Goal: Information Seeking & Learning: Learn about a topic

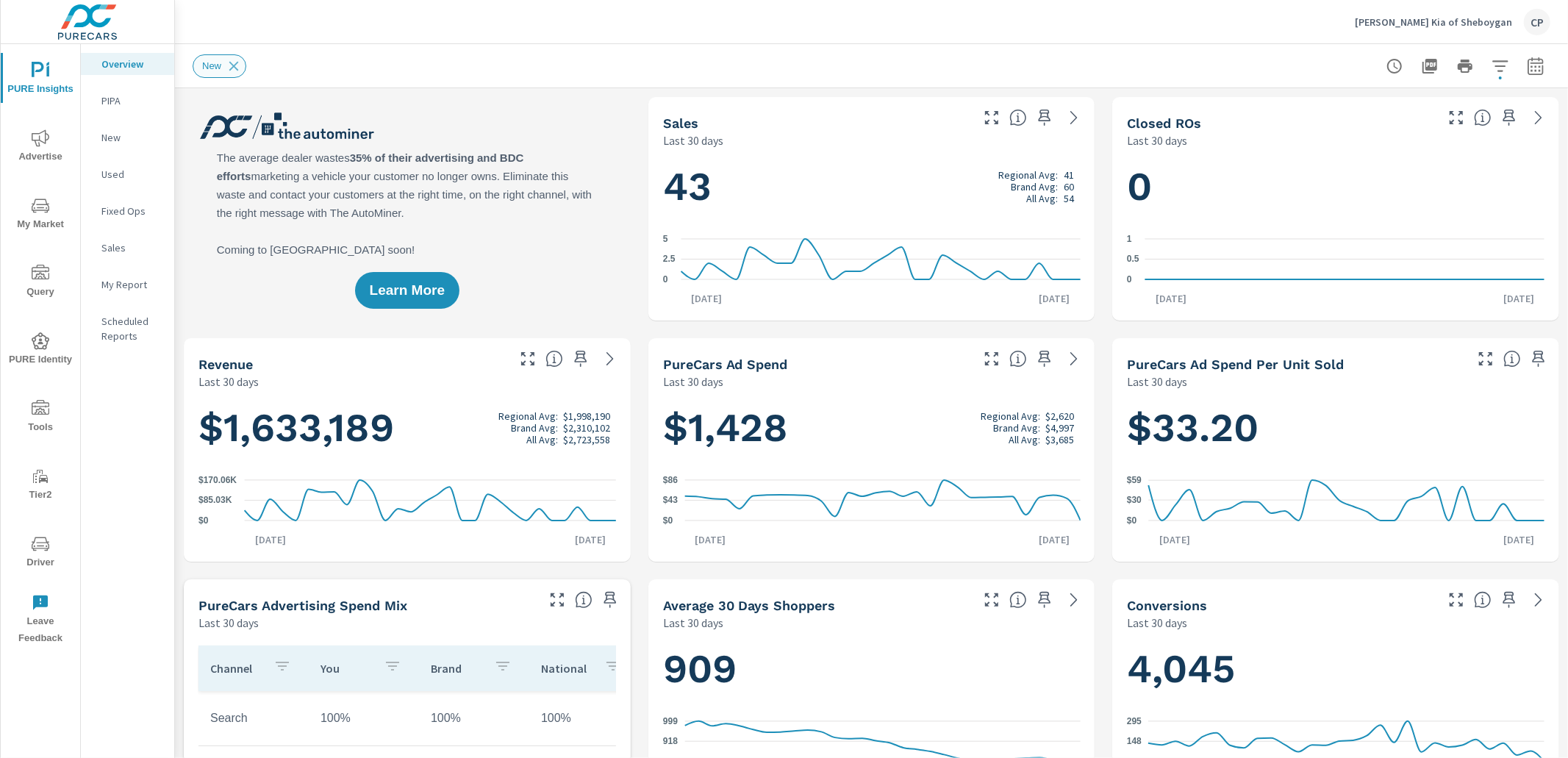
click at [234, 63] on icon at bounding box center [234, 66] width 16 height 16
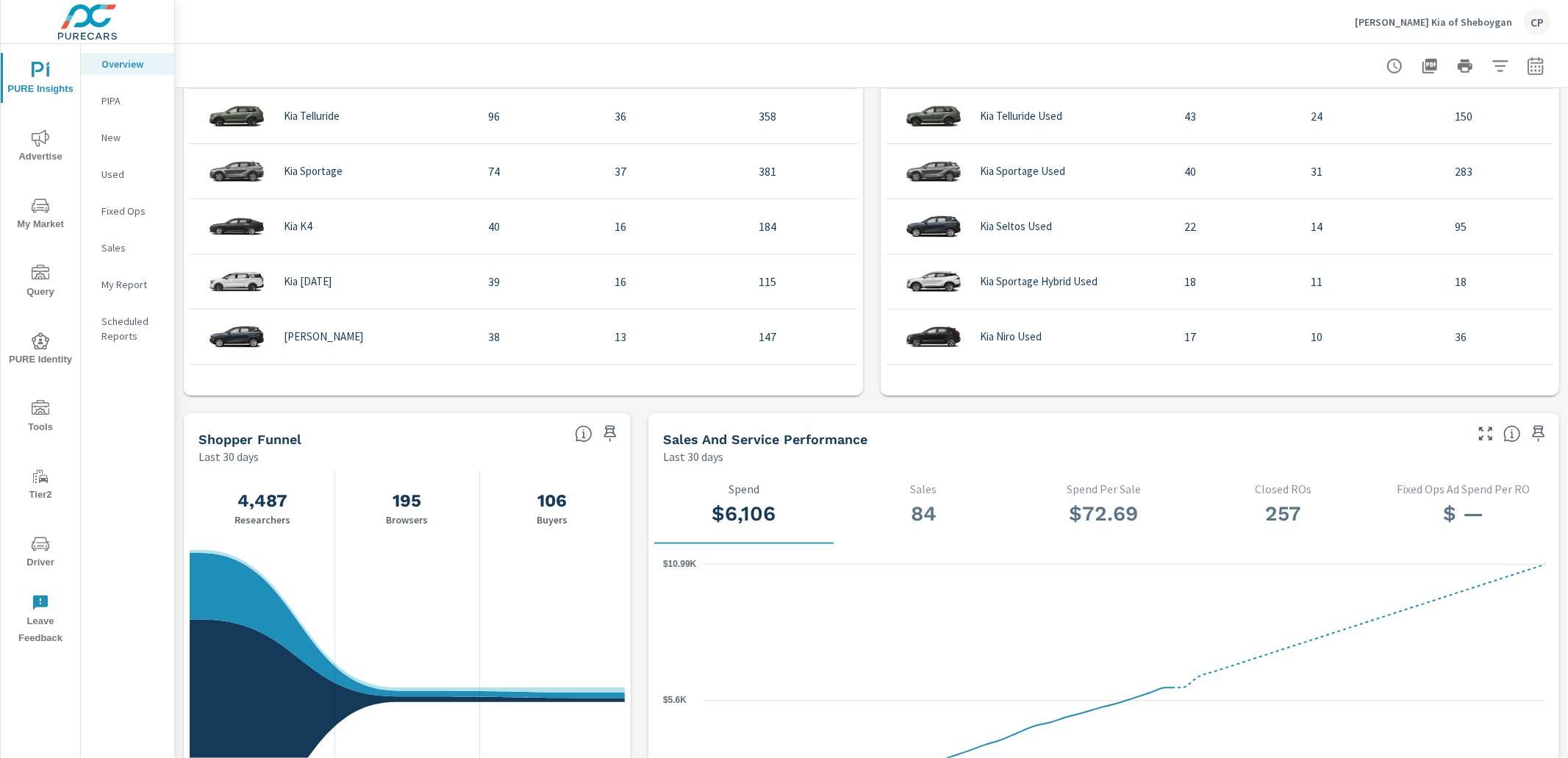
scroll to position [1135, 0]
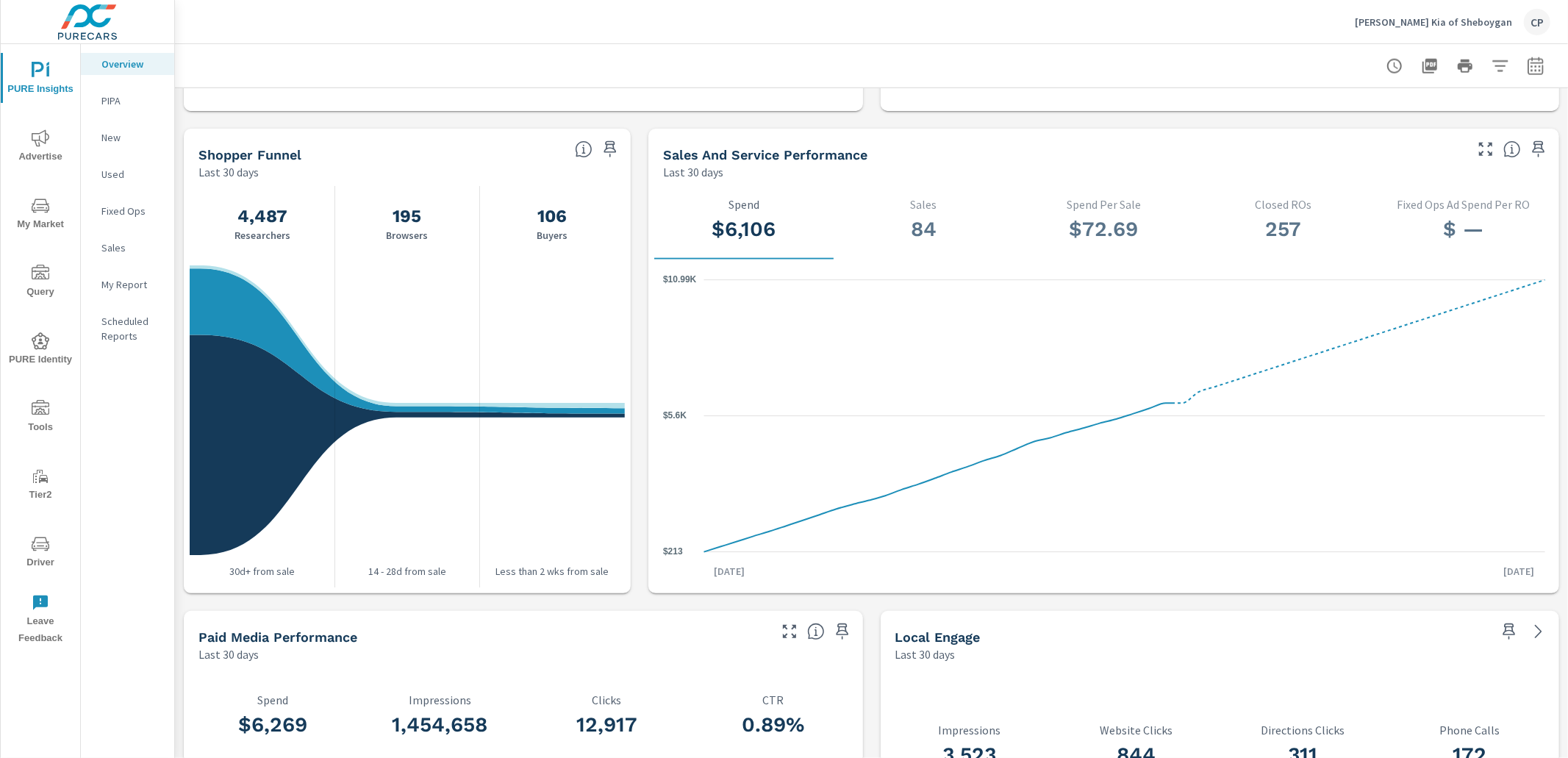
scroll to position [1463, 0]
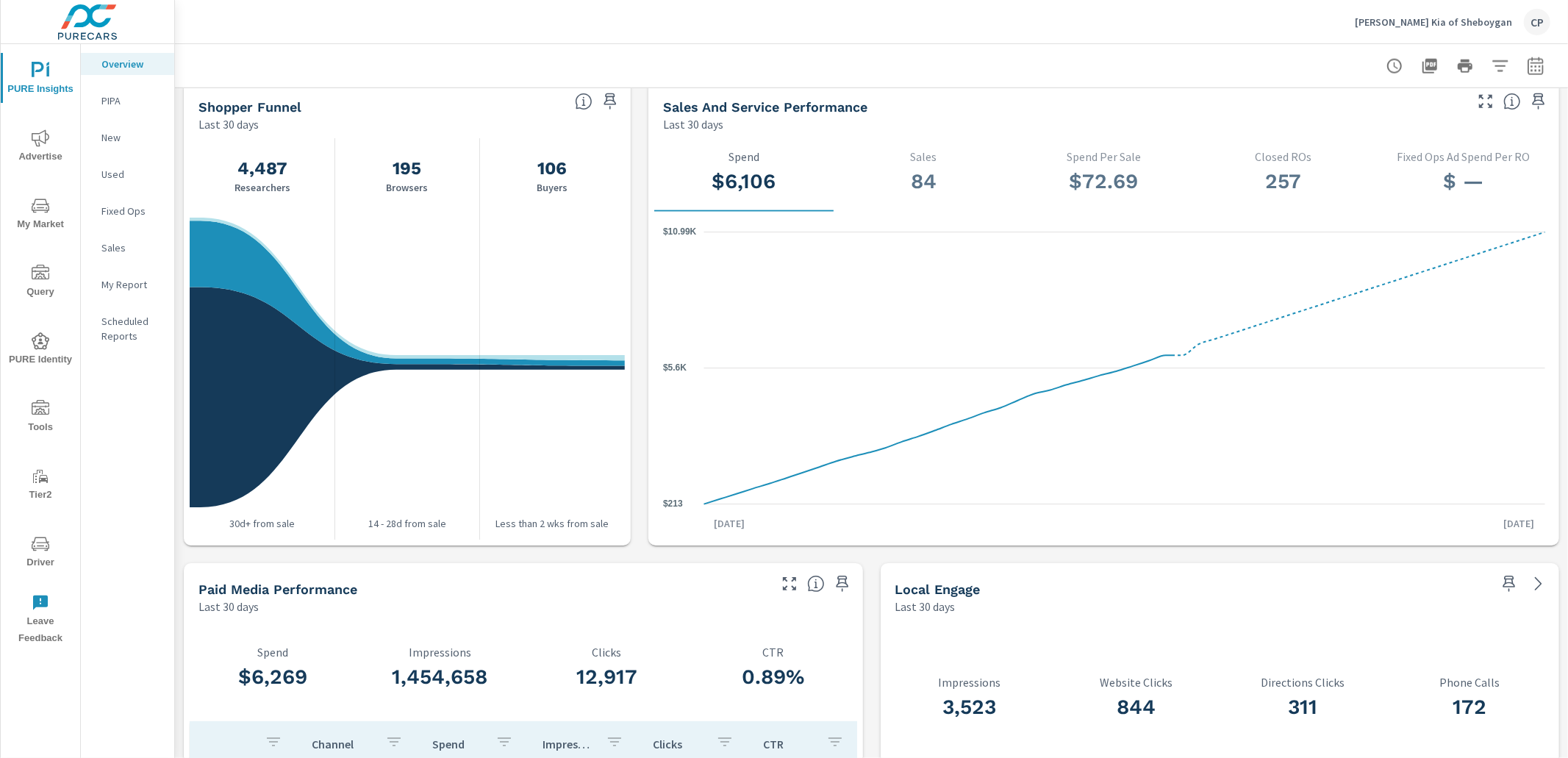
click at [53, 156] on span "Advertise" at bounding box center [40, 147] width 70 height 36
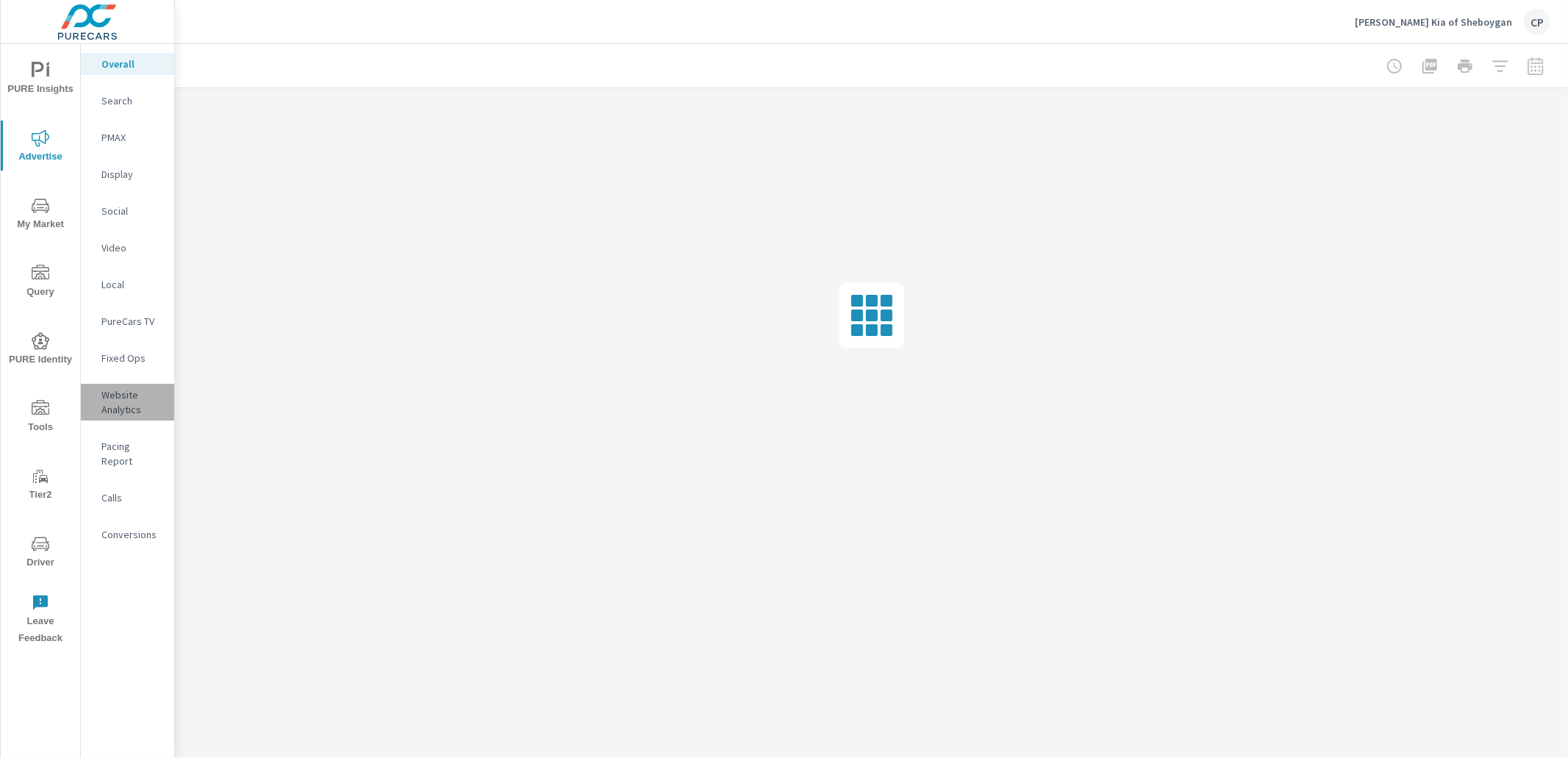
click at [126, 405] on p "Website Analytics" at bounding box center [132, 402] width 61 height 29
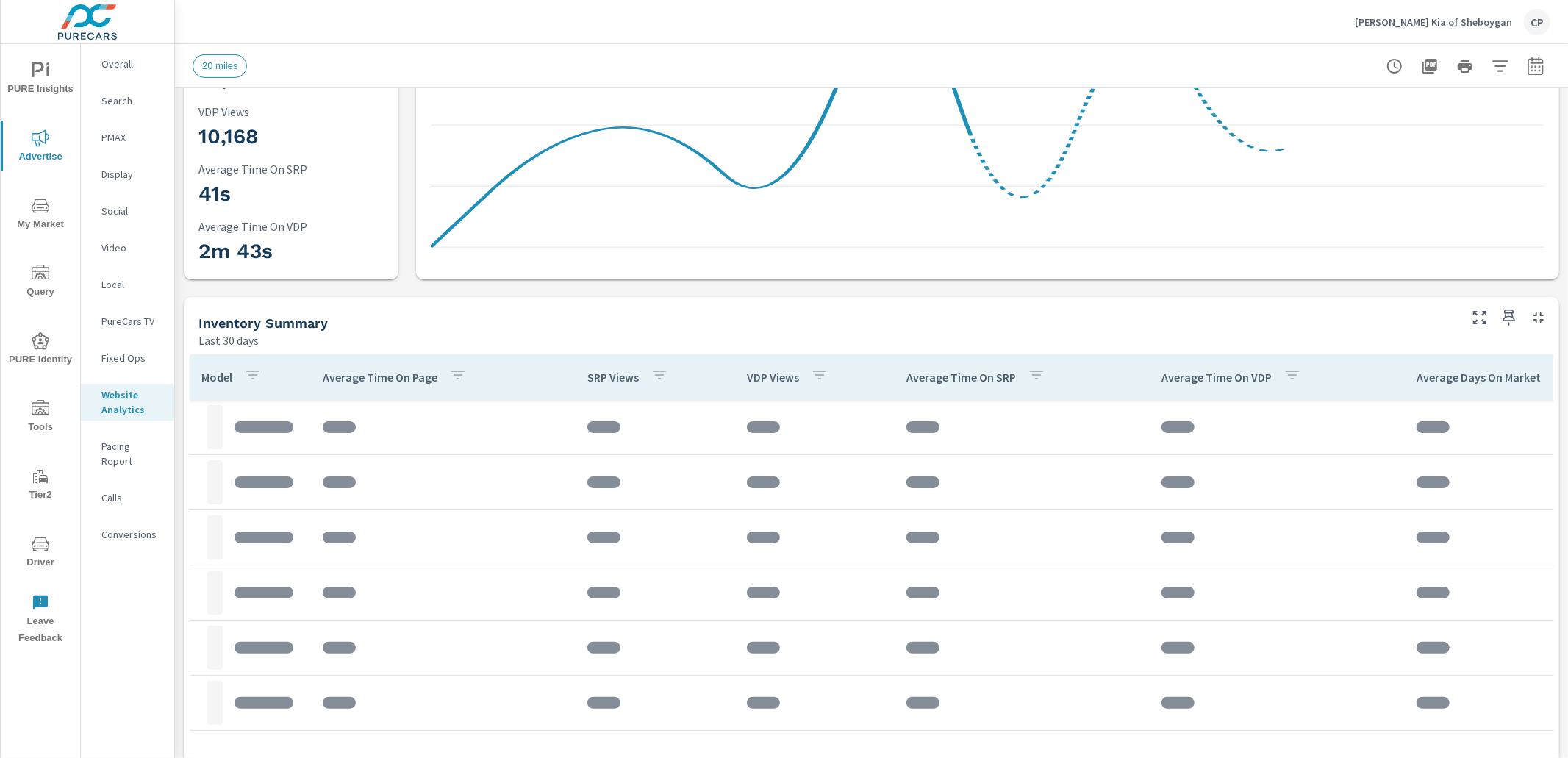
scroll to position [291, 0]
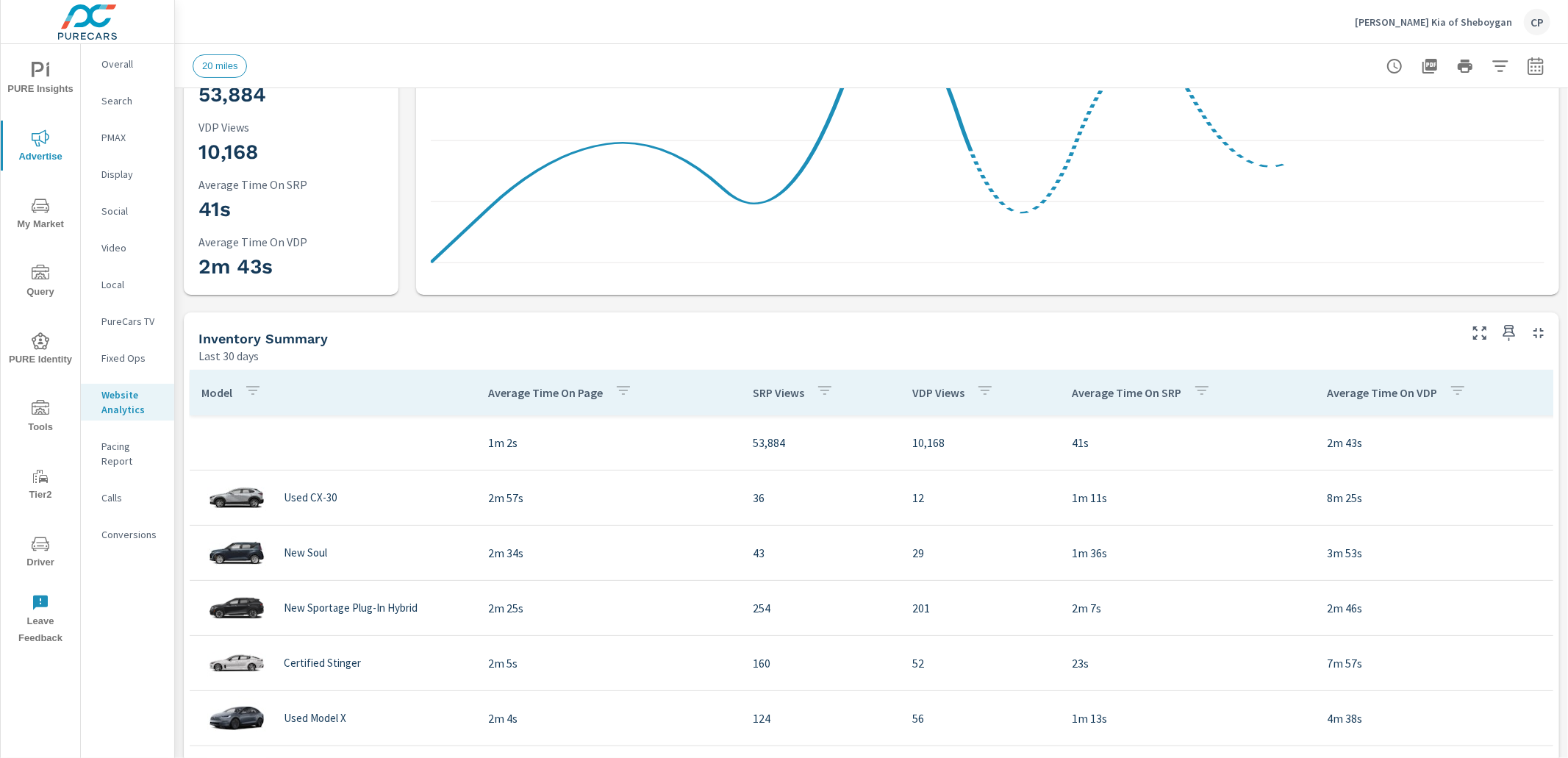
scroll to position [230, 0]
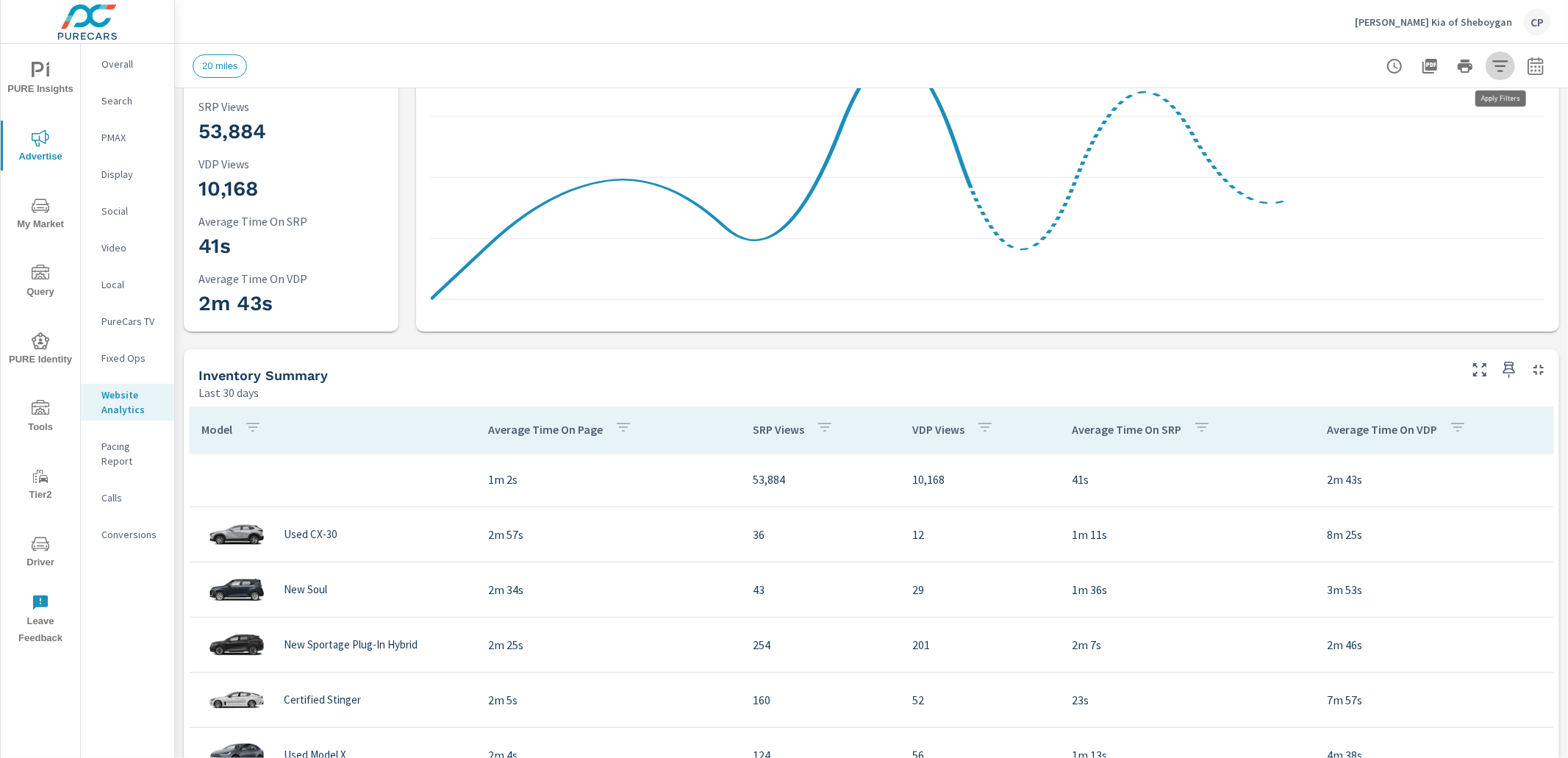
click at [1504, 68] on icon "button" at bounding box center [1500, 66] width 18 height 18
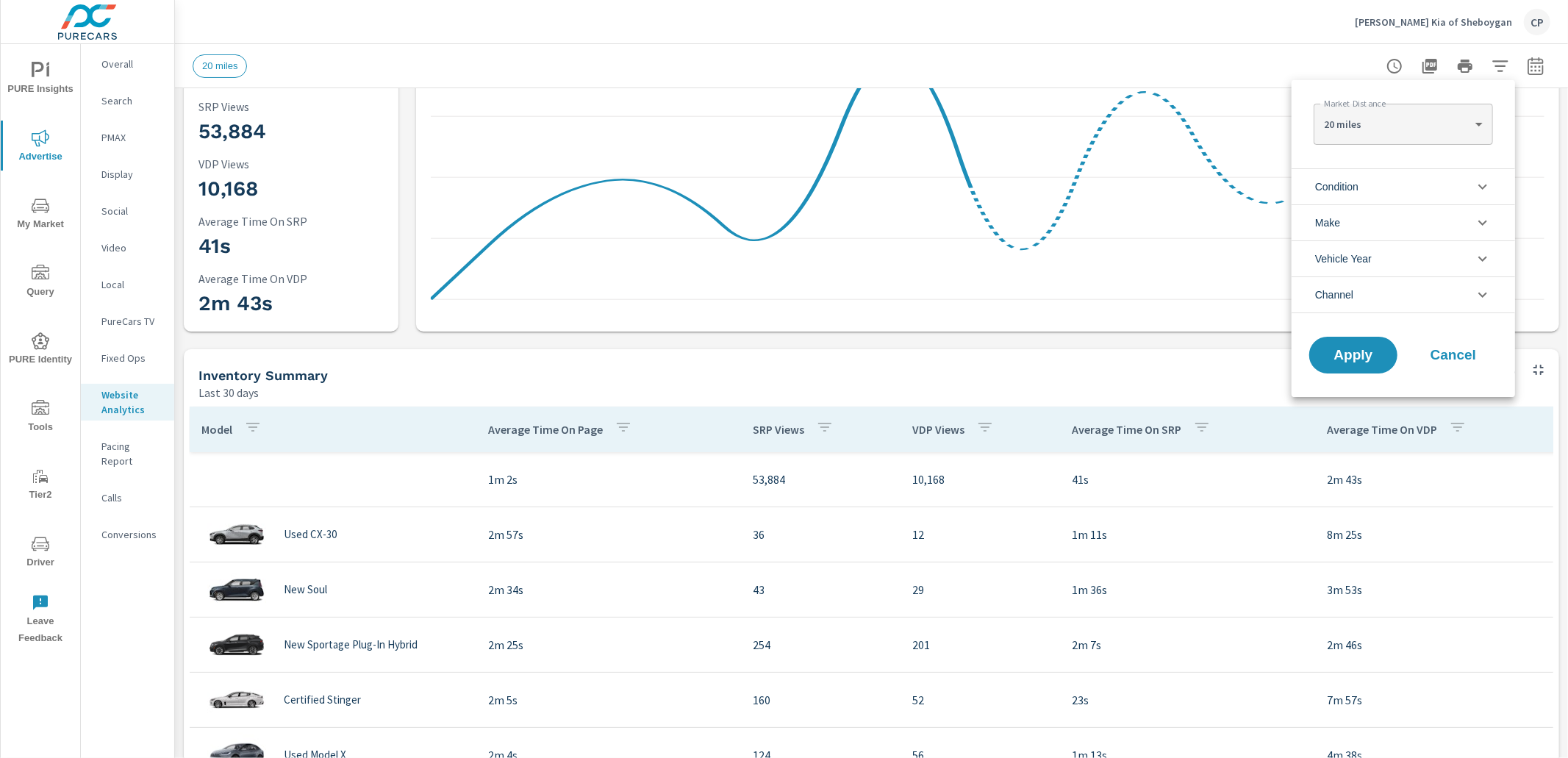
click at [1416, 118] on body "PURE Insights Advertise My Market Query PURE Identity Tools Tier2 Driver Leave …" at bounding box center [784, 379] width 1568 height 758
drag, startPoint x: 1313, startPoint y: 37, endPoint x: 1320, endPoint y: 50, distance: 14.8
click at [1314, 38] on div at bounding box center [784, 379] width 1568 height 758
click at [1368, 182] on li "Condition" at bounding box center [1403, 186] width 224 height 36
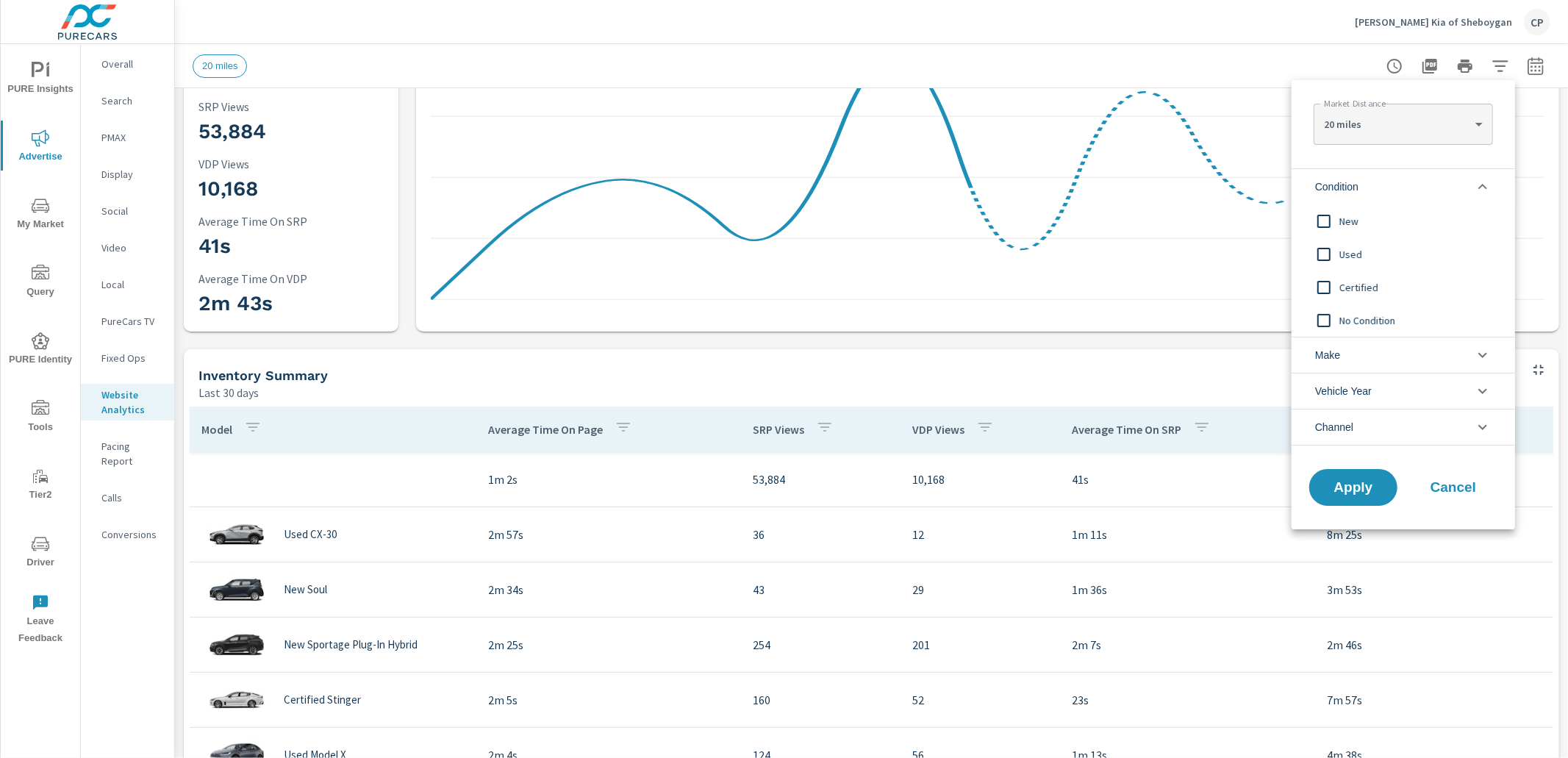
click at [1323, 223] on input "filter options" at bounding box center [1324, 221] width 31 height 31
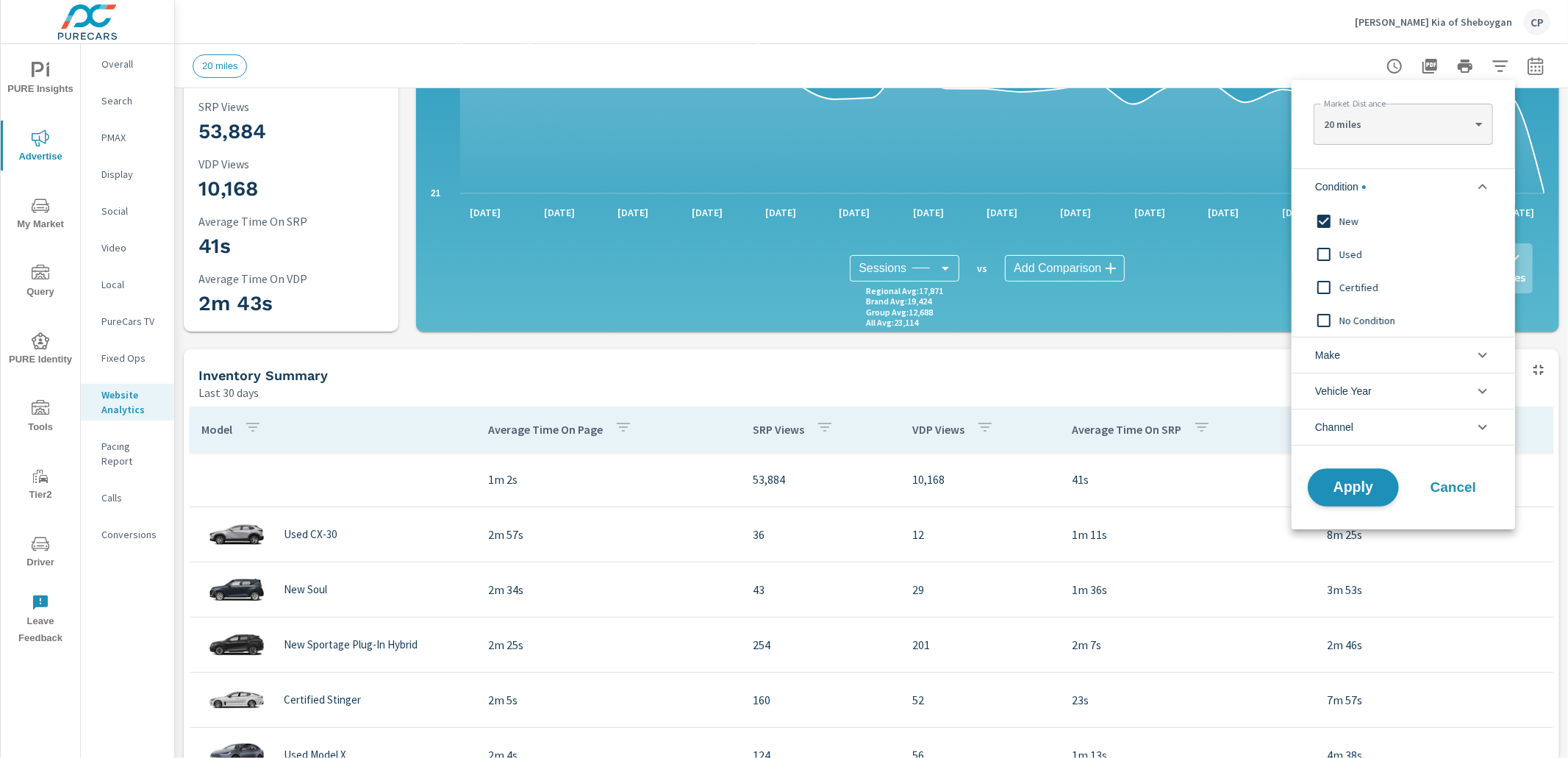
click at [1337, 487] on span "Apply" at bounding box center [1353, 487] width 60 height 14
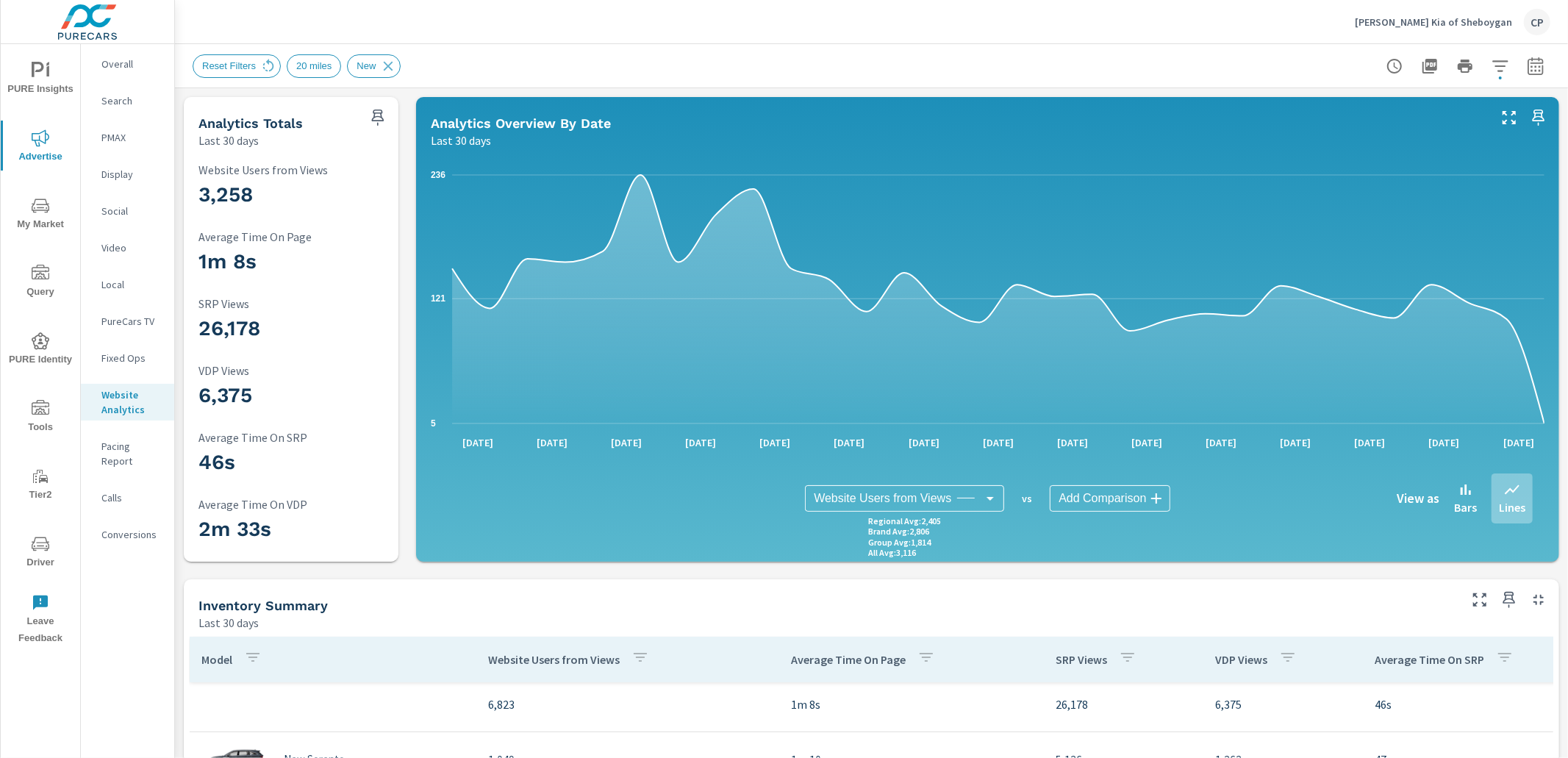
click at [132, 135] on p "PMAX" at bounding box center [132, 137] width 61 height 15
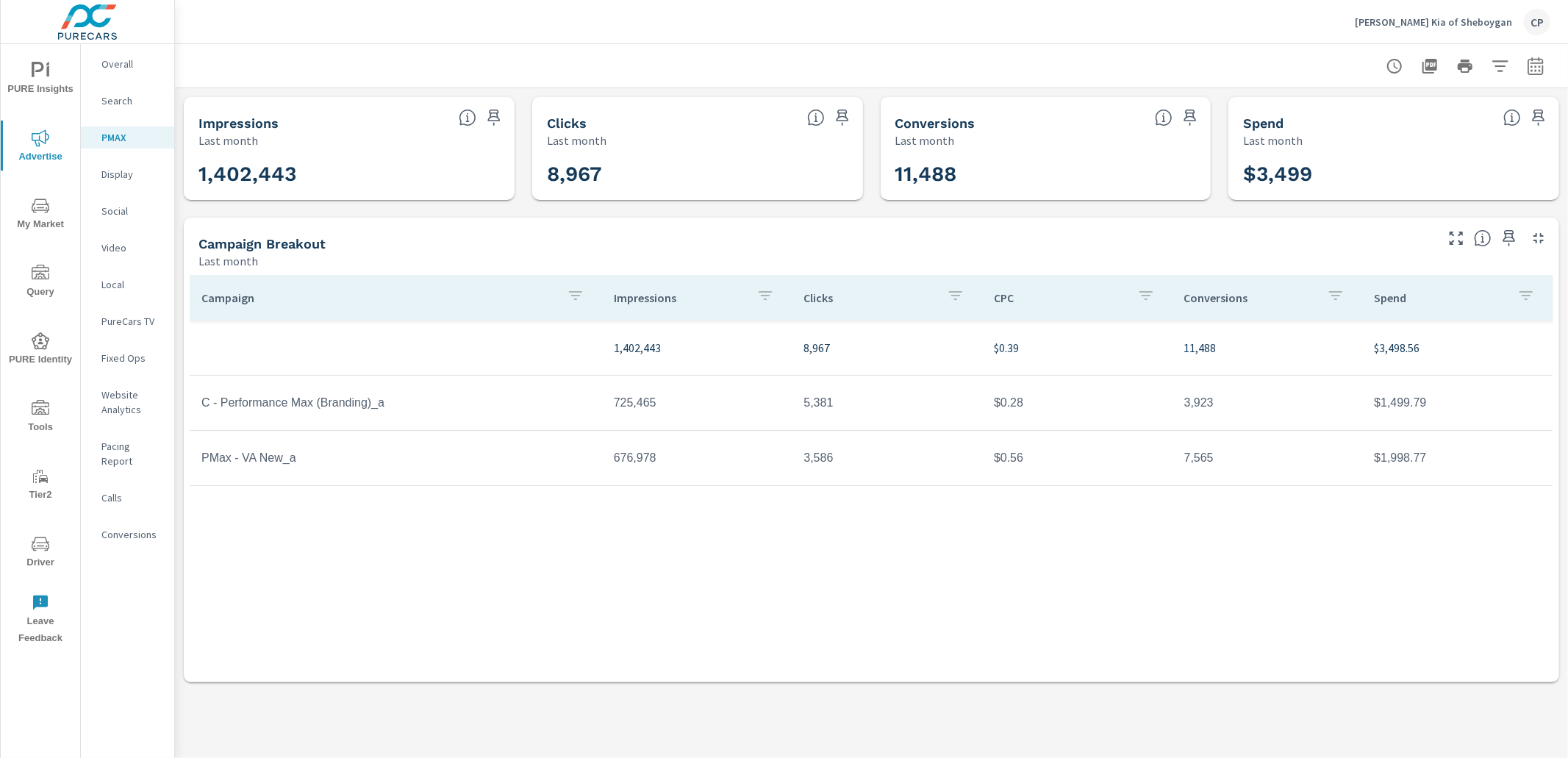
click at [135, 104] on p "Search" at bounding box center [132, 101] width 61 height 15
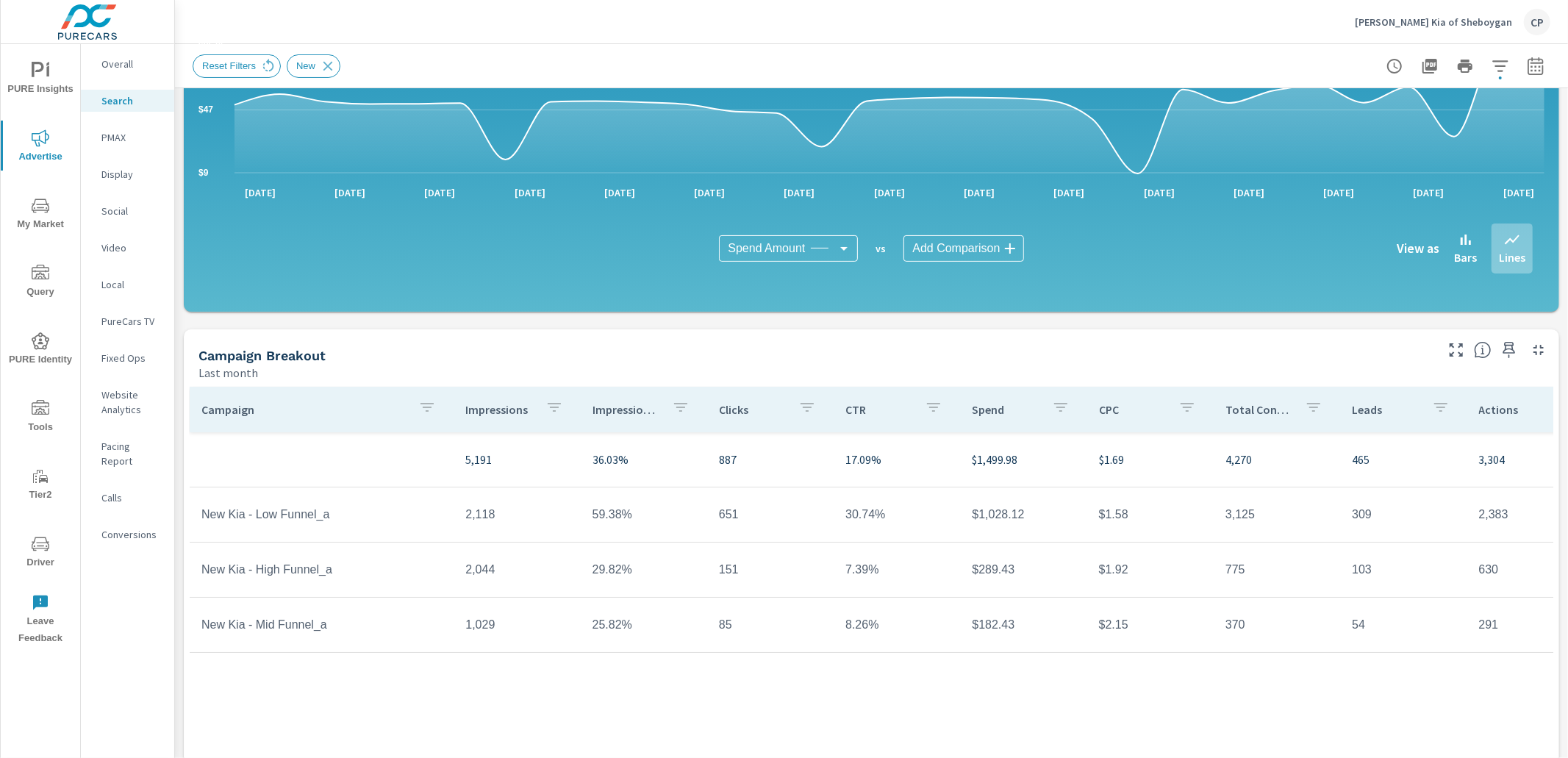
scroll to position [251, 0]
click at [1523, 72] on button "button" at bounding box center [1536, 67] width 29 height 29
select select "Last month"
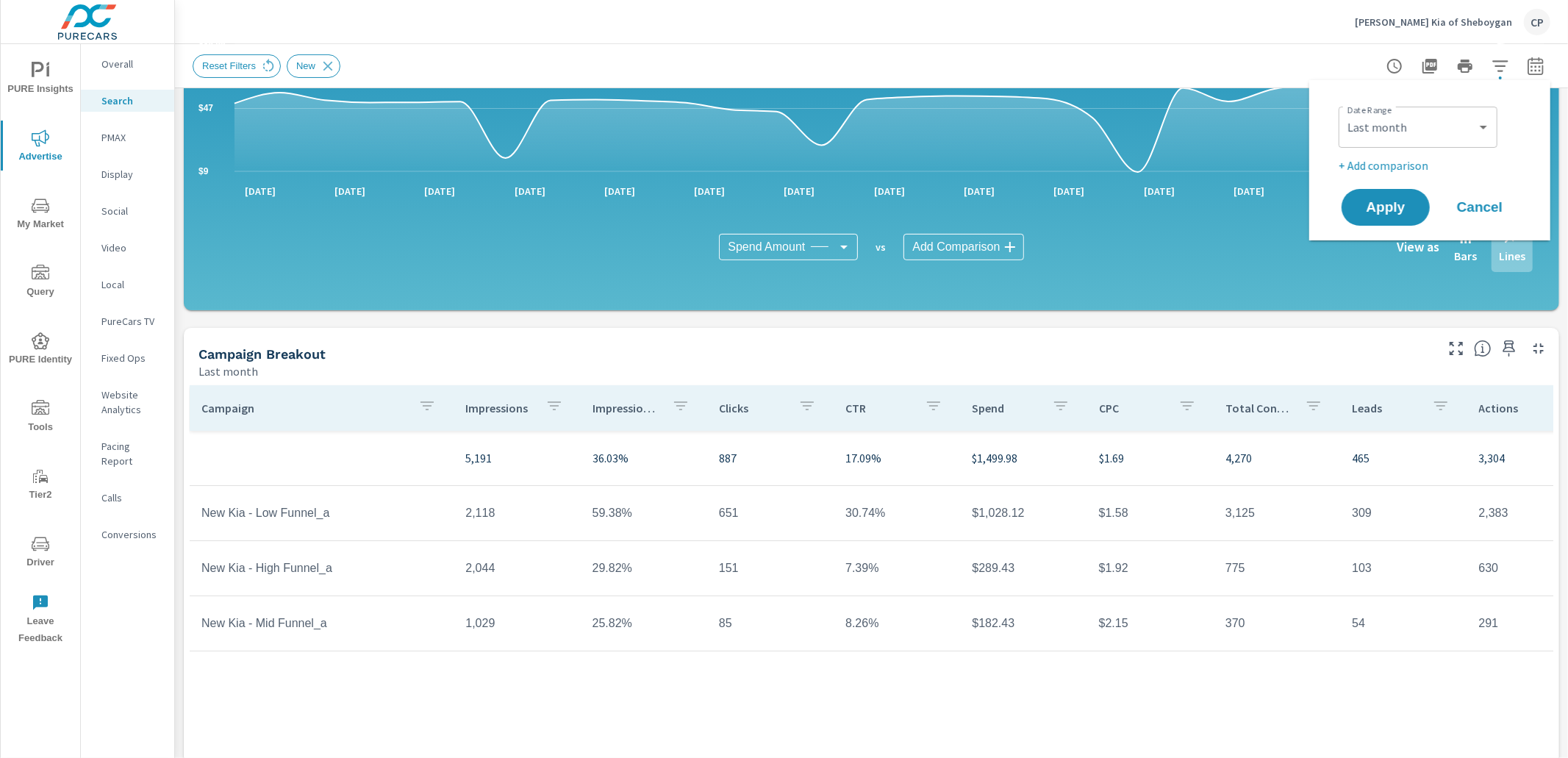
click at [1395, 181] on div "Date Range Custom Yesterday Last week Last 7 days Last 14 days Last 30 days Las…" at bounding box center [1430, 160] width 206 height 137
click at [1402, 166] on p "+ Add comparison" at bounding box center [1432, 165] width 188 height 18
select select "Previous period"
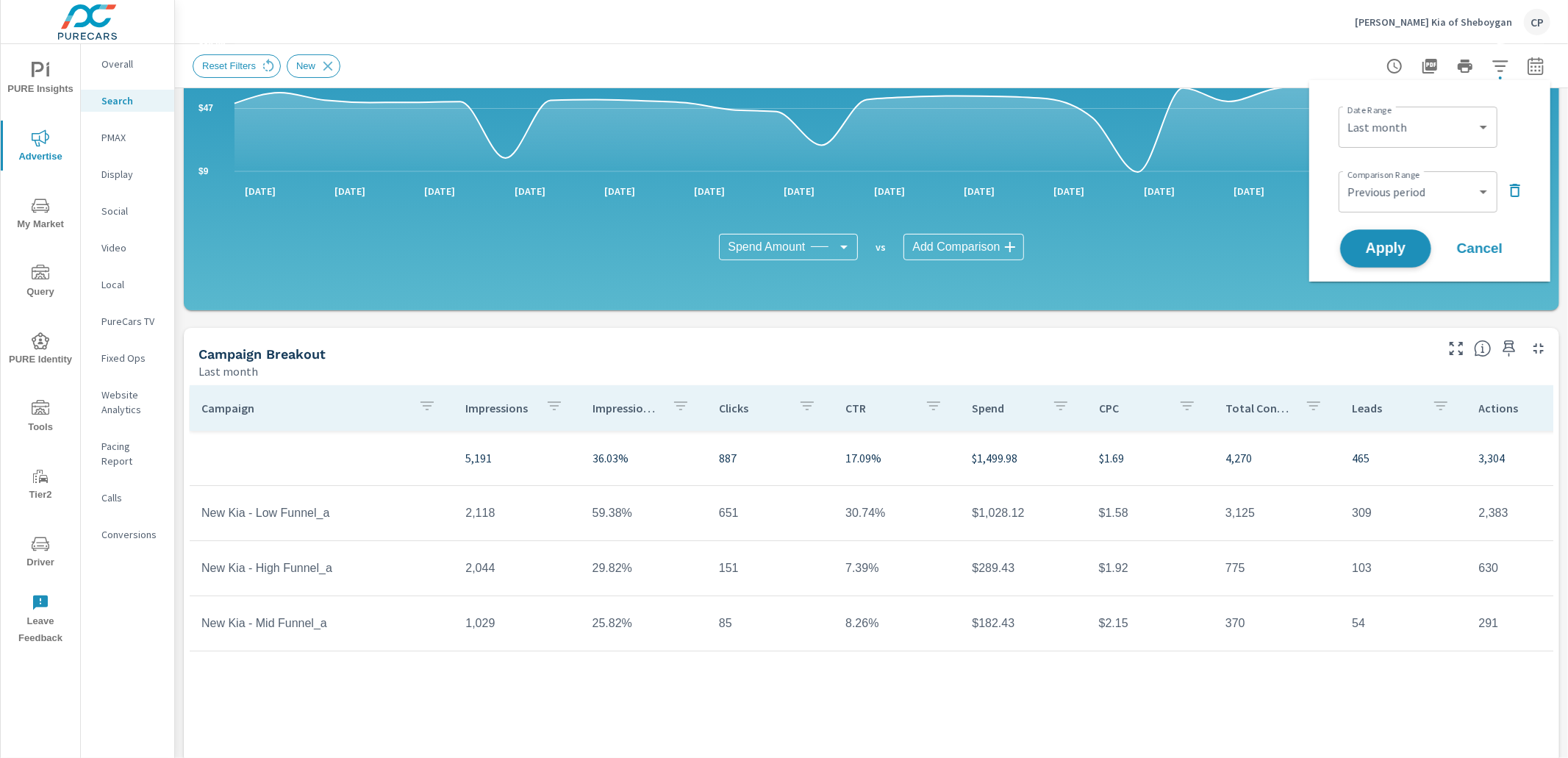
click at [1395, 242] on span "Apply" at bounding box center [1385, 249] width 60 height 14
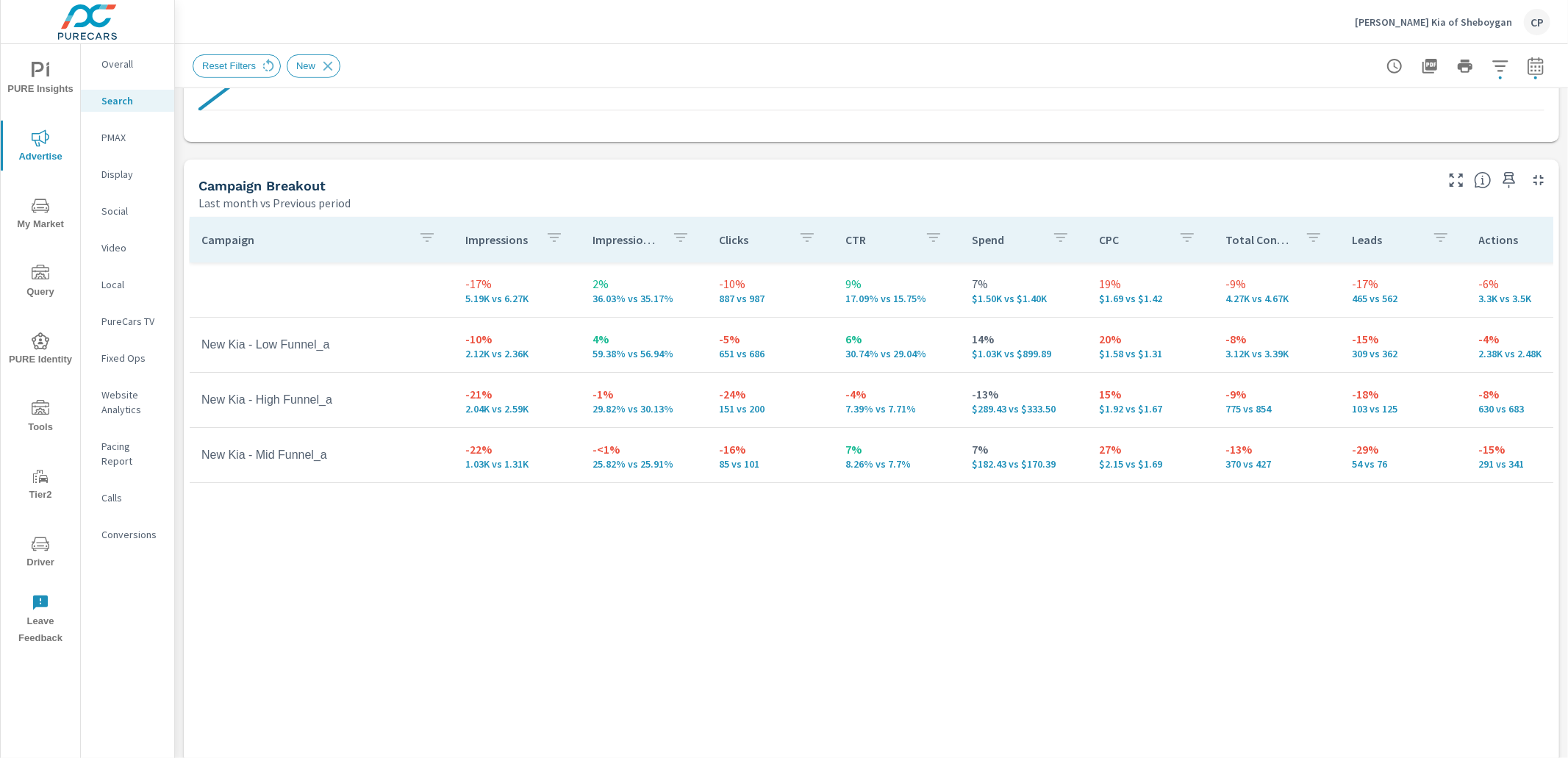
scroll to position [589, 0]
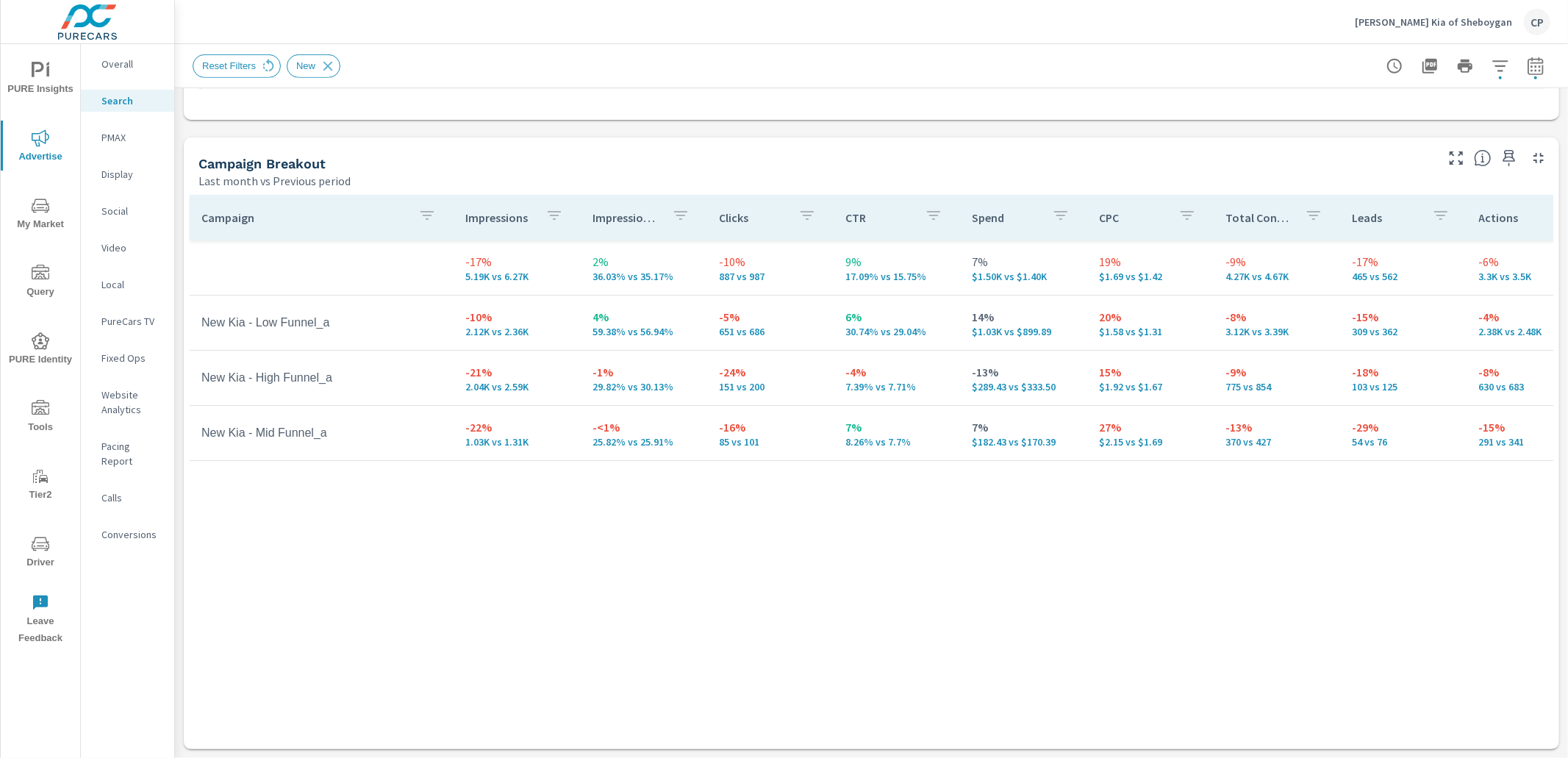
click at [1540, 67] on icon "button" at bounding box center [1536, 66] width 18 height 18
select select "Last month"
select select "Previous period"
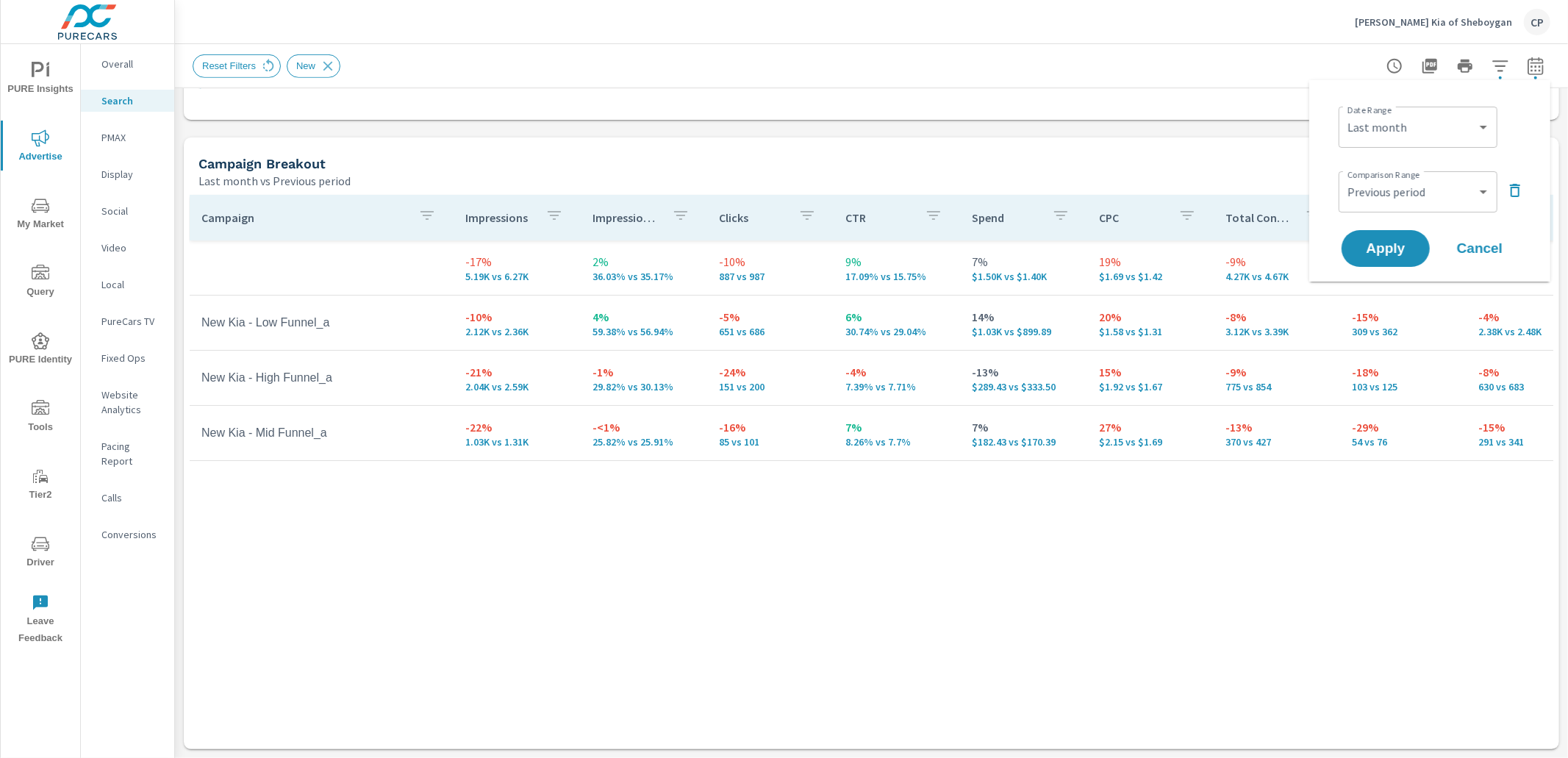
click at [1517, 186] on icon "button" at bounding box center [1515, 190] width 18 height 18
click at [1417, 199] on button "Apply" at bounding box center [1385, 207] width 91 height 38
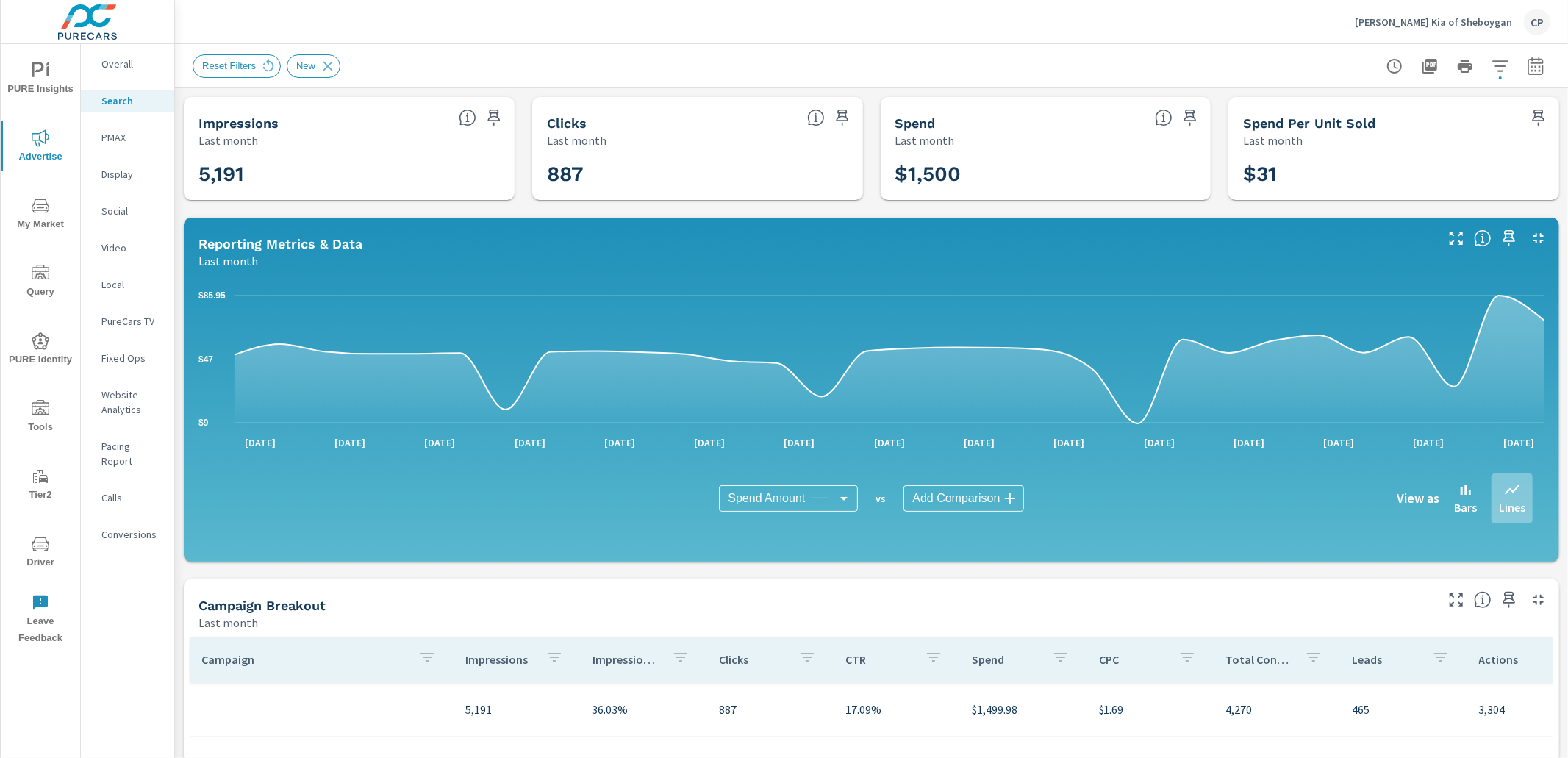
click at [149, 141] on p "PMAX" at bounding box center [132, 137] width 61 height 15
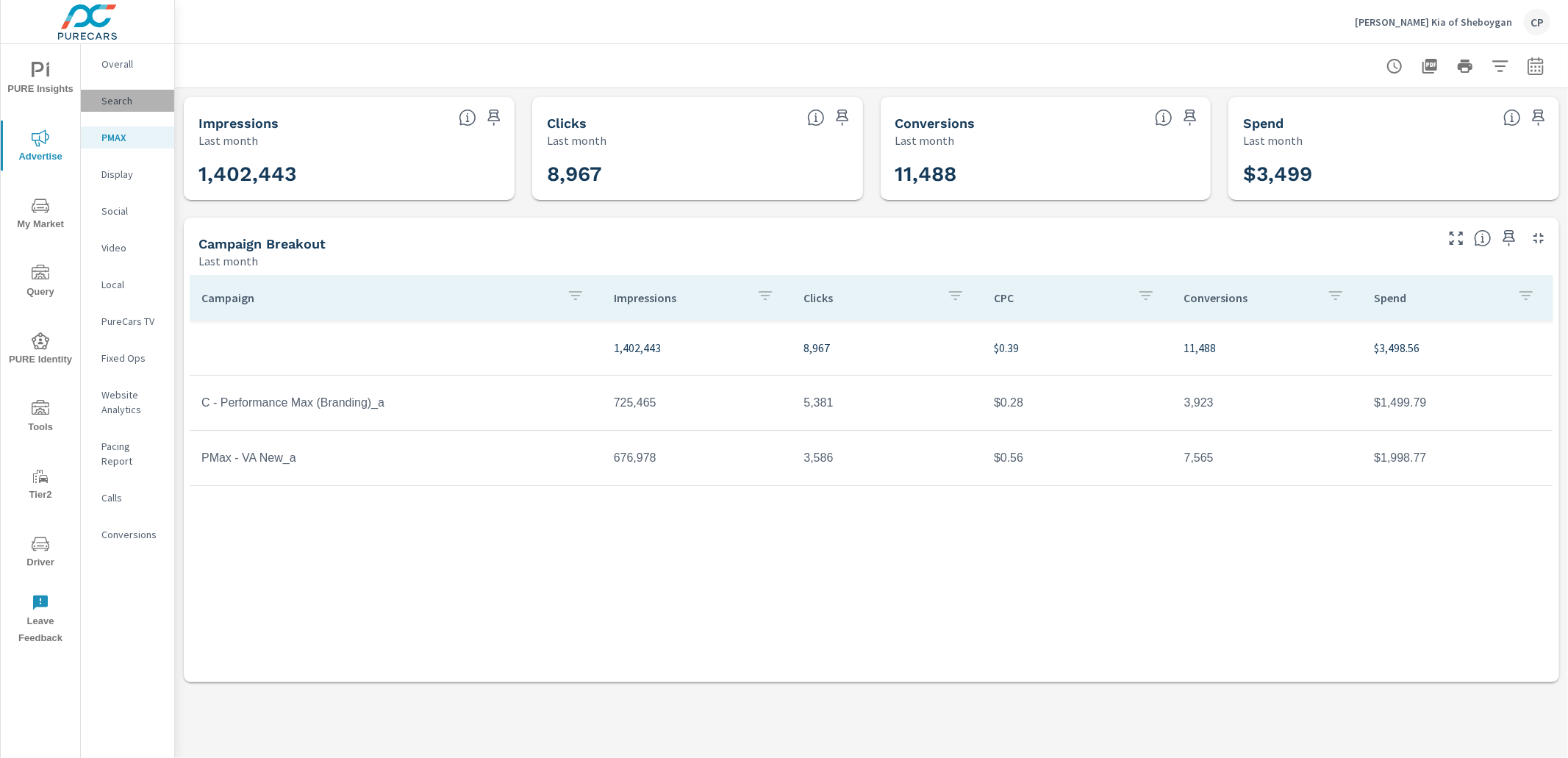
click at [114, 99] on p "Search" at bounding box center [132, 101] width 61 height 15
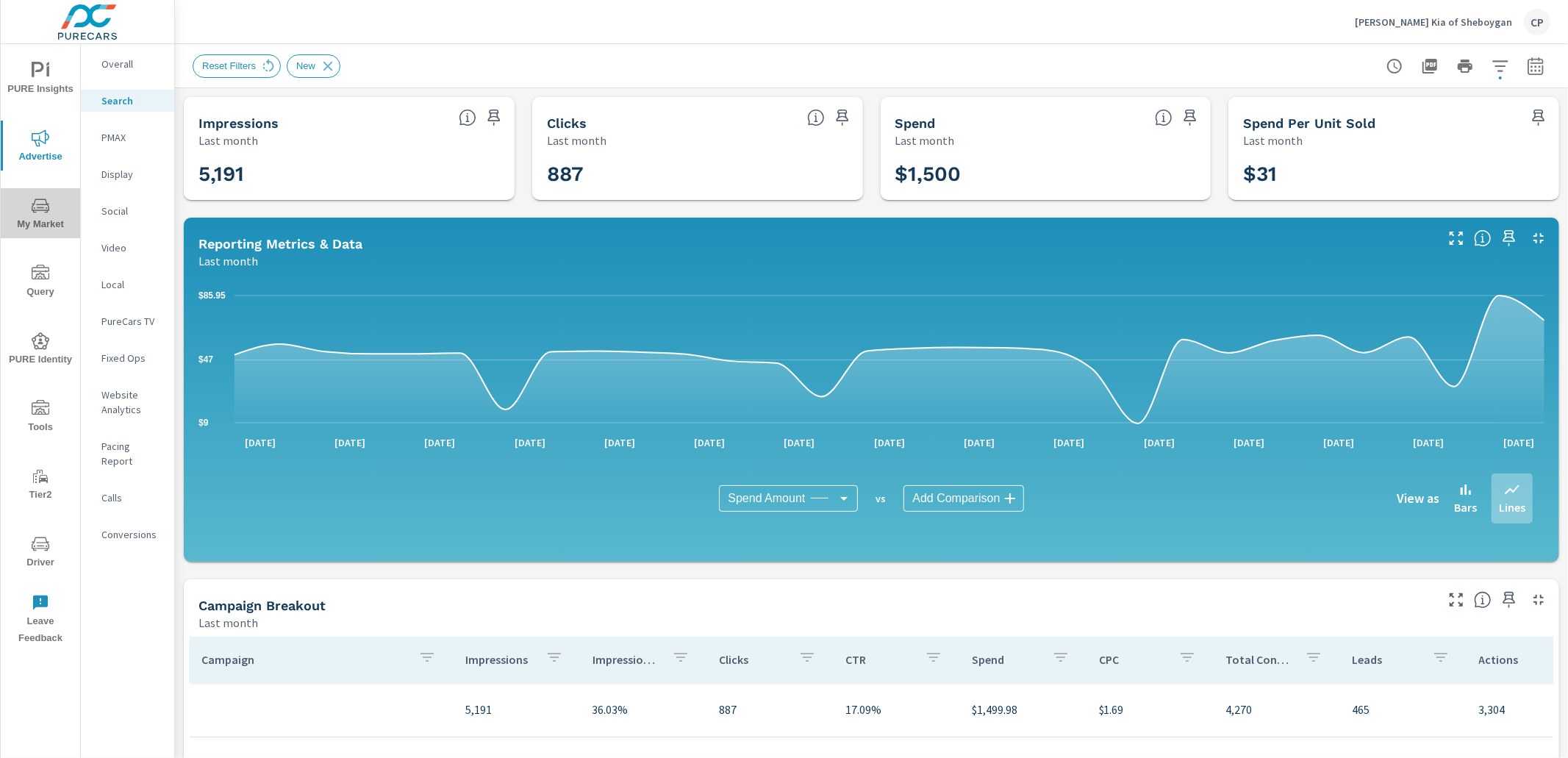
click at [56, 205] on span "My Market" at bounding box center [40, 215] width 70 height 36
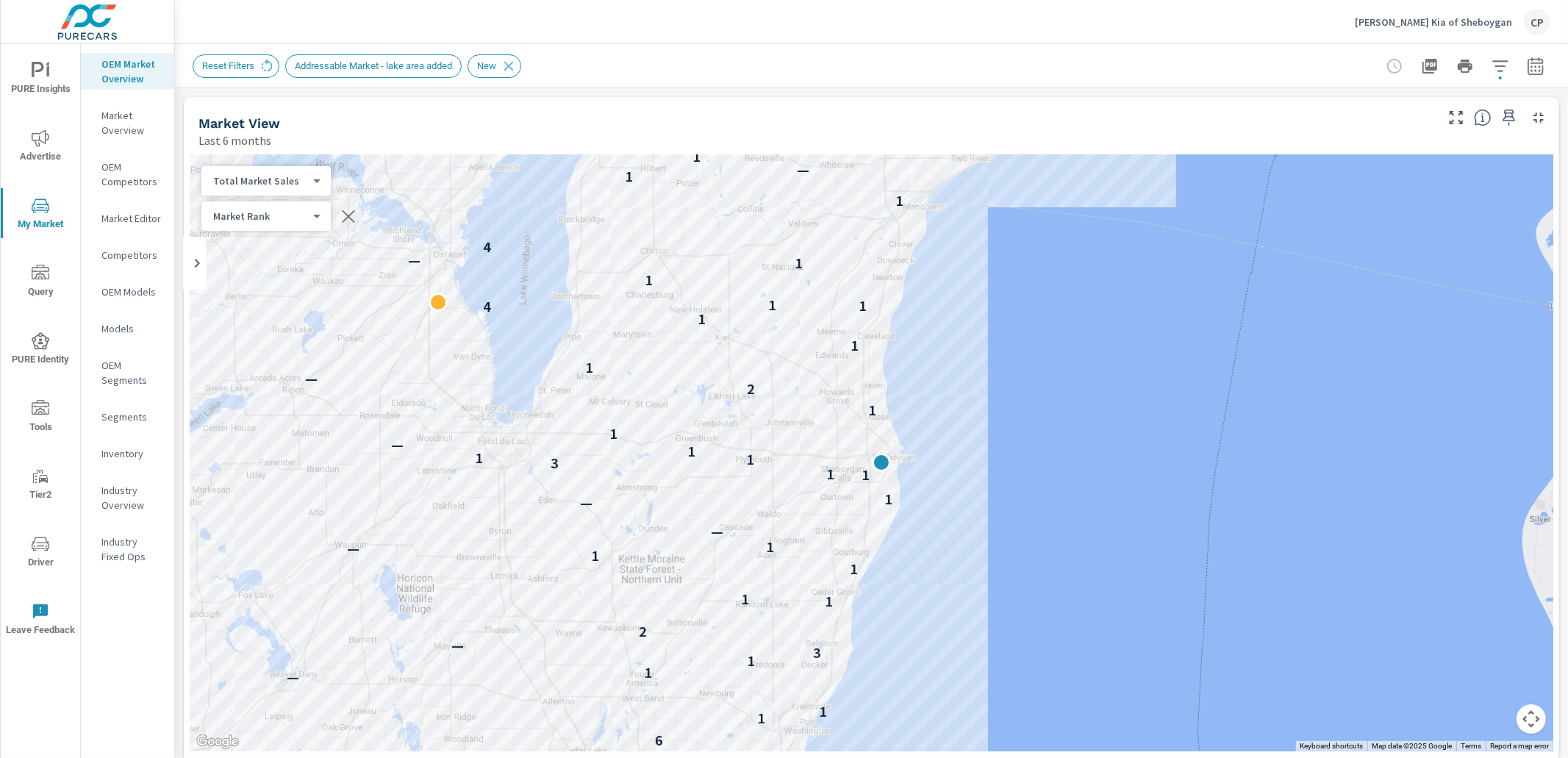
click at [1530, 70] on icon "button" at bounding box center [1536, 66] width 18 height 18
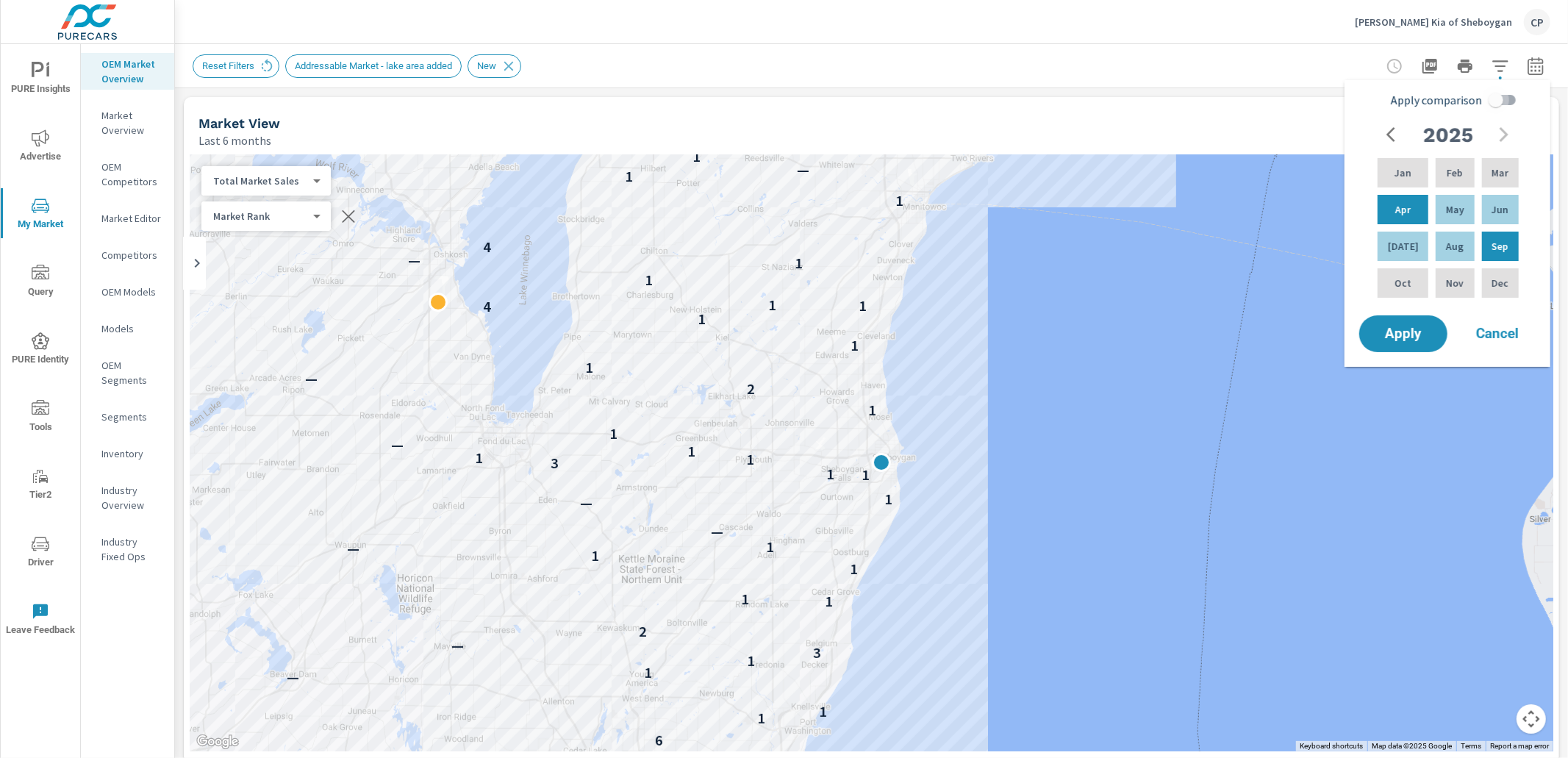
click at [1497, 97] on input "Apply comparison" at bounding box center [1496, 100] width 84 height 28
checkbox input "true"
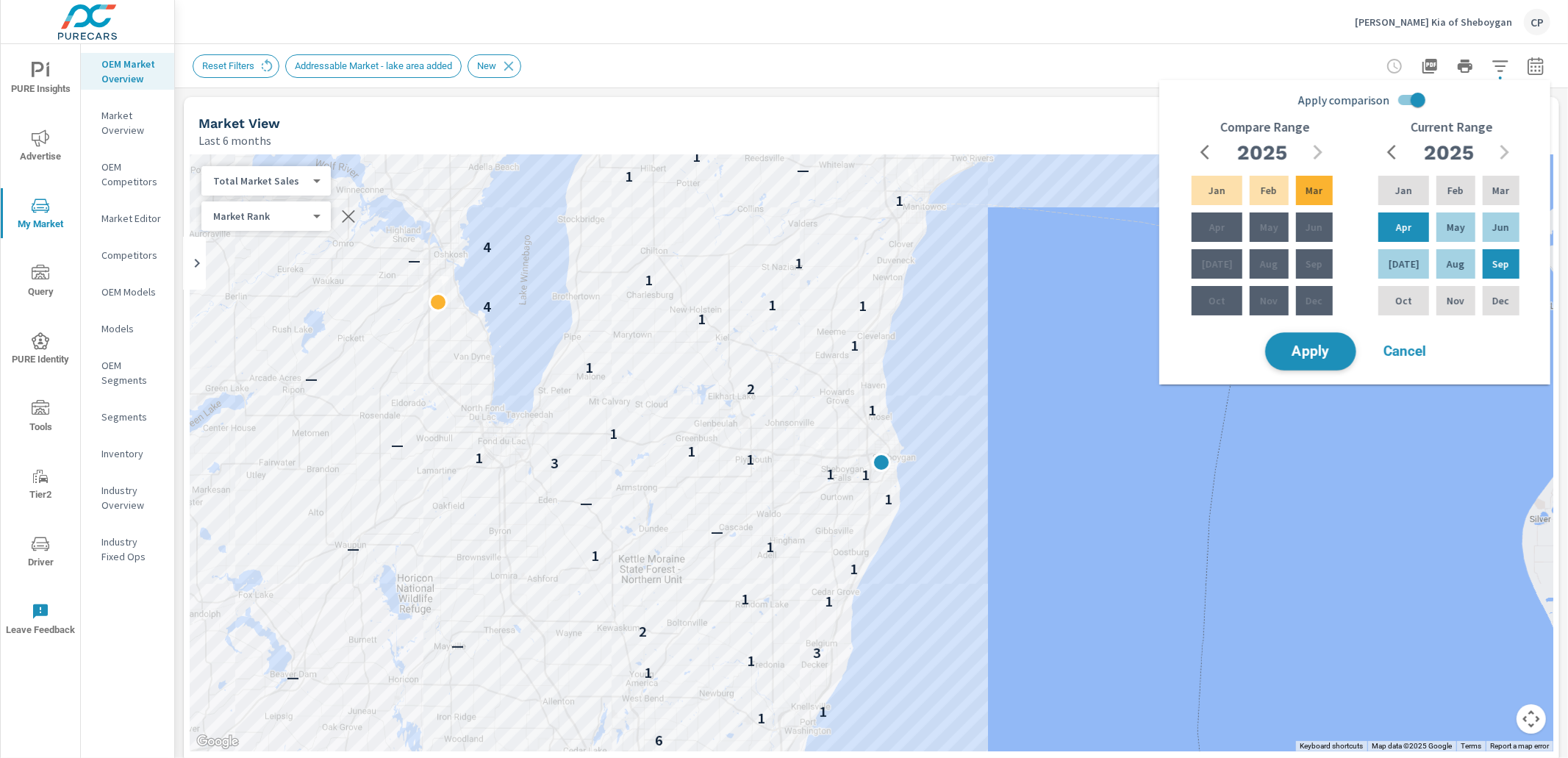
click at [1312, 347] on span "Apply" at bounding box center [1310, 352] width 60 height 14
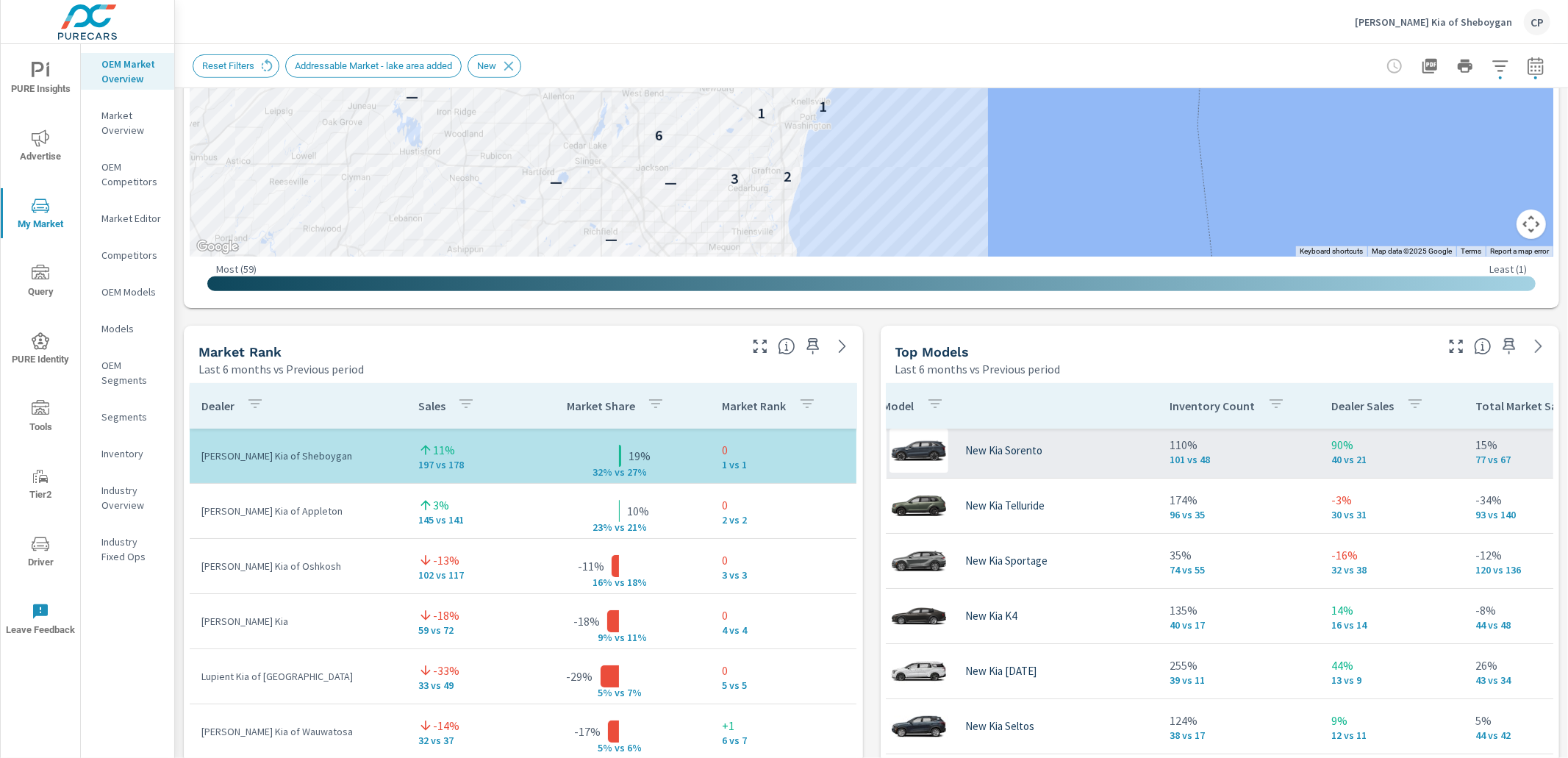
scroll to position [34, 15]
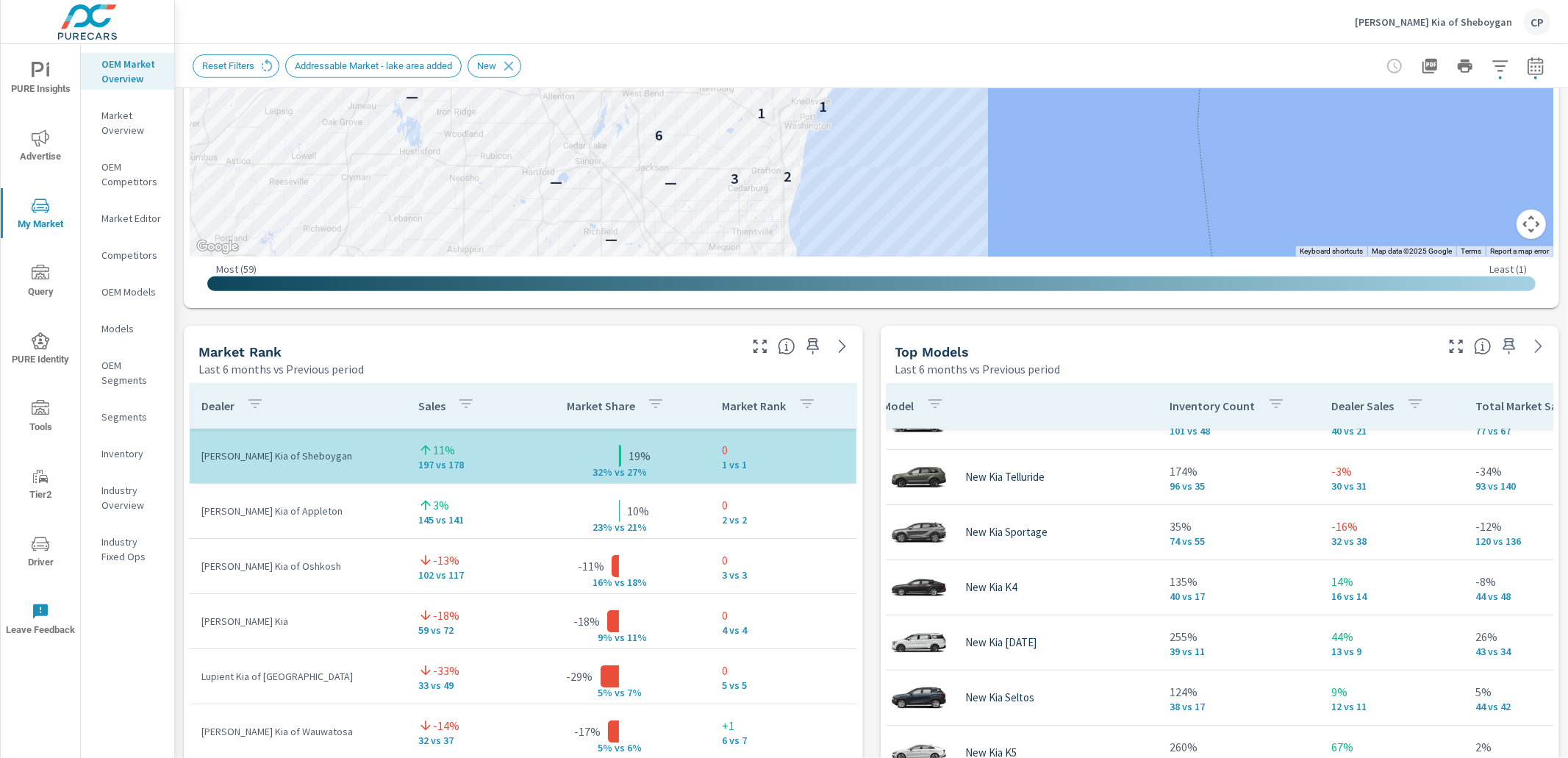
click at [44, 149] on span "Advertise" at bounding box center [40, 147] width 70 height 36
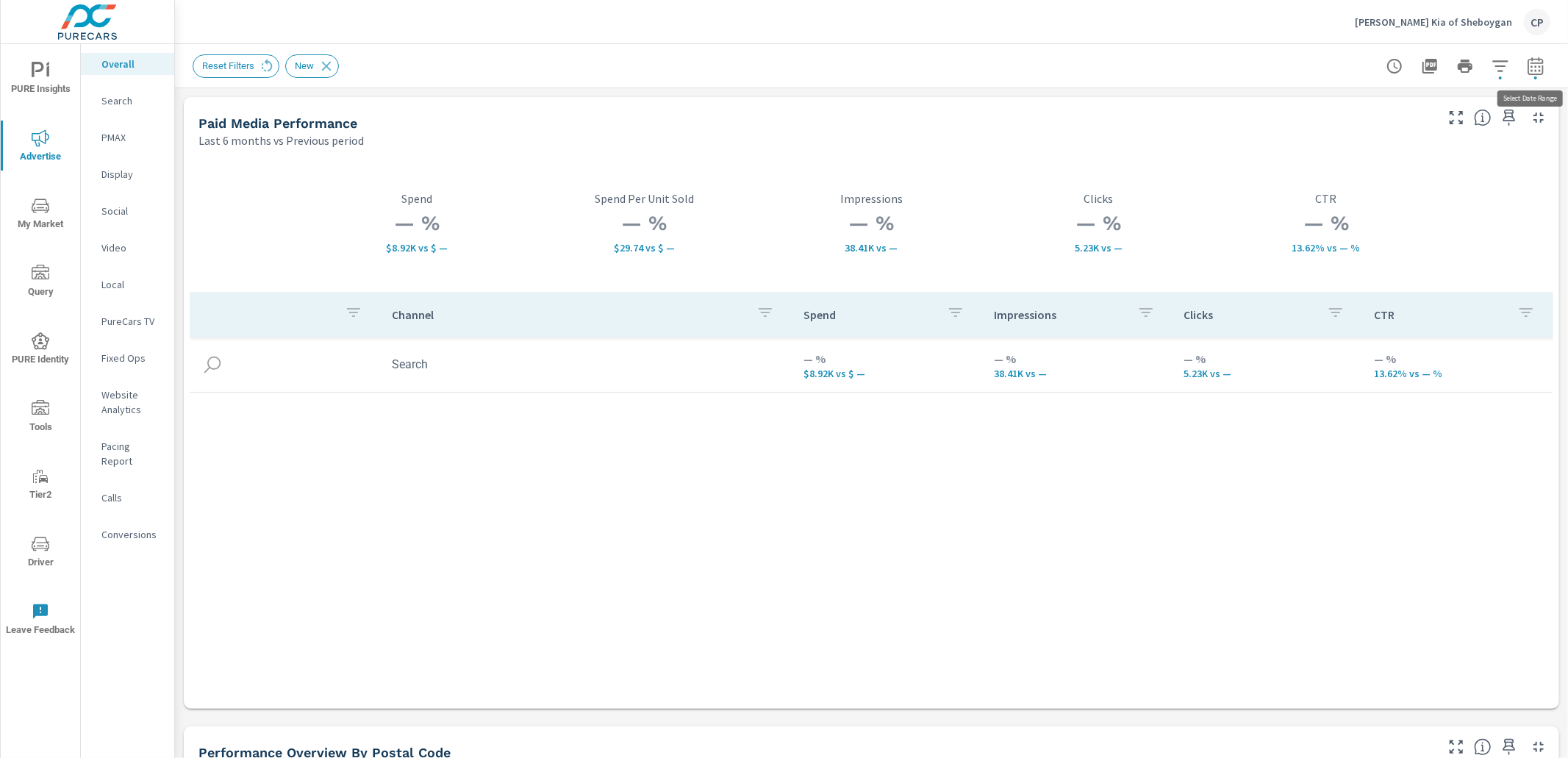
click at [1543, 69] on icon "button" at bounding box center [1536, 66] width 18 height 18
select select "Last 6 months"
select select "Previous period"
click at [1520, 187] on icon "button" at bounding box center [1515, 190] width 18 height 18
click at [1395, 196] on button "Apply" at bounding box center [1385, 207] width 91 height 38
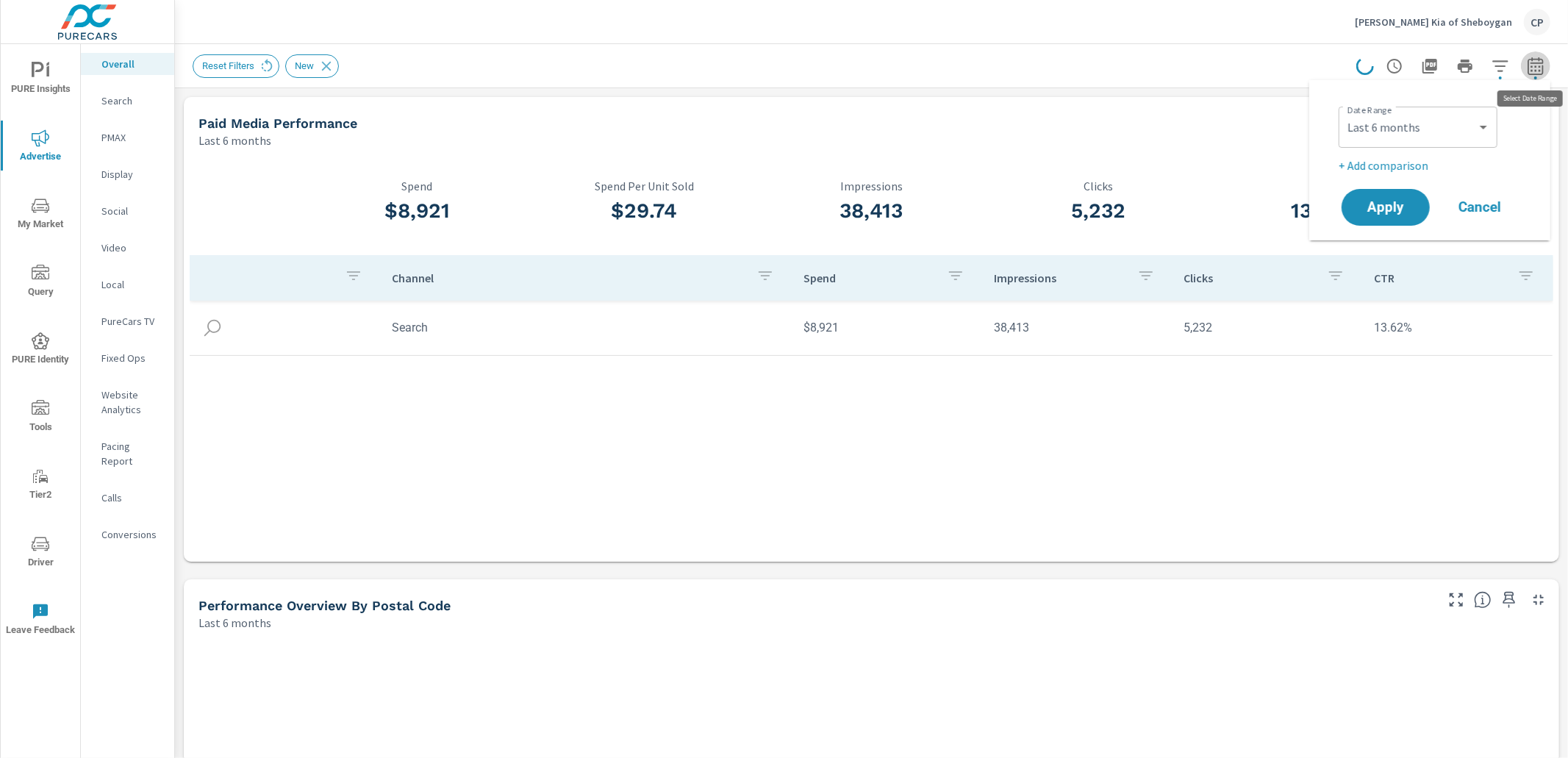
click at [1529, 72] on icon "button" at bounding box center [1536, 66] width 18 height 18
click at [1530, 67] on icon "button" at bounding box center [1536, 66] width 18 height 18
click at [1411, 135] on select "Custom Yesterday Last week Last 7 days Last 14 days Last 30 days Last 45 days L…" at bounding box center [1418, 127] width 147 height 29
select select "Month to date"
click at [1344, 112] on select "Custom Yesterday Last week Last 7 days Last 14 days Last 30 days Last 45 days L…" at bounding box center [1418, 127] width 147 height 29
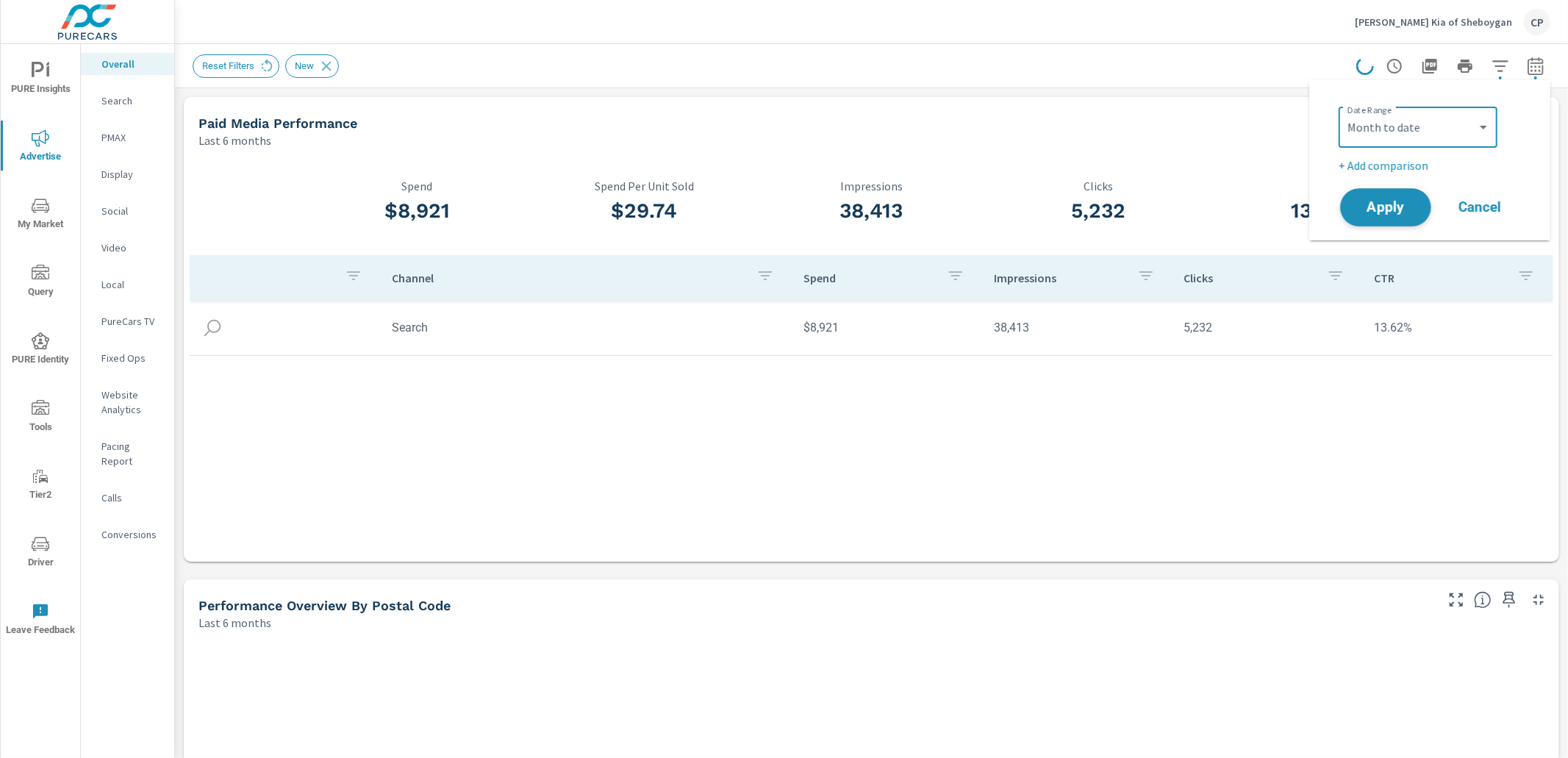
click at [1381, 219] on button "Apply" at bounding box center [1385, 207] width 91 height 38
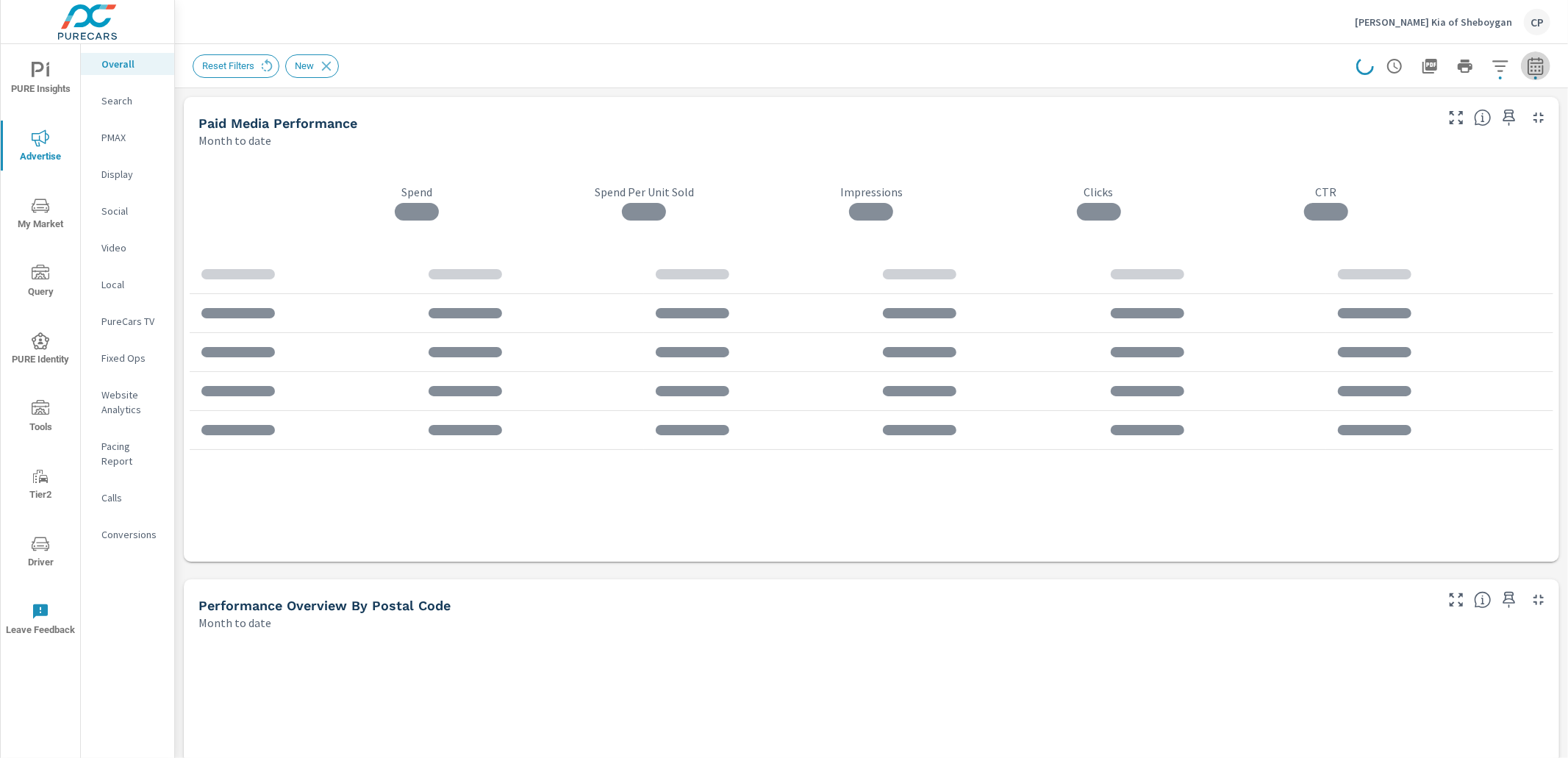
click at [1536, 67] on icon "button" at bounding box center [1536, 66] width 18 height 18
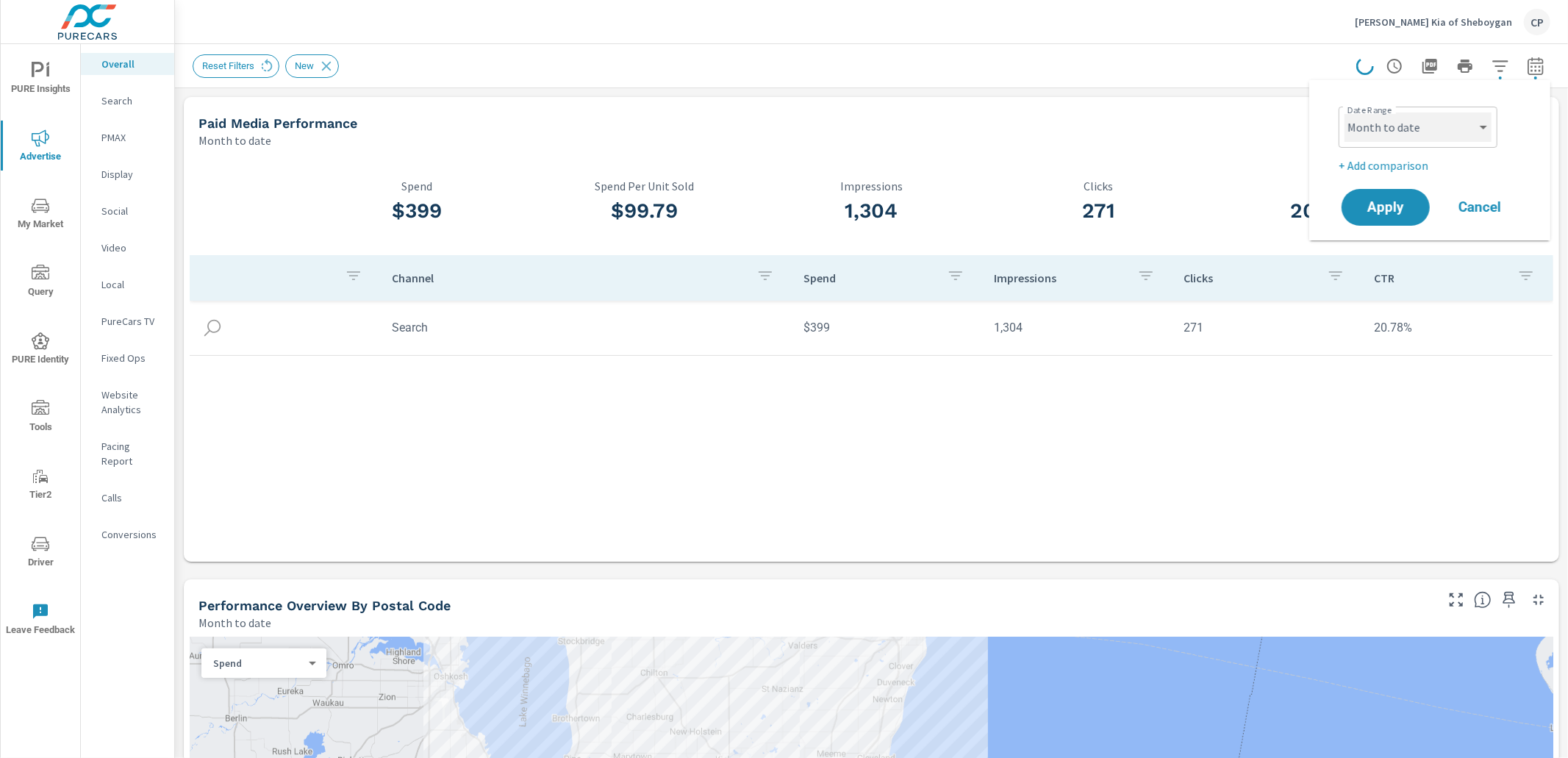
click at [1451, 124] on select "Custom Yesterday Last week Last 7 days Last 14 days Last 30 days Last 45 days L…" at bounding box center [1418, 127] width 147 height 29
select select "Last 30 days"
click at [1344, 112] on select "Custom Yesterday Last week Last 7 days Last 14 days Last 30 days Last 45 days L…" at bounding box center [1418, 127] width 147 height 29
click at [1388, 192] on button "Apply" at bounding box center [1385, 207] width 91 height 38
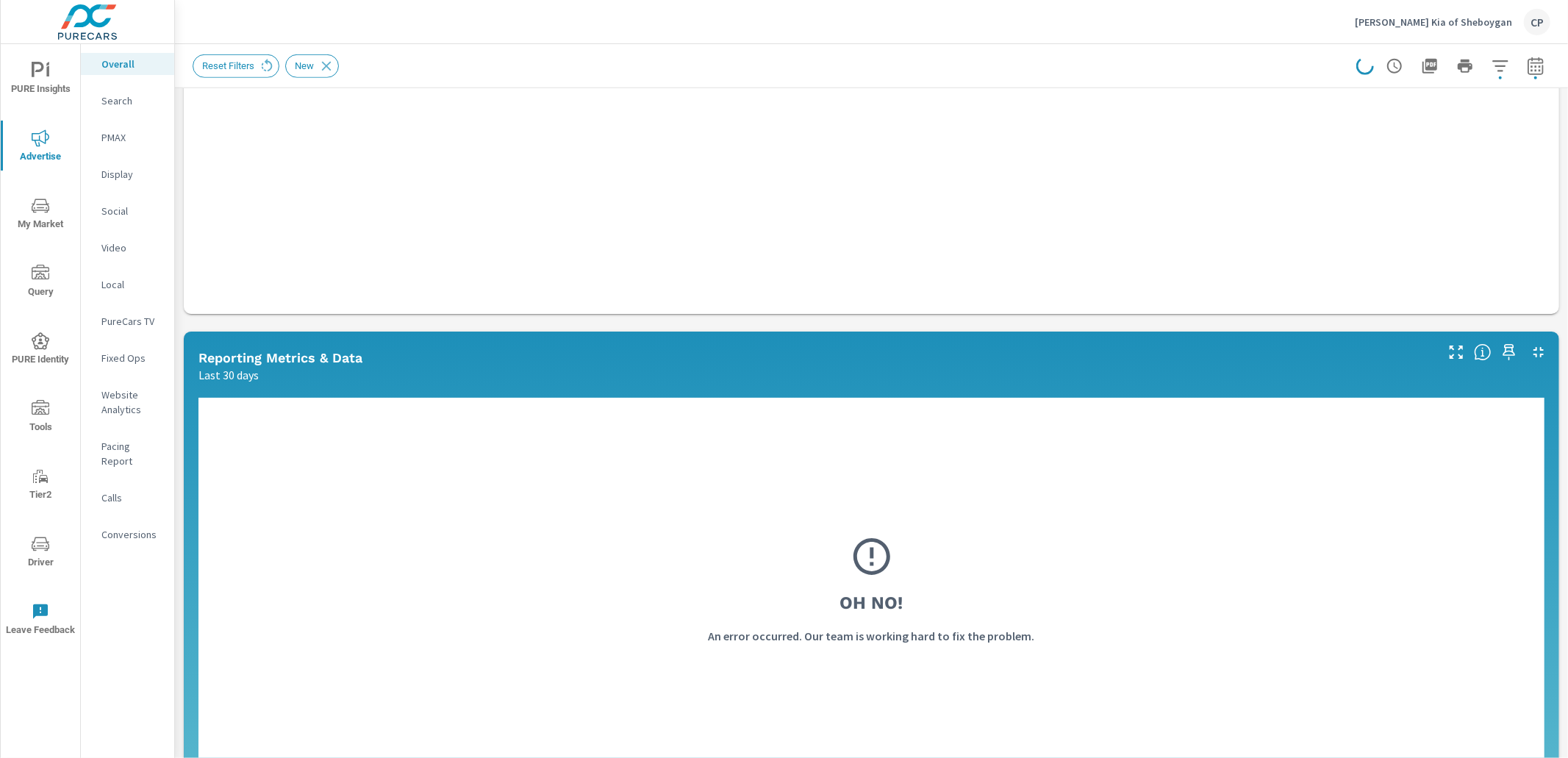
scroll to position [847, 0]
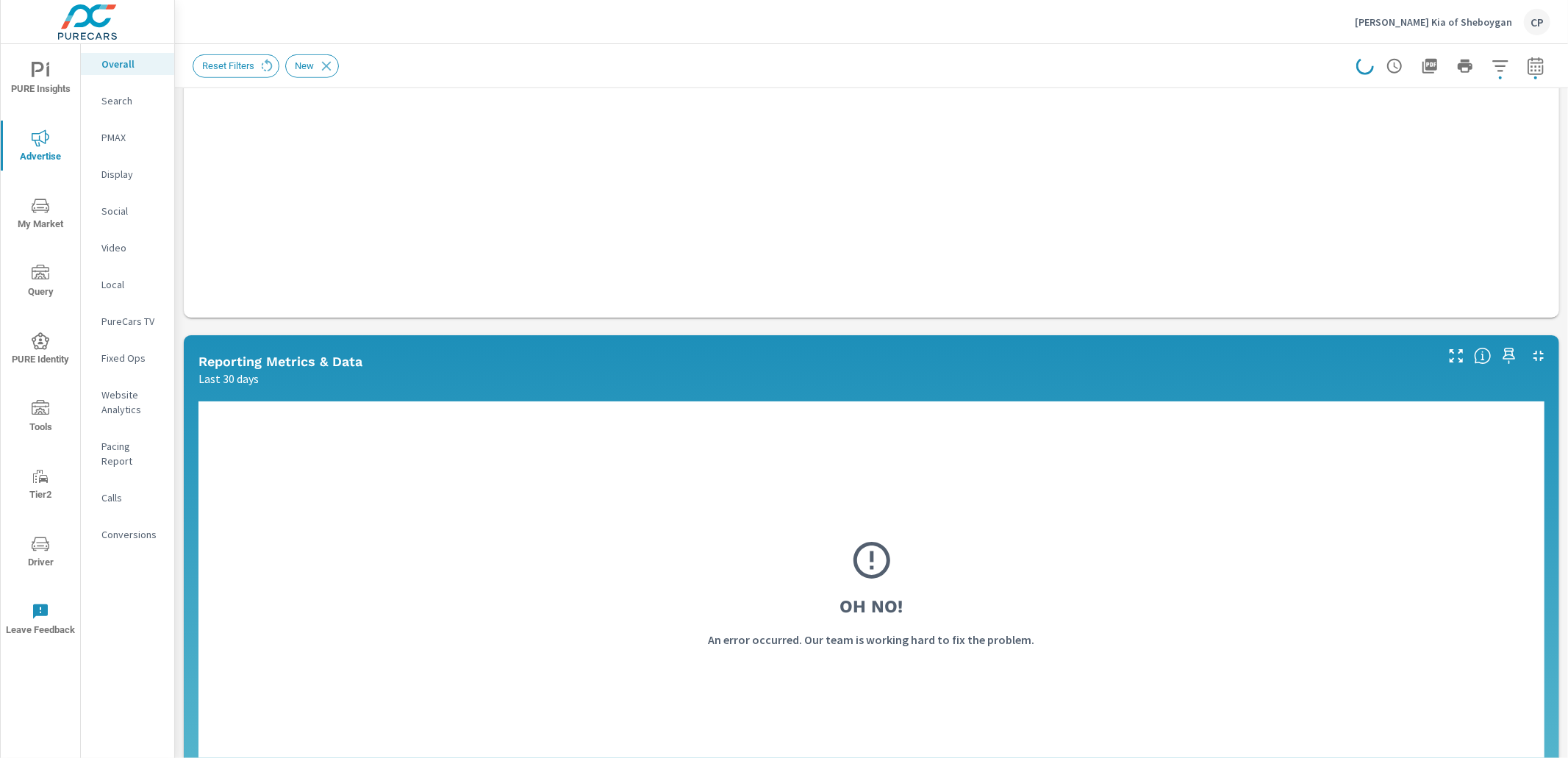
click at [62, 83] on span "PURE Insights" at bounding box center [40, 80] width 70 height 36
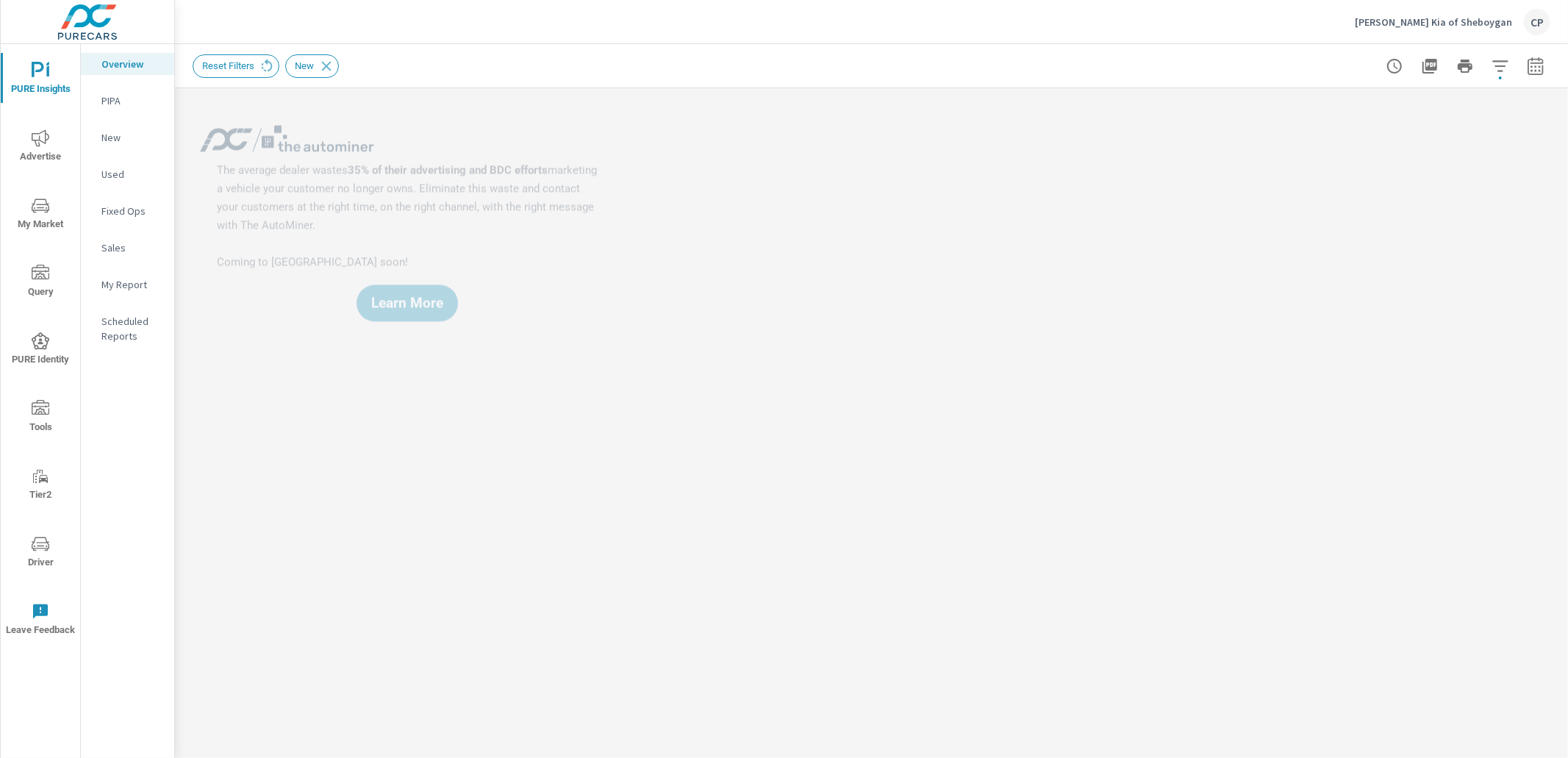
scroll to position [166, 0]
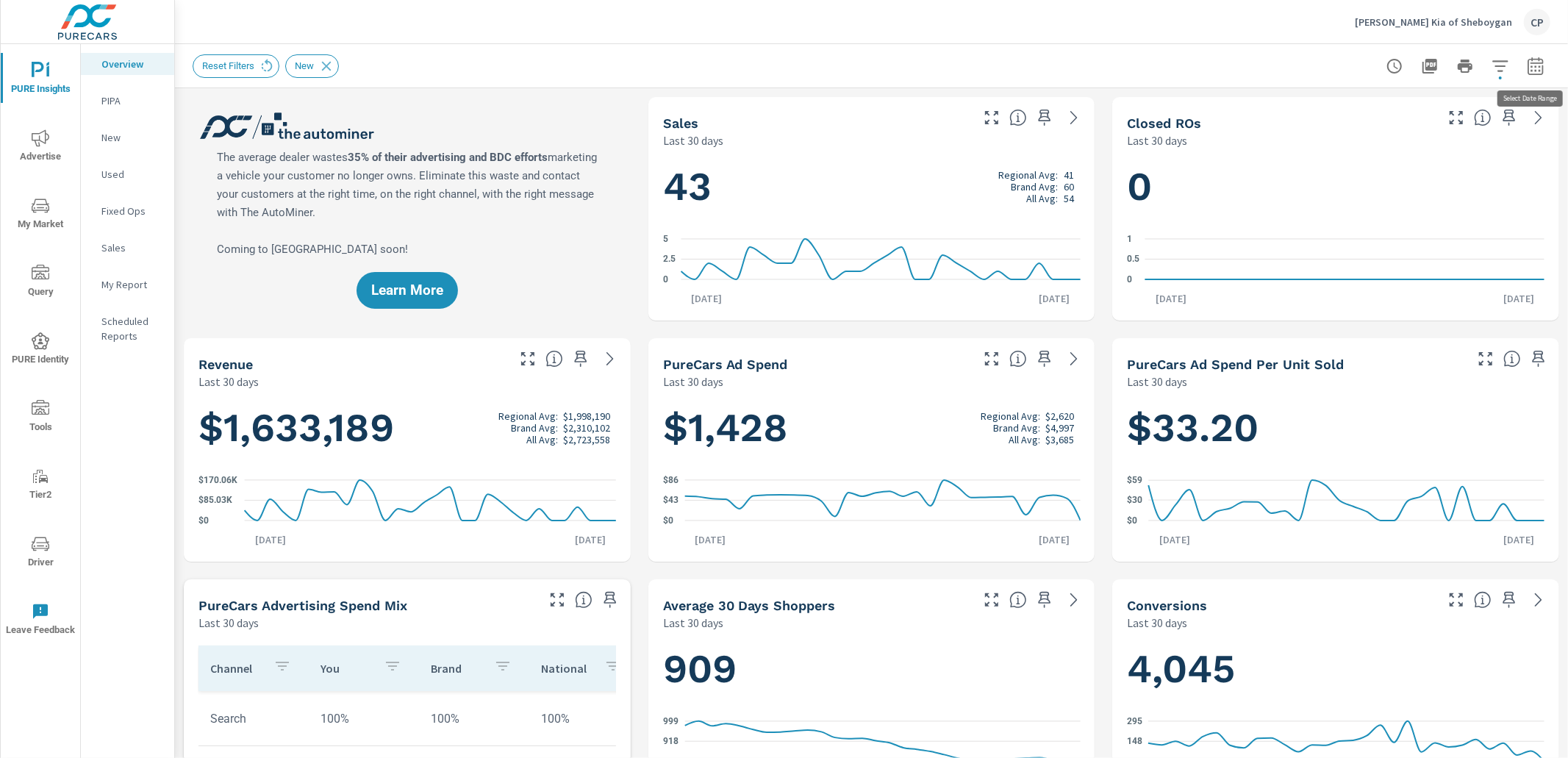
click at [1541, 67] on icon "button" at bounding box center [1536, 66] width 18 height 18
click at [1464, 126] on select "Custom Yesterday Last week Last 7 days Last 14 days Last 30 days Last 45 days L…" at bounding box center [1418, 127] width 147 height 29
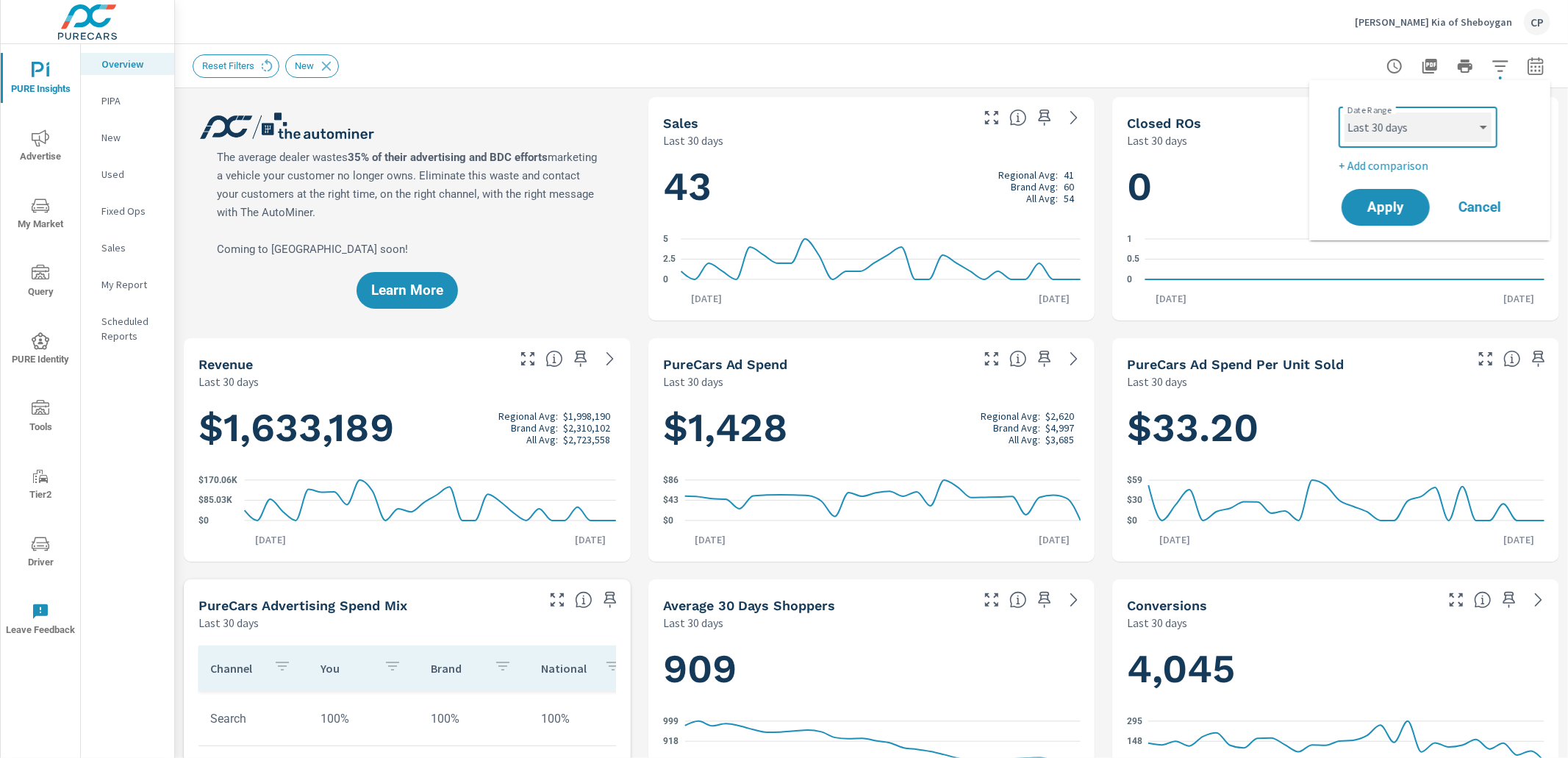
select select "Last month"
click at [1344, 112] on select "Custom Yesterday Last week Last 7 days Last 14 days Last 30 days Last 45 days L…" at bounding box center [1418, 127] width 147 height 29
click at [1392, 207] on span "Apply" at bounding box center [1385, 207] width 60 height 14
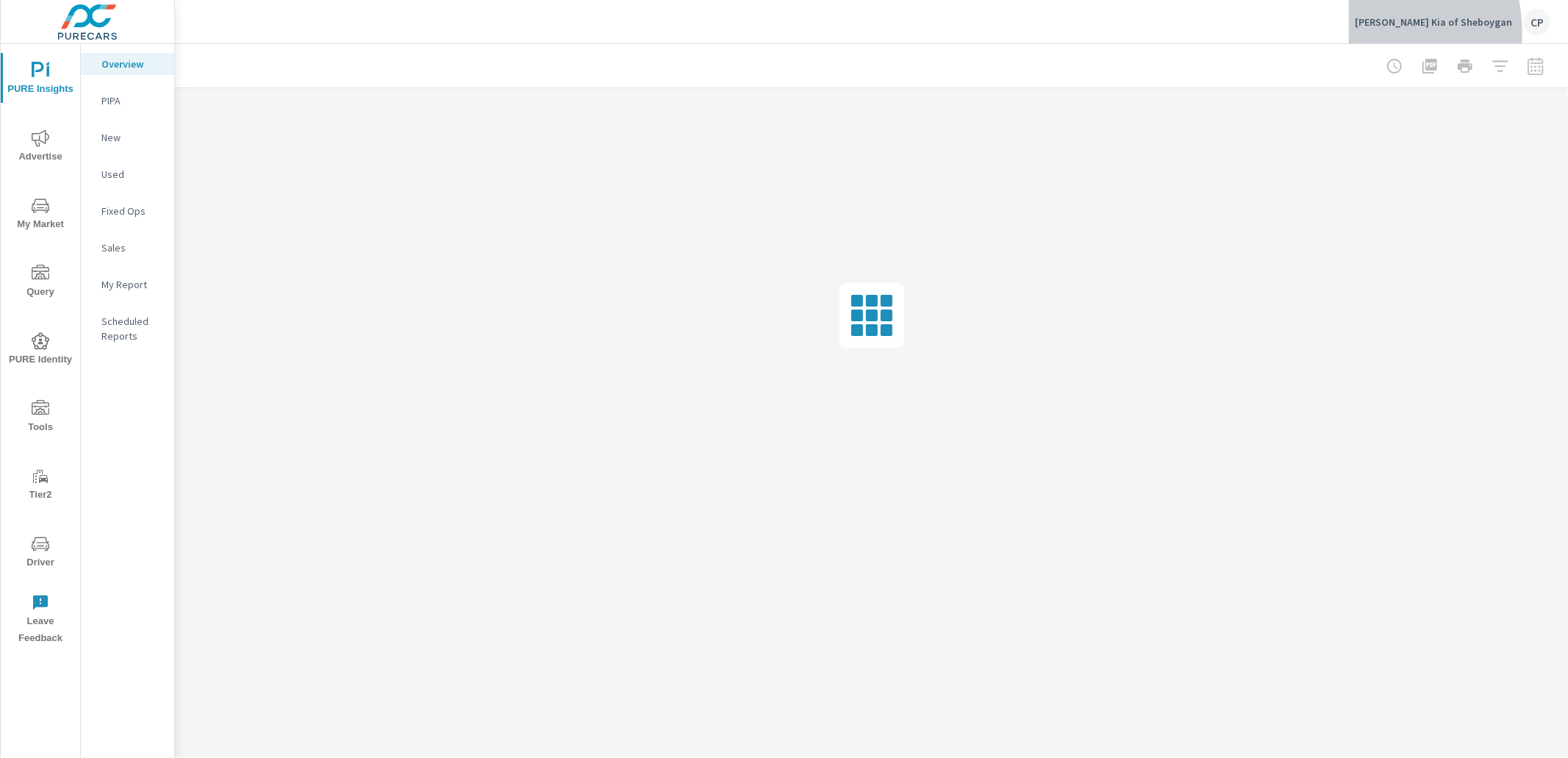
click at [1394, 33] on div "Van Horn Kia of Sheboygan CP" at bounding box center [1452, 22] width 196 height 26
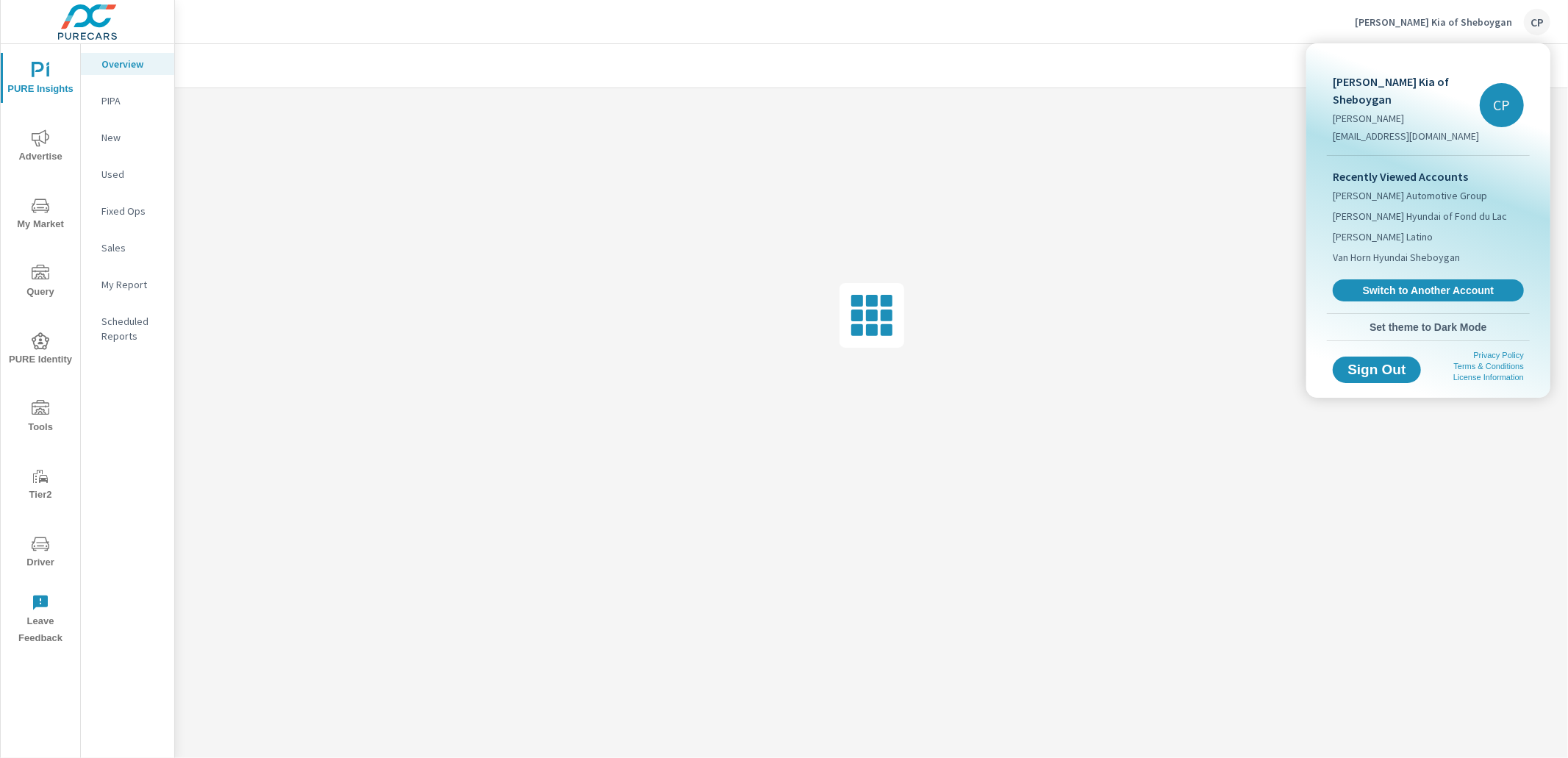
click at [1388, 284] on span "Switch to Another Account" at bounding box center [1428, 290] width 175 height 13
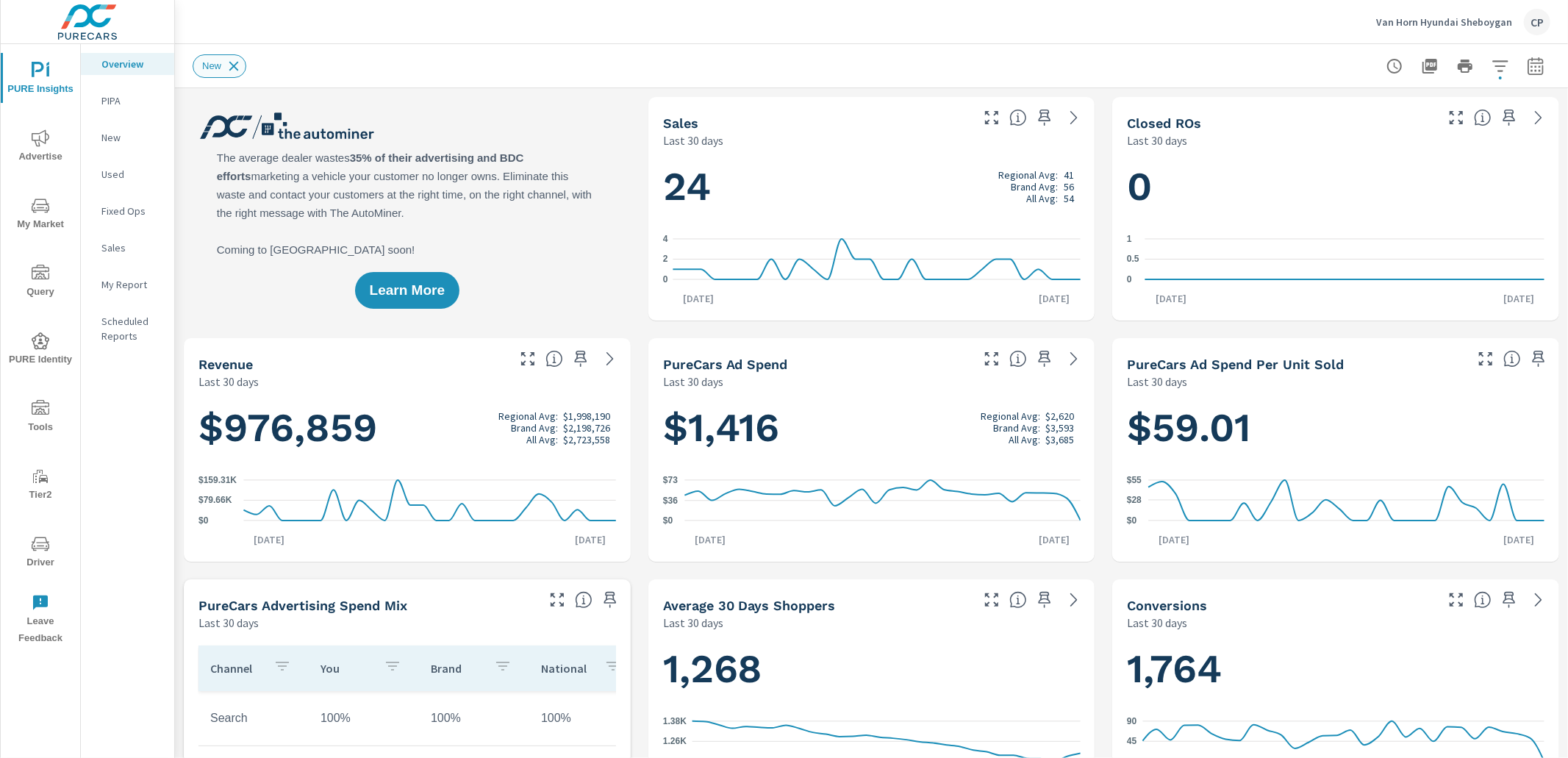
click at [238, 67] on icon at bounding box center [234, 66] width 16 height 16
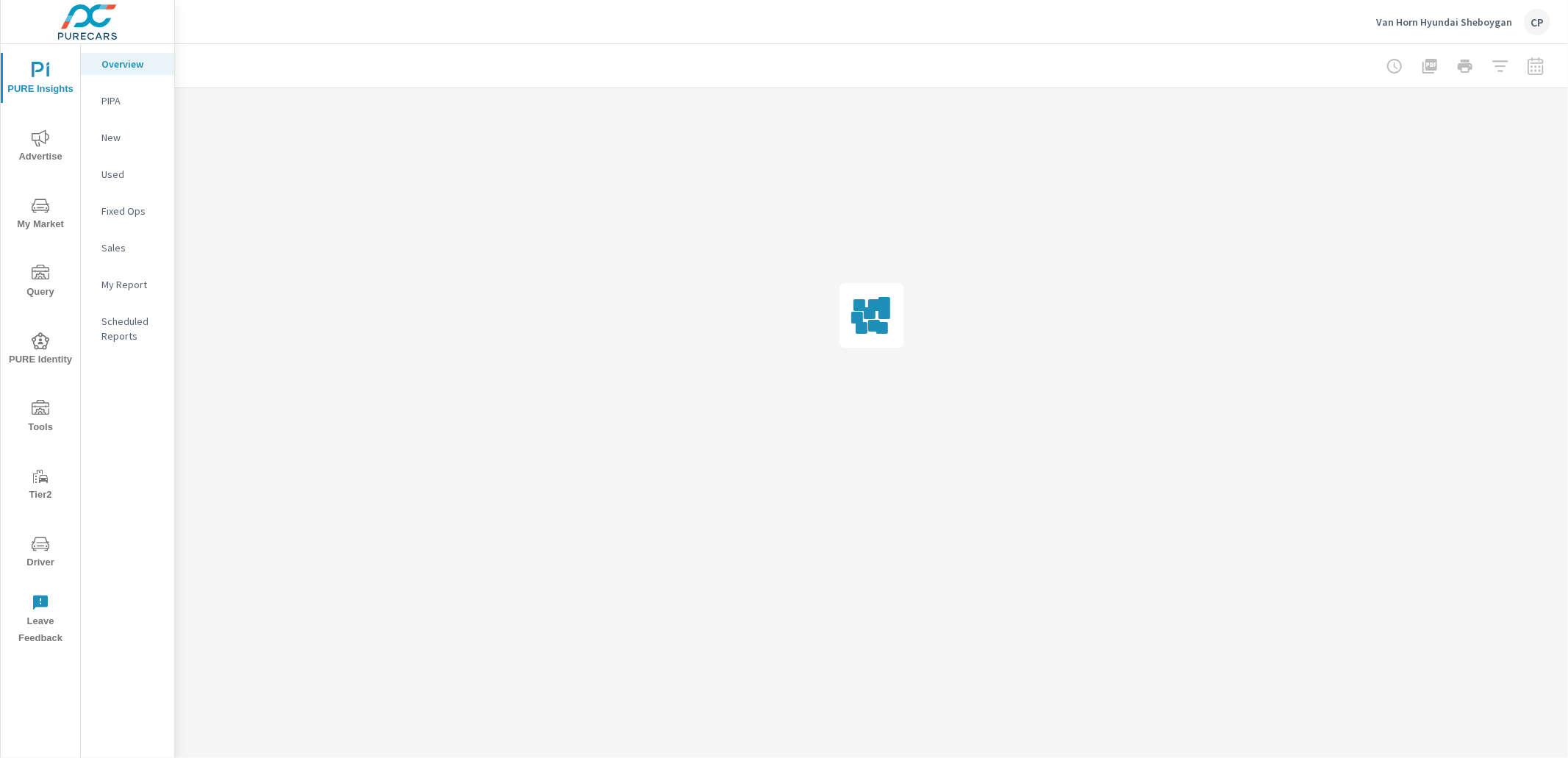
click at [1398, 25] on p "Van Horn Hyundai Sheboygan" at bounding box center [1444, 22] width 136 height 13
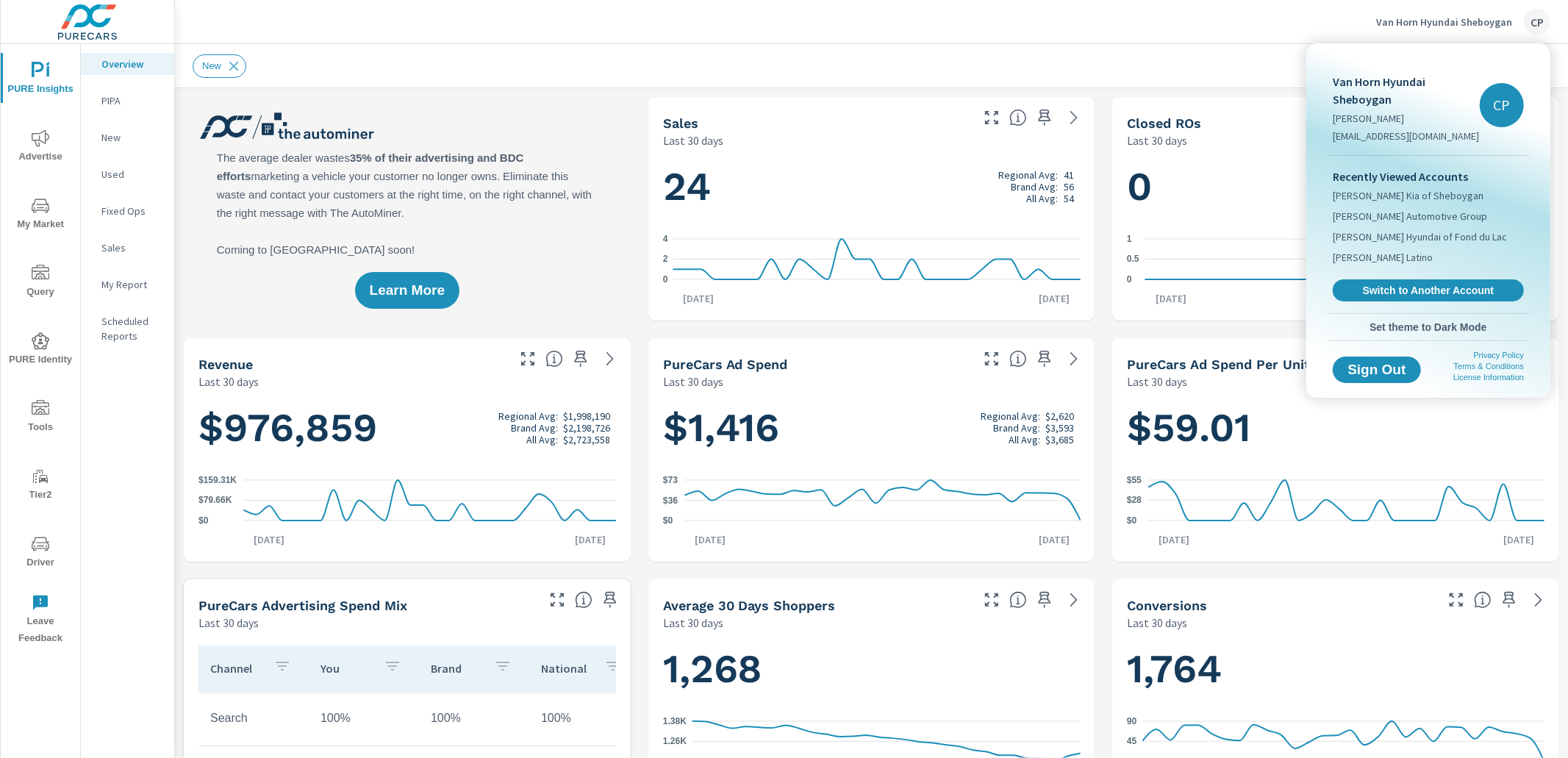
click at [1314, 24] on div at bounding box center [784, 379] width 1568 height 758
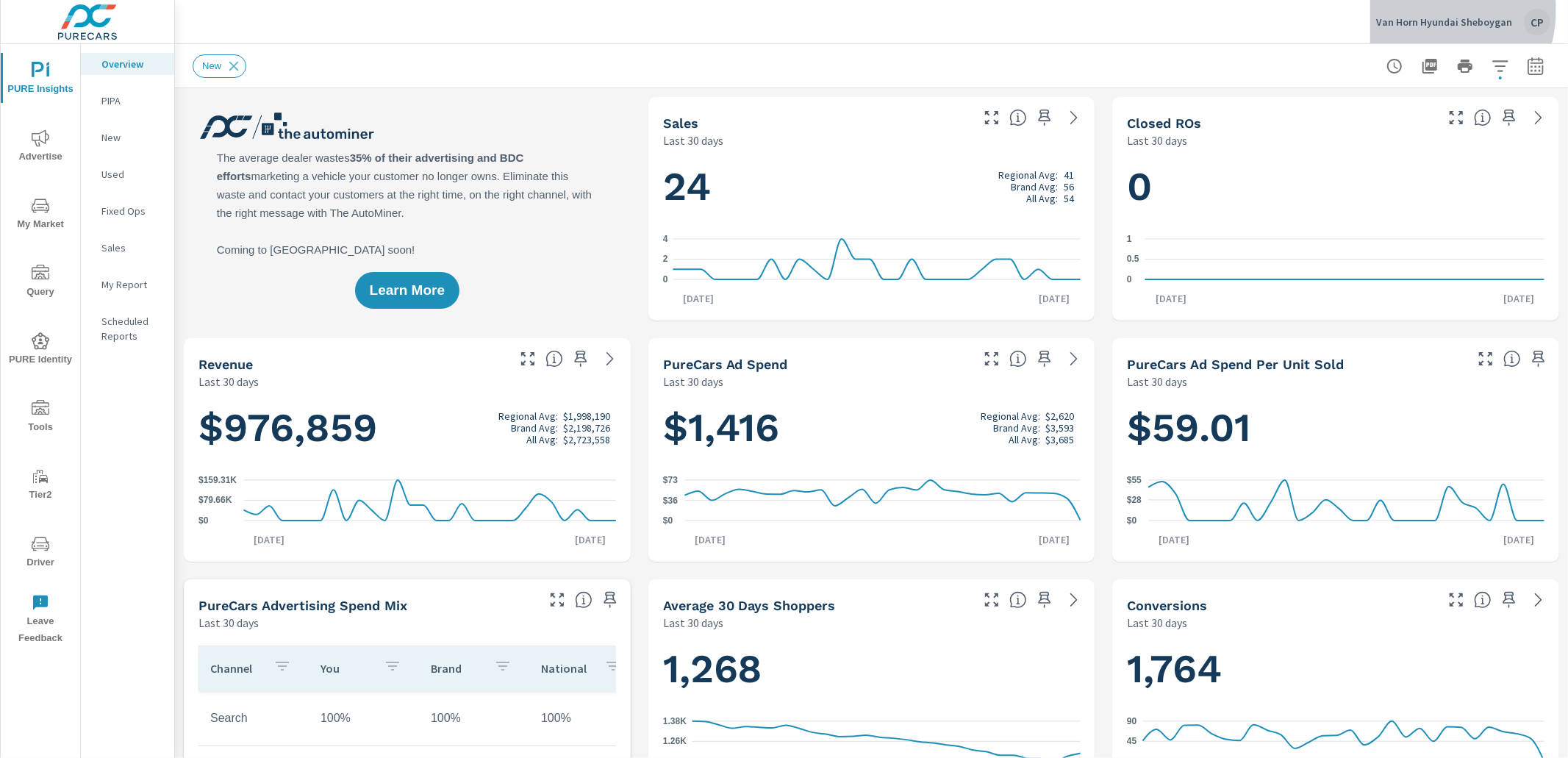
click at [1422, 9] on div "Van Horn Hyundai Sheboygan CP" at bounding box center [1463, 22] width 174 height 26
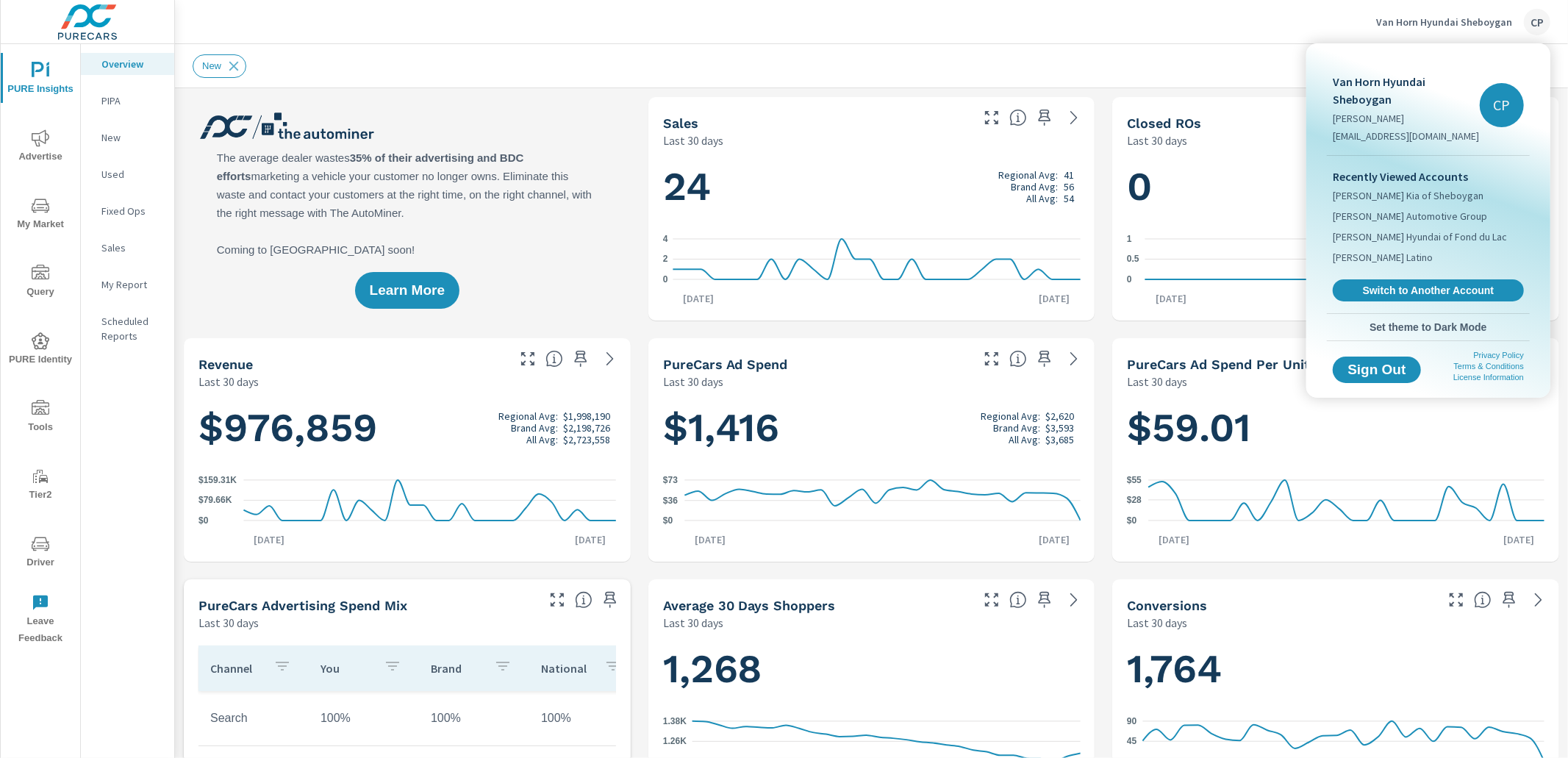
click at [1368, 277] on div "Recently Viewed Accounts Van Horn Kia of Sheboygan Gurley Leep Automotive Group…" at bounding box center [1428, 234] width 203 height 157
click at [1366, 282] on link "Switch to Another Account" at bounding box center [1428, 290] width 191 height 22
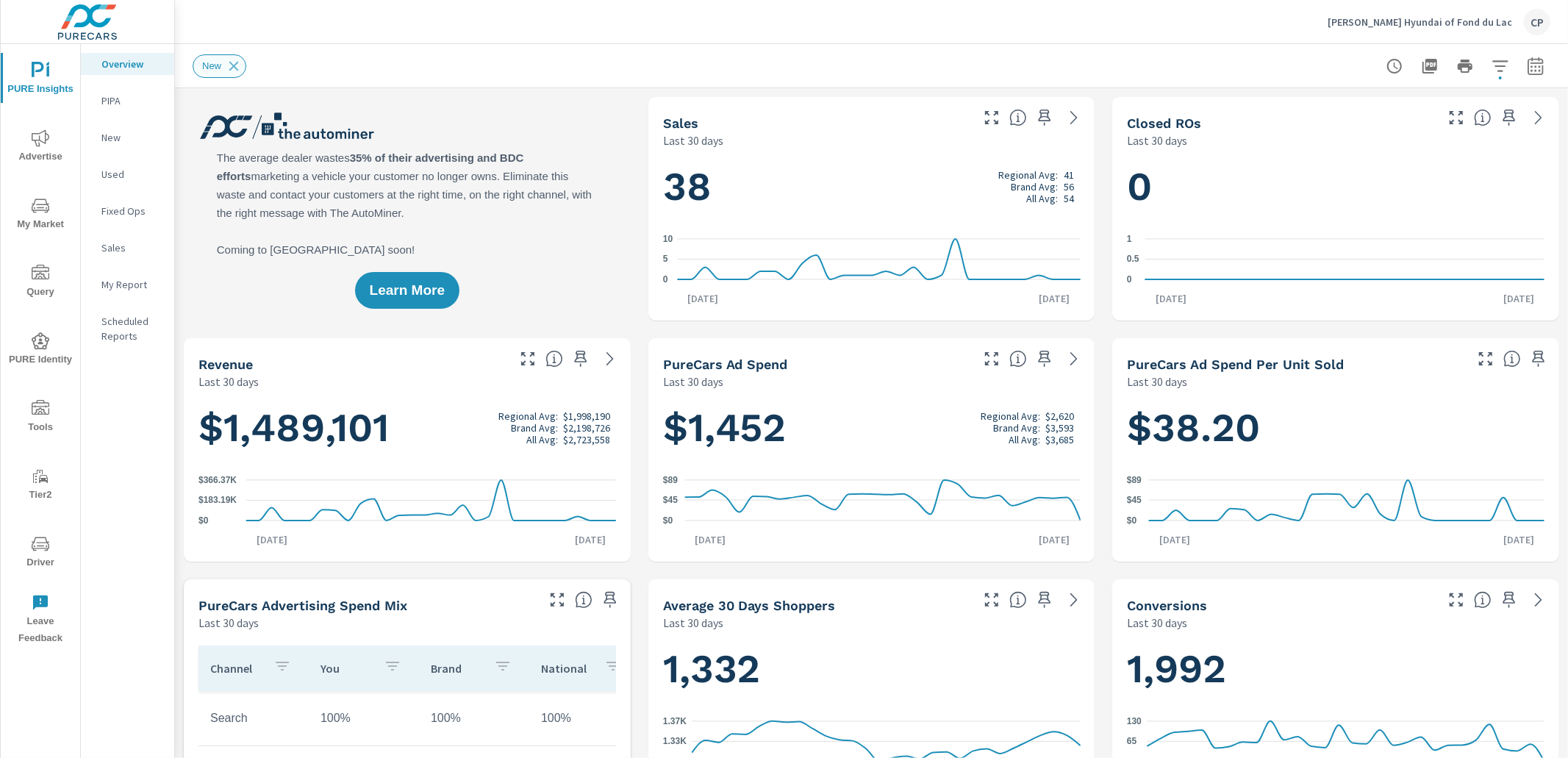
click at [234, 66] on icon at bounding box center [234, 66] width 9 height 9
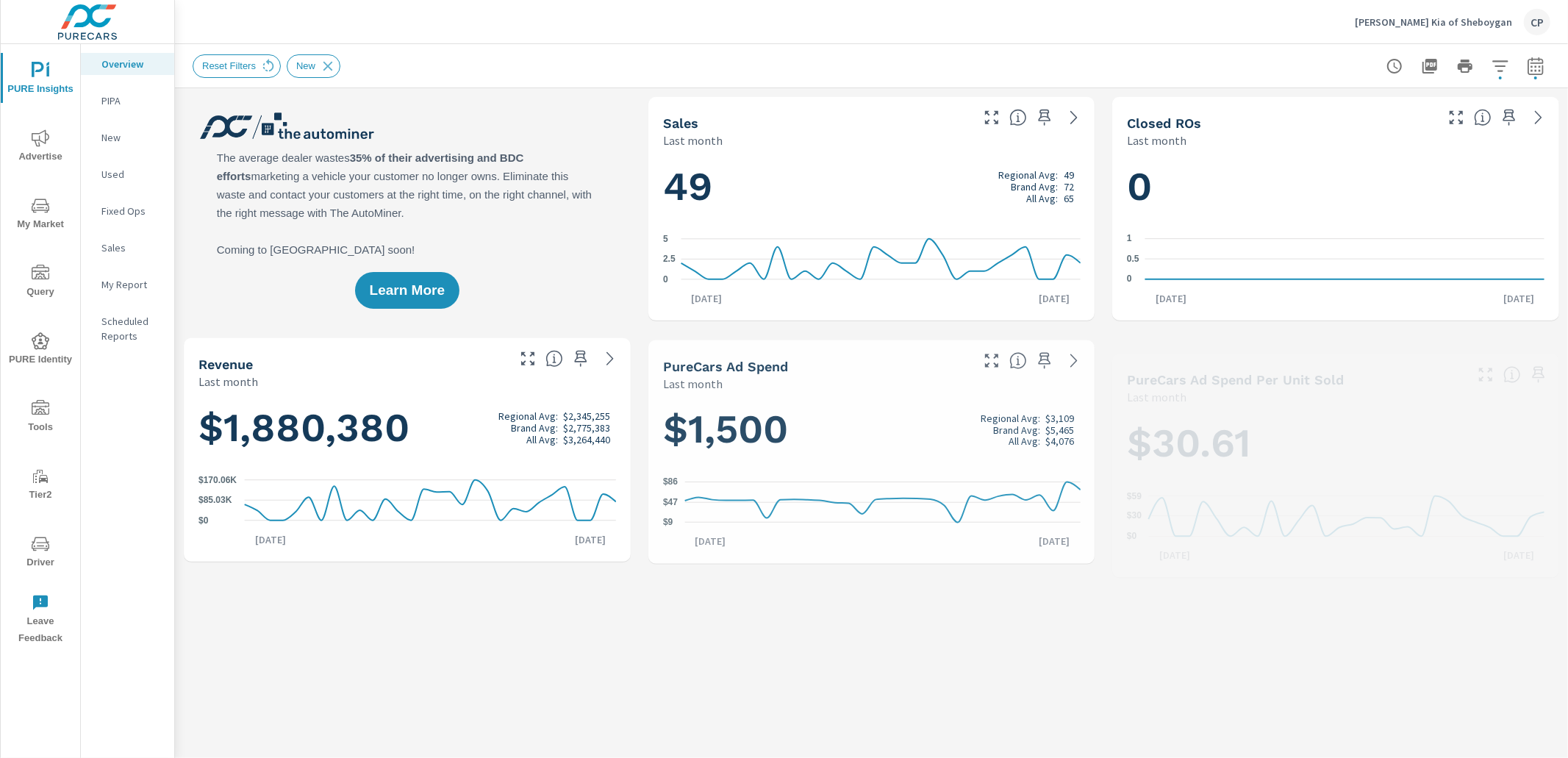
scroll to position [166, 0]
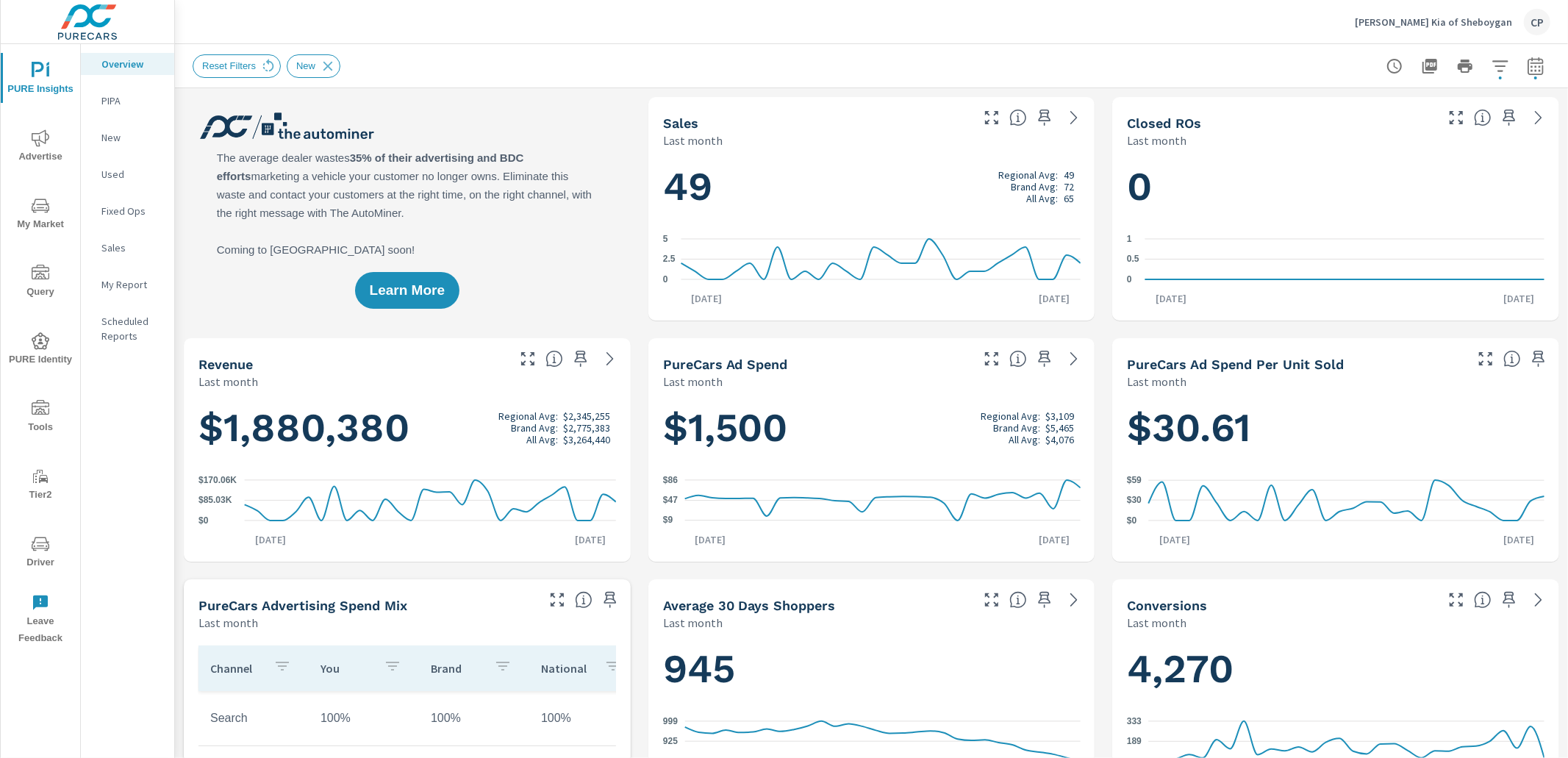
click at [1532, 67] on icon "button" at bounding box center [1536, 66] width 18 height 18
click at [1433, 121] on select "Custom [DATE] Last week Last 7 days Last 14 days Last 30 days Last 45 days Last…" at bounding box center [1418, 127] width 147 height 29
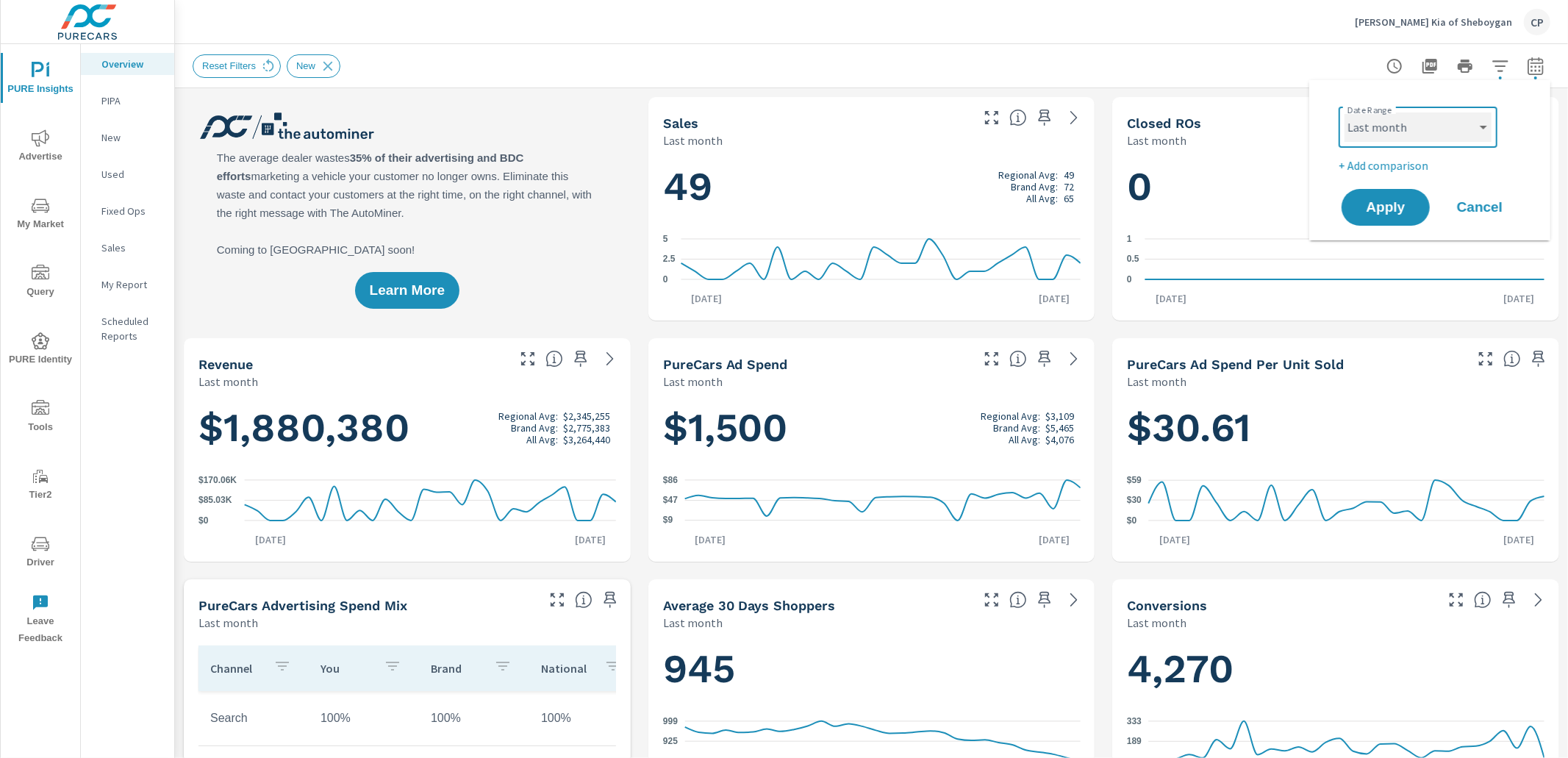
select select "custom"
click at [1344, 112] on select "Custom [DATE] Last week Last 7 days Last 14 days Last 30 days Last 45 days Last…" at bounding box center [1418, 127] width 147 height 29
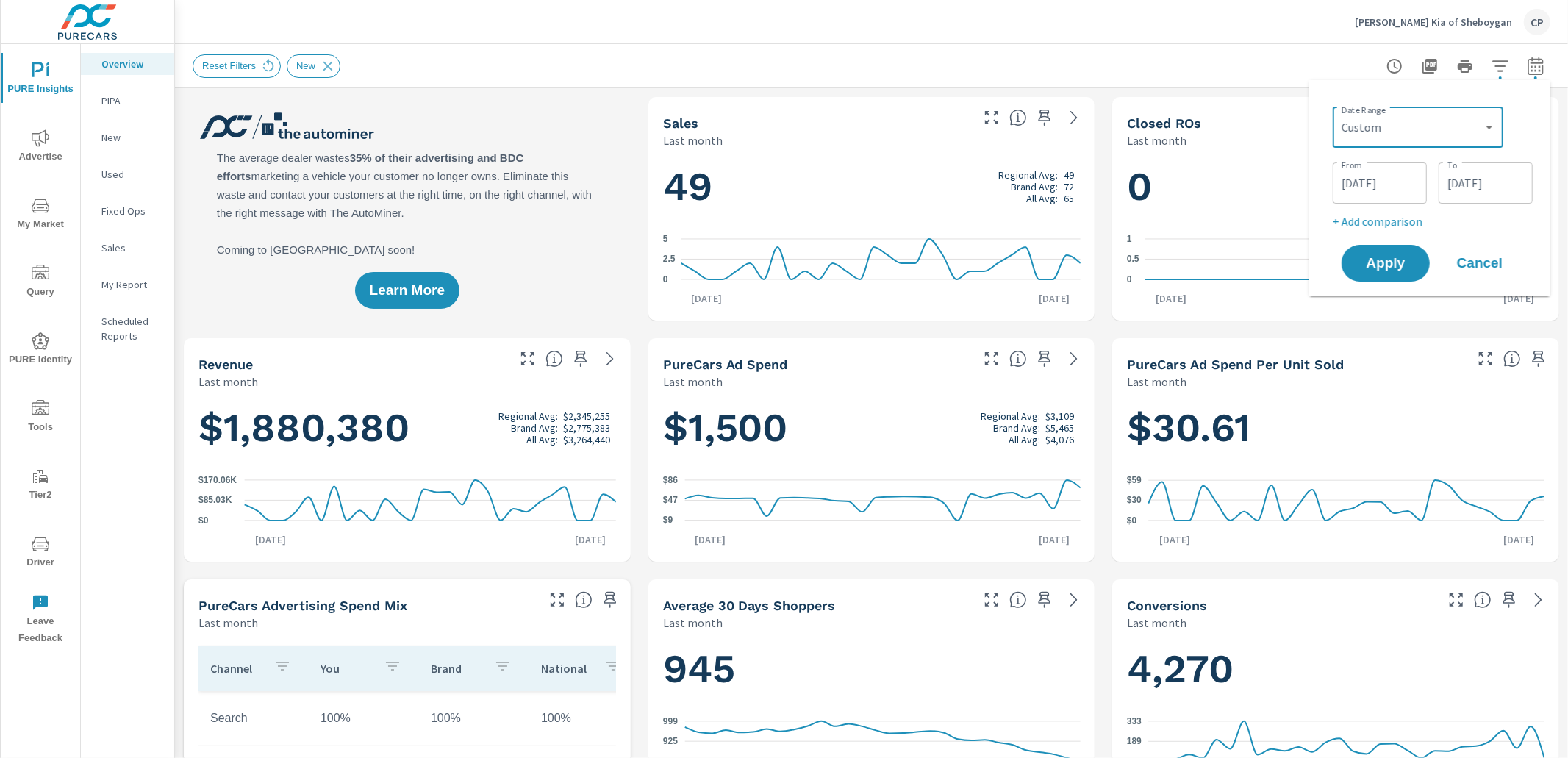
click at [1390, 181] on input "09/01/2025" at bounding box center [1379, 183] width 82 height 29
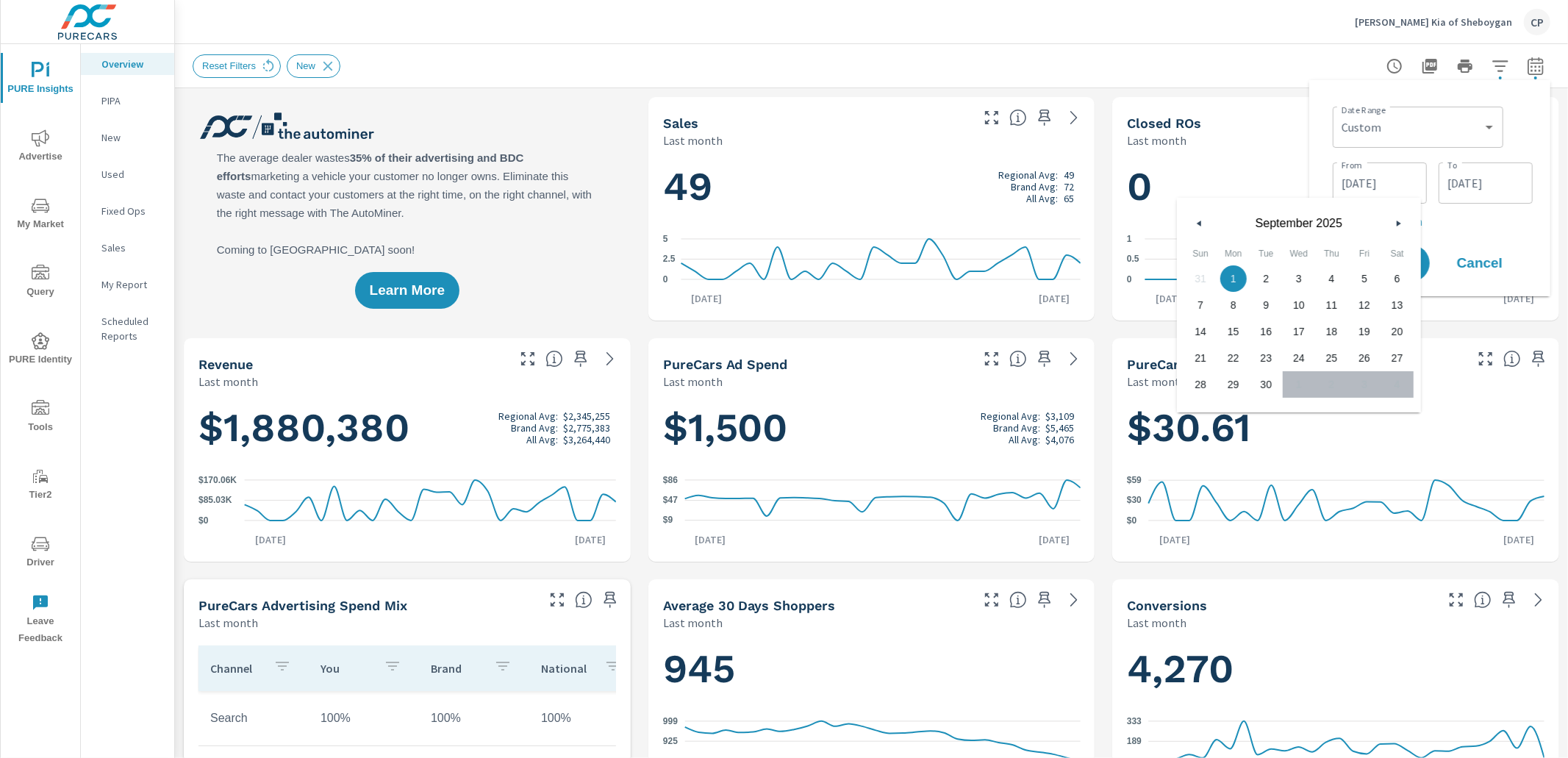
drag, startPoint x: 1198, startPoint y: 223, endPoint x: 1209, endPoint y: 230, distance: 13.0
click at [1198, 224] on icon "button" at bounding box center [1197, 224] width 8 height 6
drag, startPoint x: 1357, startPoint y: 274, endPoint x: 1417, endPoint y: 233, distance: 72.7
click at [1357, 274] on span "1" at bounding box center [1365, 278] width 33 height 19
type input "[DATE]"
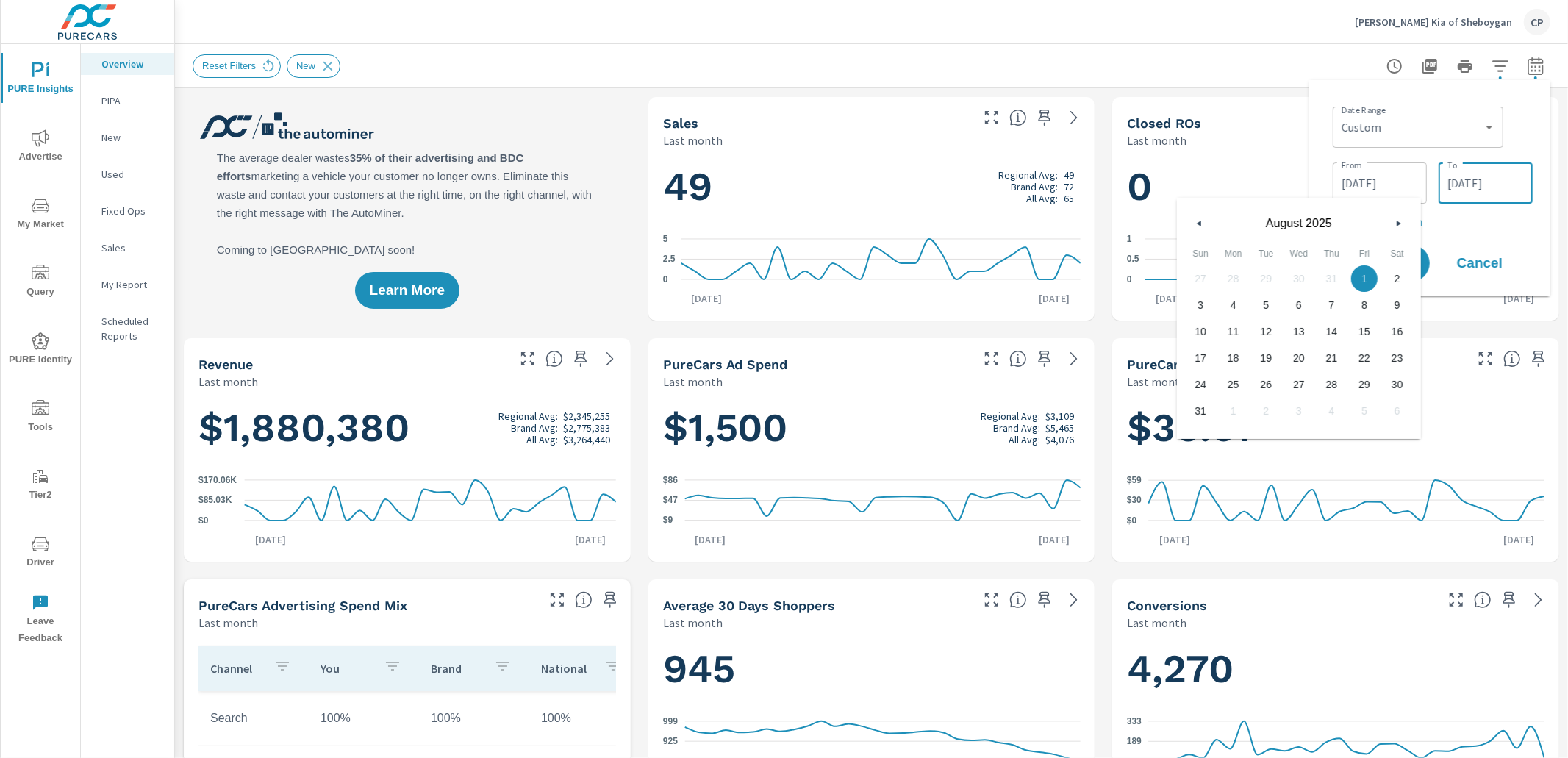
drag, startPoint x: 1473, startPoint y: 176, endPoint x: 1469, endPoint y: 186, distance: 10.8
click at [1474, 176] on input "09/30/2025" at bounding box center [1485, 183] width 82 height 29
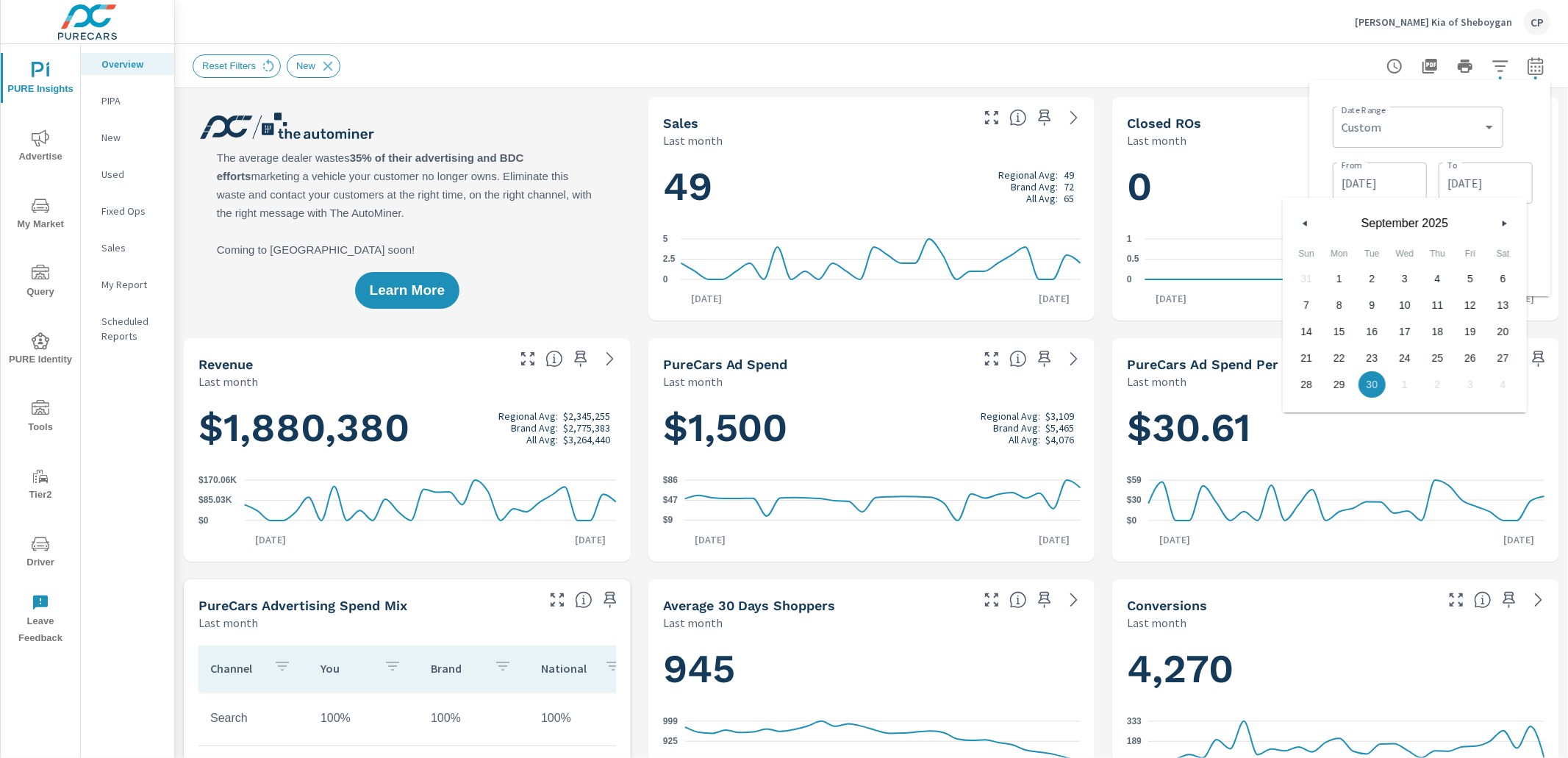
click at [1308, 225] on button "button" at bounding box center [1305, 223] width 18 height 18
click at [1307, 406] on span "31" at bounding box center [1307, 411] width 33 height 19
type input "[DATE]"
click at [1545, 145] on div "Date Range Custom Yesterday Last week Last 7 days Last 14 days Last 30 days Las…" at bounding box center [1430, 188] width 241 height 216
click at [1399, 259] on span "Apply" at bounding box center [1385, 264] width 60 height 14
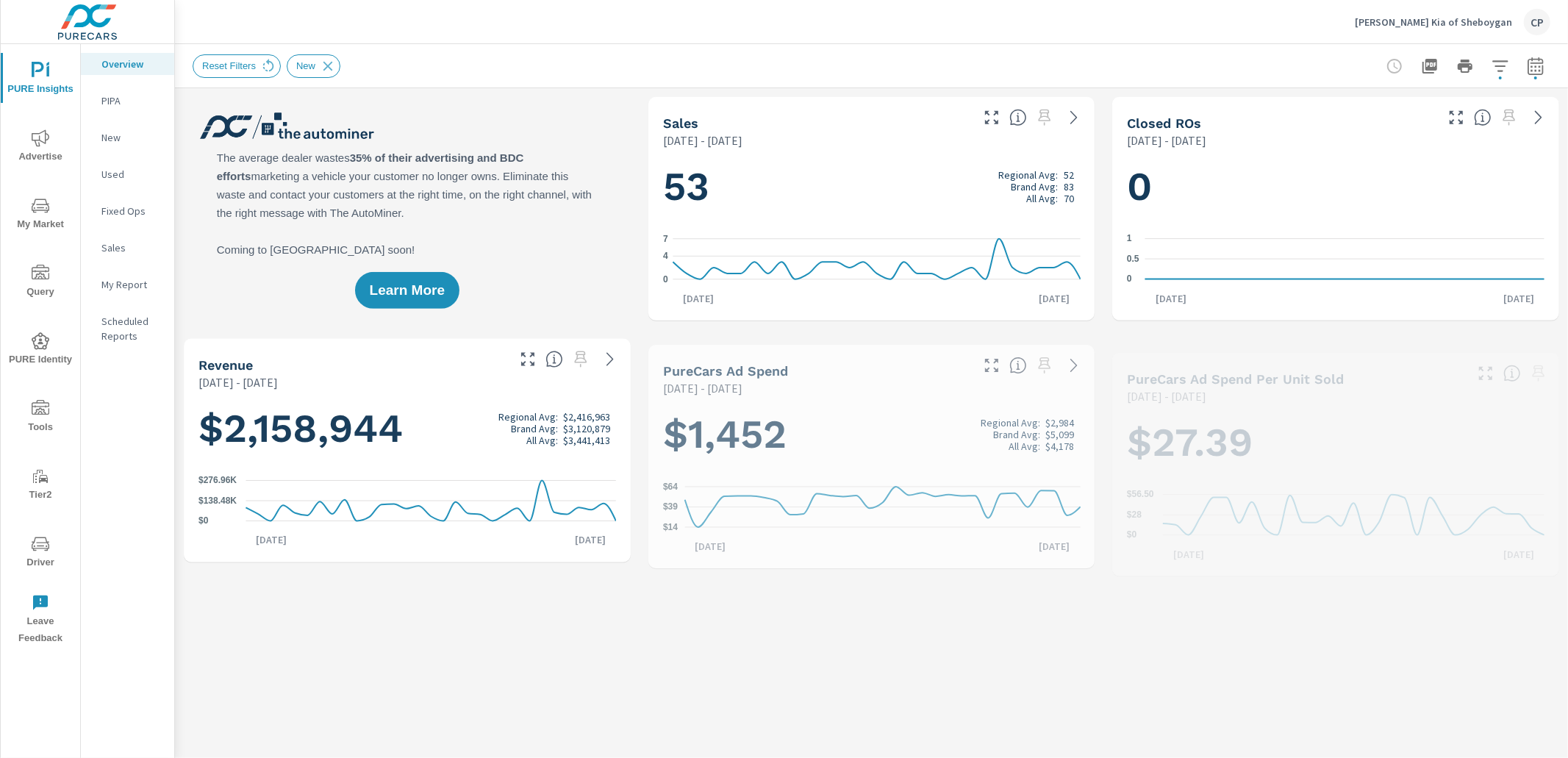
scroll to position [166, 0]
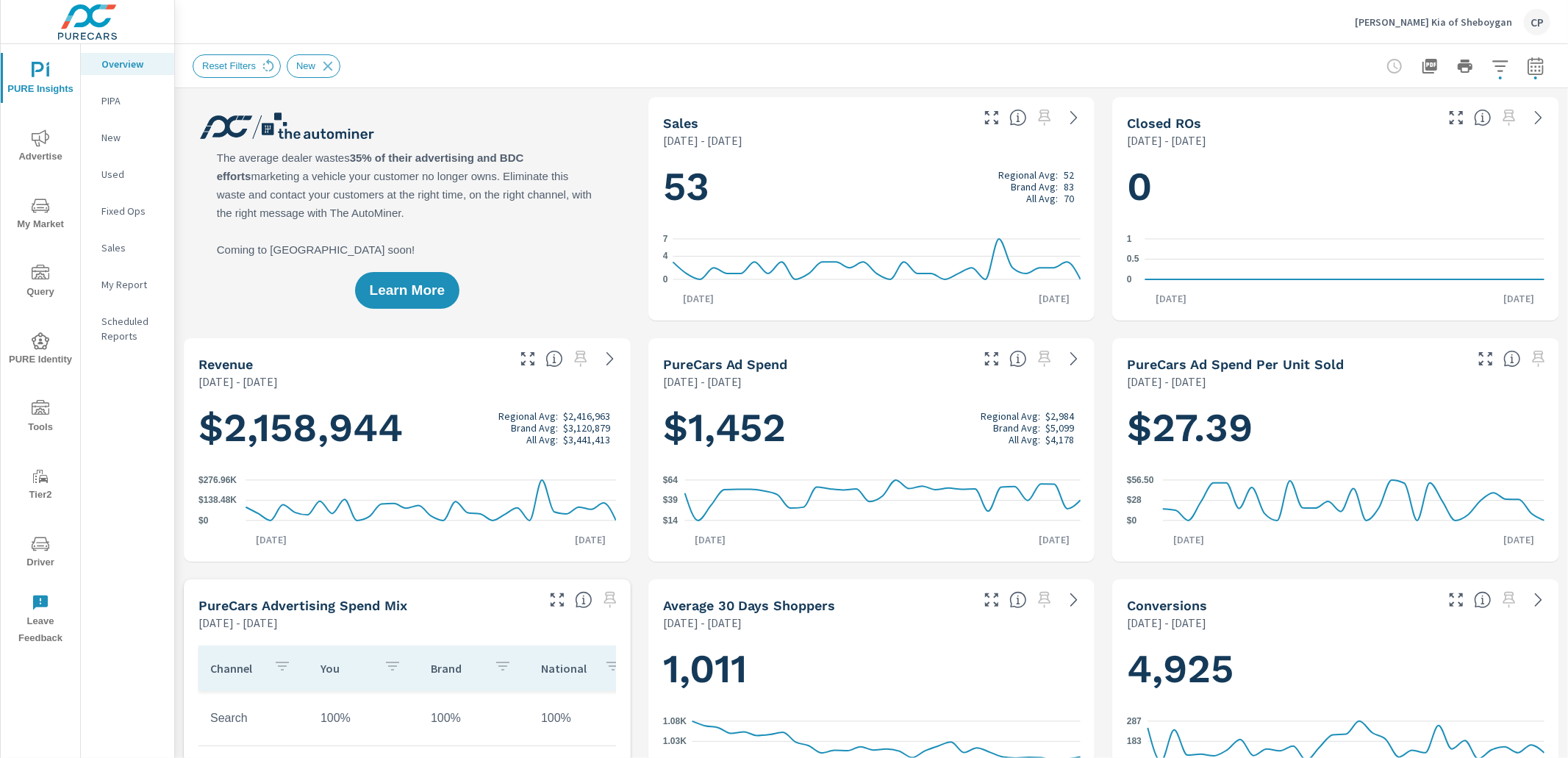
click at [1542, 66] on icon "button" at bounding box center [1536, 66] width 18 height 18
click at [1403, 138] on select "Custom [DATE] Last week Last 7 days Last 14 days Last 30 days Last 45 days Last…" at bounding box center [1417, 127] width 159 height 29
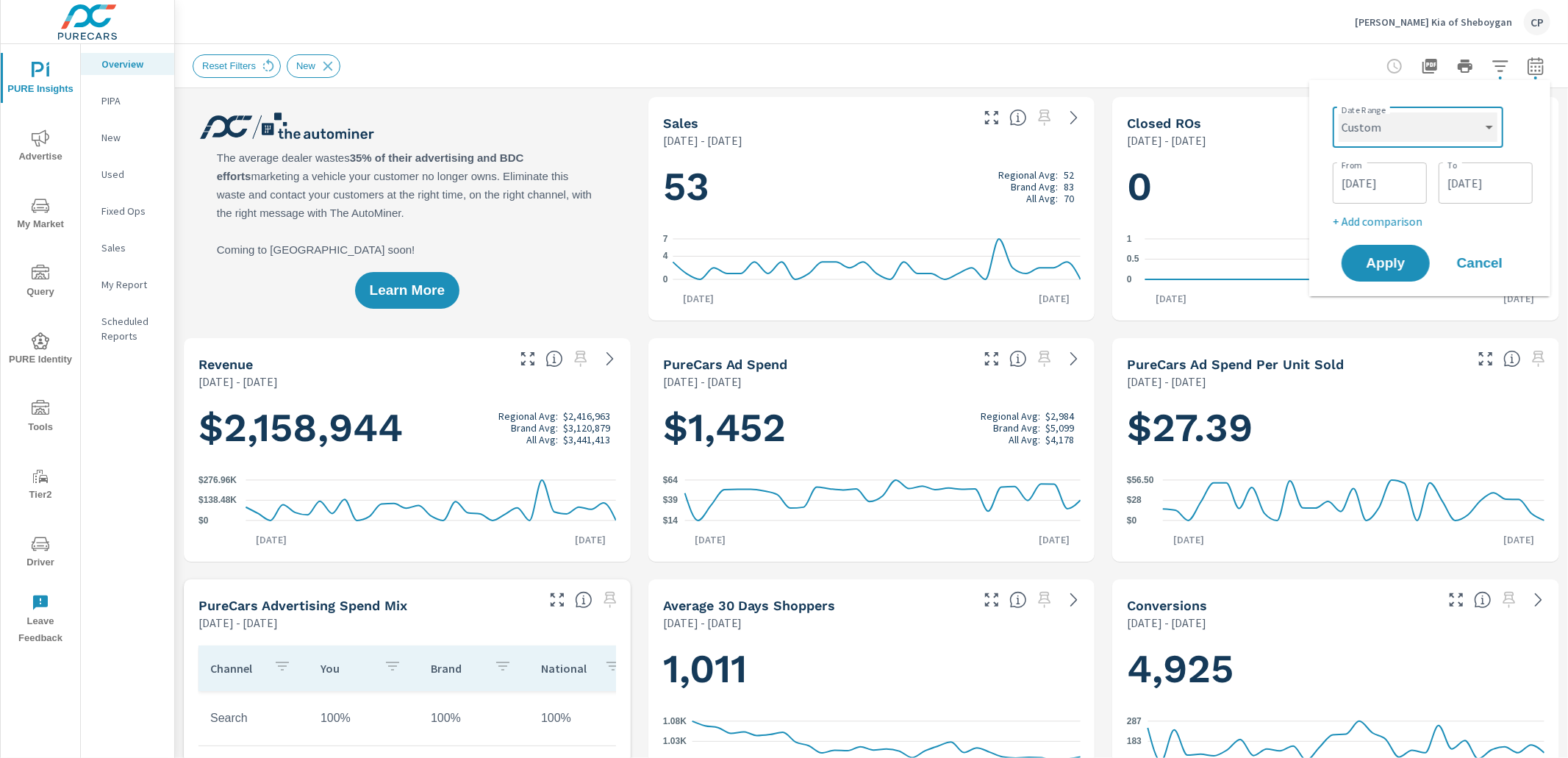
select select "Last month"
click at [1344, 112] on select "Custom Yesterday Last week Last 7 days Last 14 days Last 30 days Last 45 days L…" at bounding box center [1417, 127] width 159 height 29
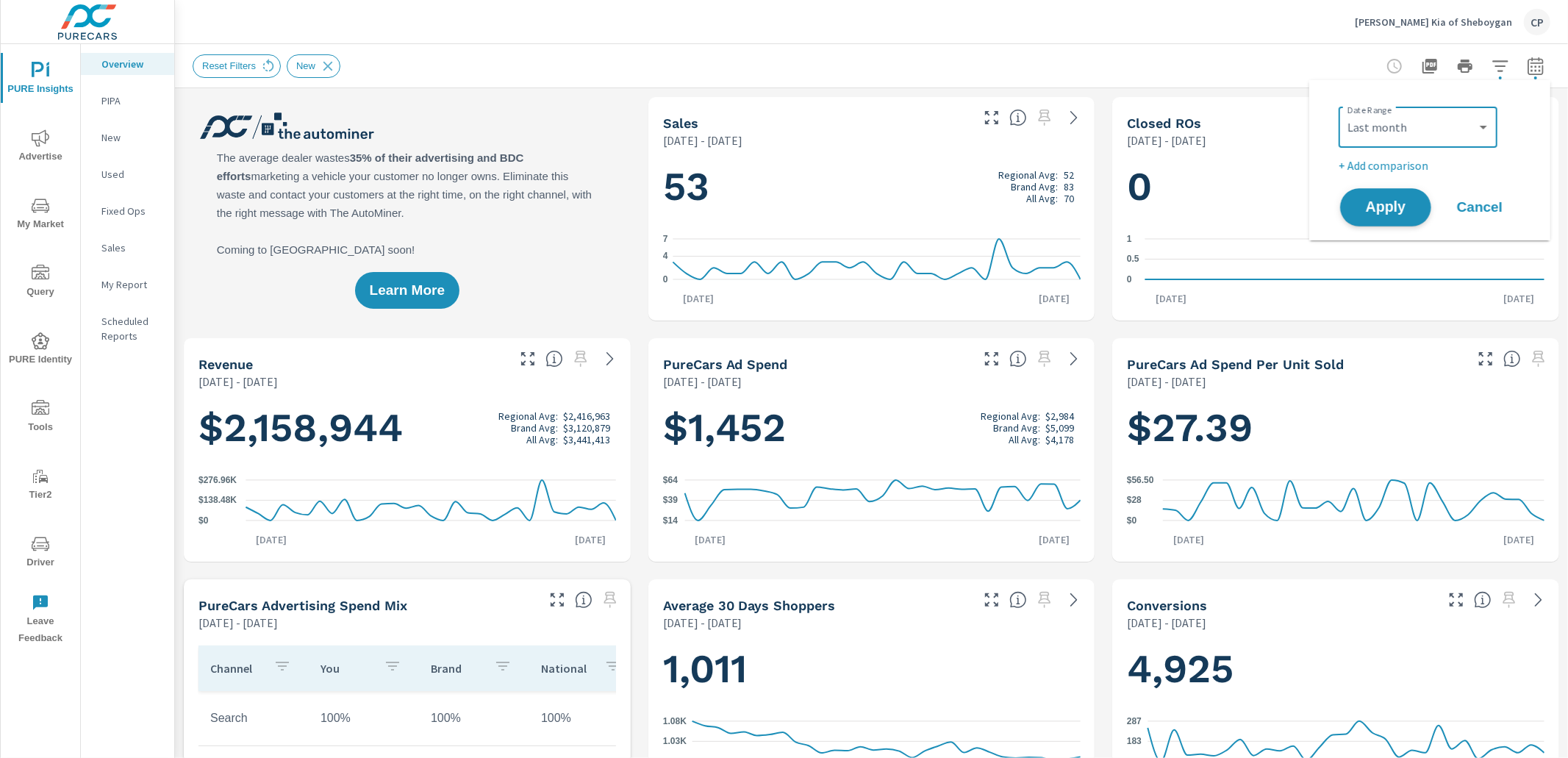
click at [1376, 222] on button "Apply" at bounding box center [1385, 207] width 91 height 38
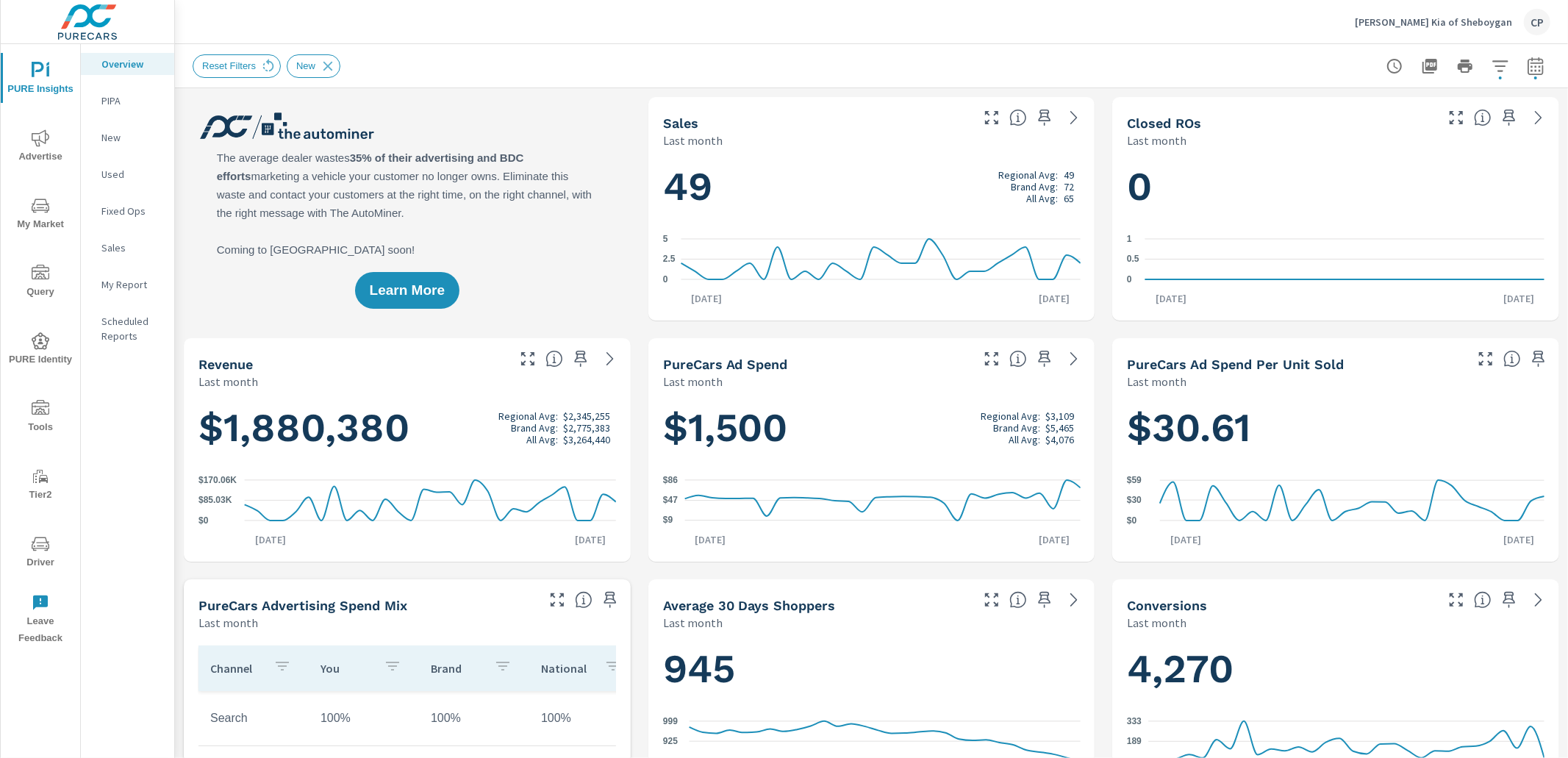
scroll to position [4, 0]
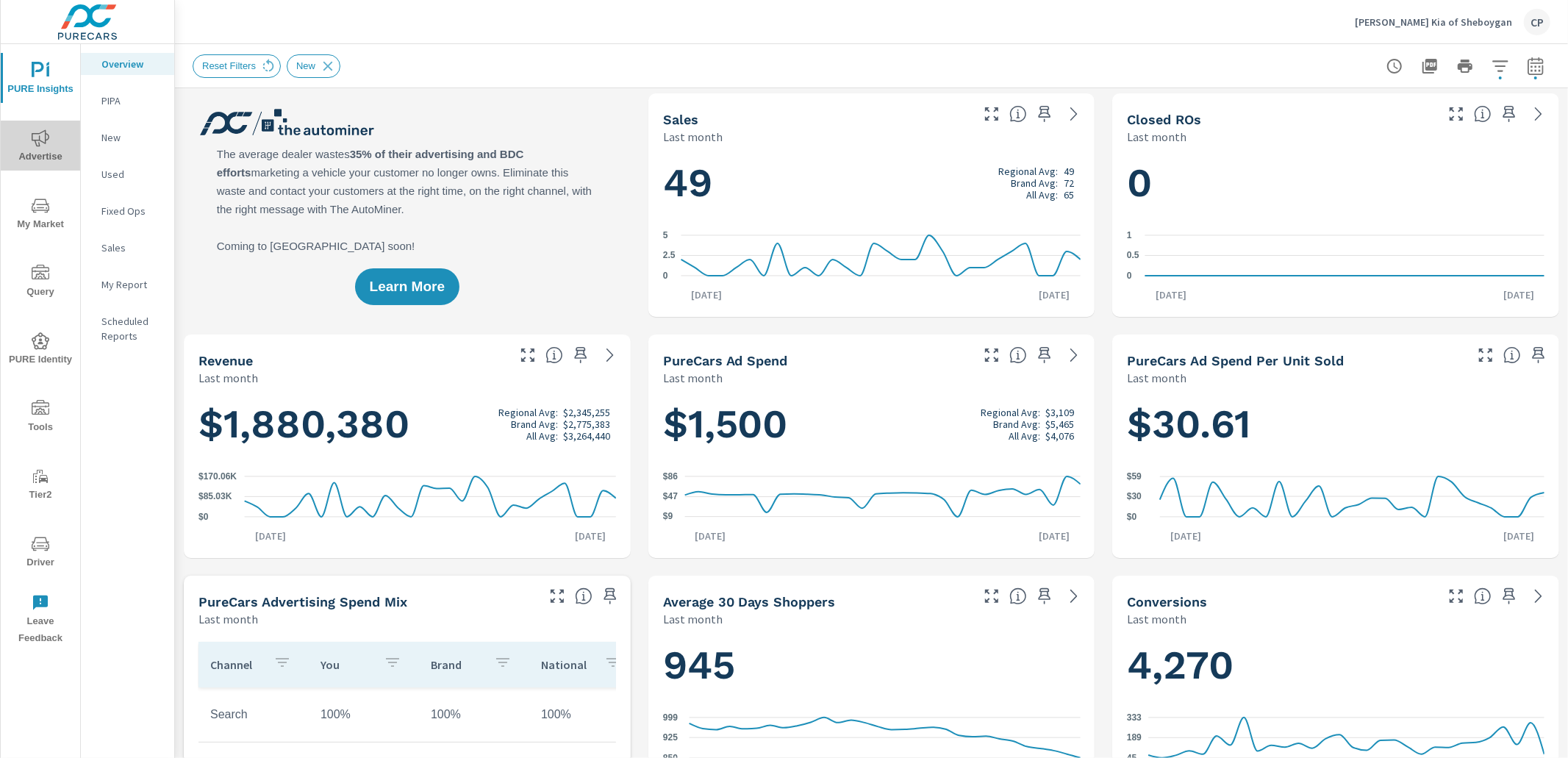
click at [45, 149] on span "Advertise" at bounding box center [40, 147] width 70 height 36
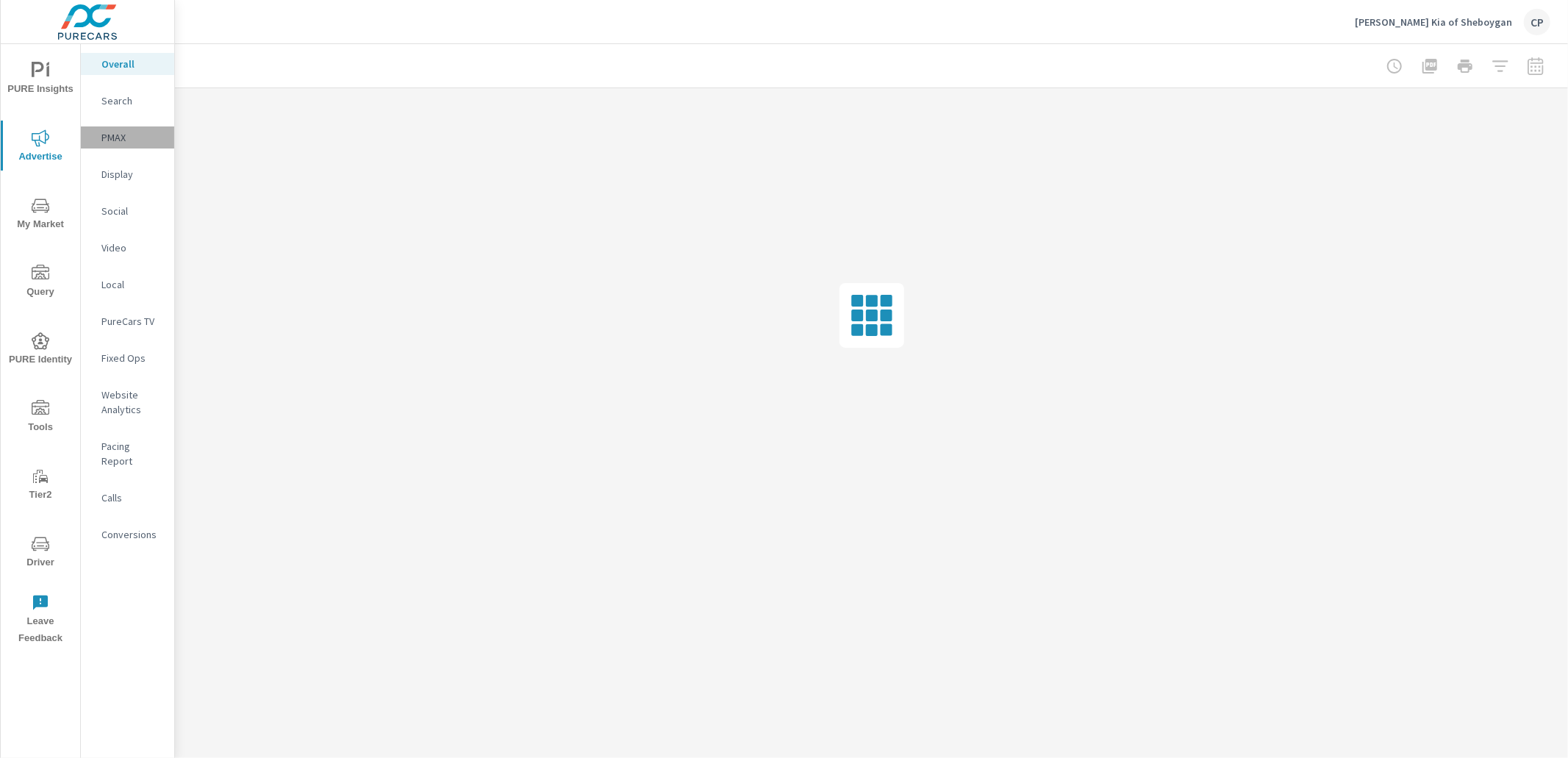
click at [125, 134] on p "PMAX" at bounding box center [132, 137] width 61 height 15
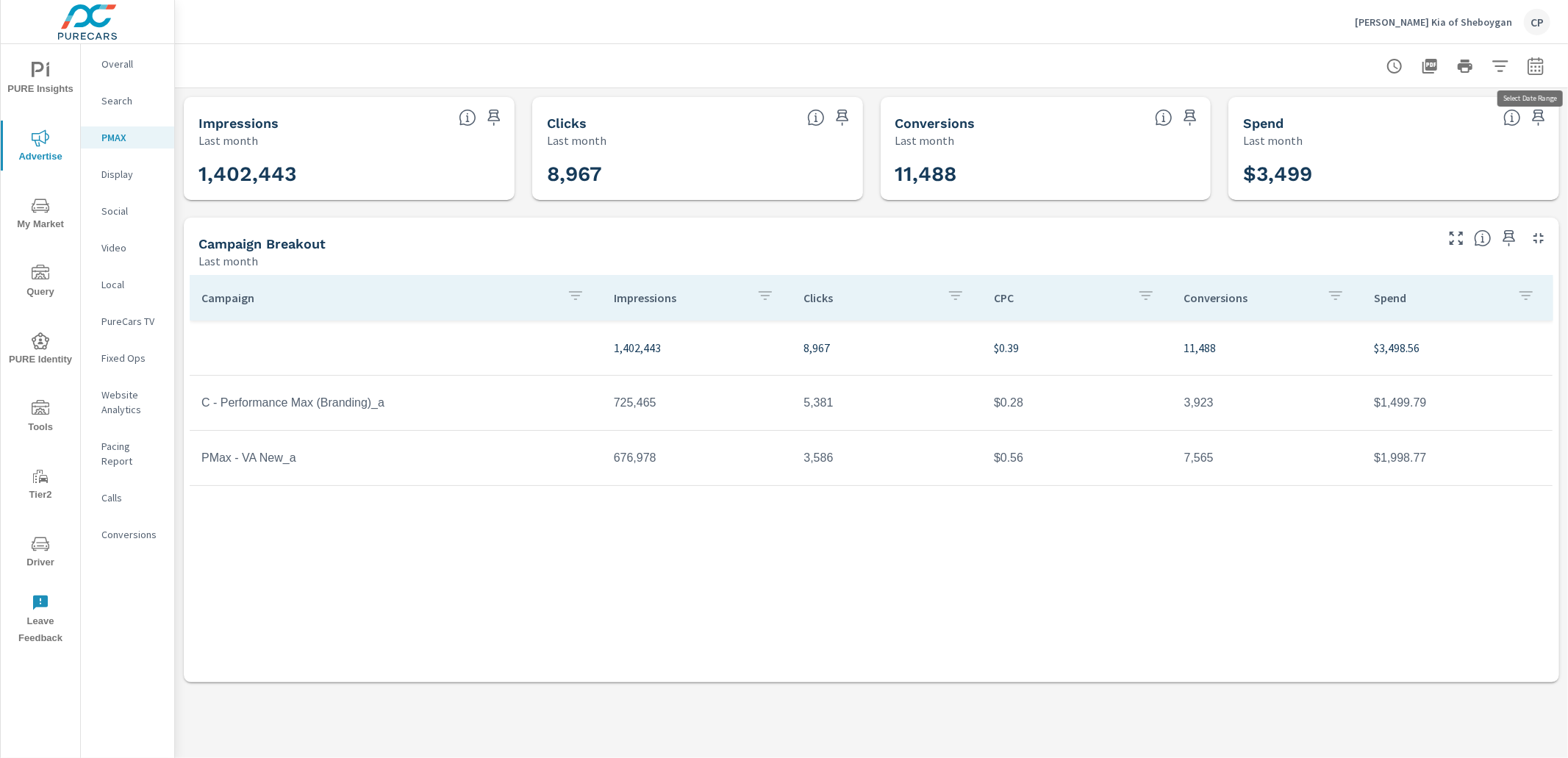
drag, startPoint x: 1536, startPoint y: 67, endPoint x: 1528, endPoint y: 70, distance: 8.5
click at [1535, 67] on icon "button" at bounding box center [1535, 69] width 9 height 6
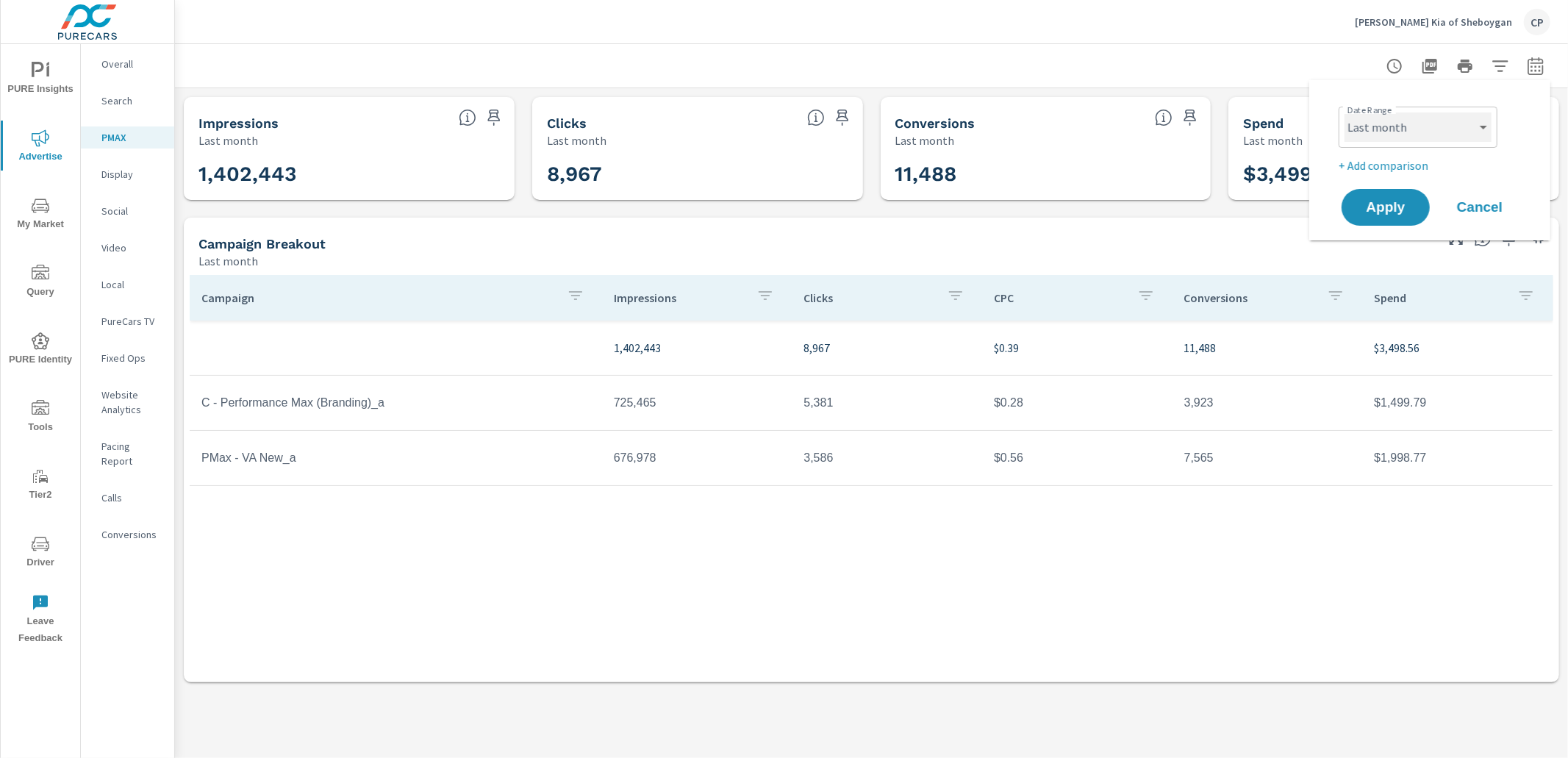
click at [1398, 138] on select "Custom Yesterday Last week Last 7 days Last 14 days Last 30 days Last 45 days L…" at bounding box center [1418, 127] width 147 height 29
select select "Last 30 days"
click at [1344, 112] on select "Custom Yesterday Last week Last 7 days Last 14 days Last 30 days Last 45 days L…" at bounding box center [1418, 127] width 147 height 29
click at [1375, 191] on button "Apply" at bounding box center [1385, 207] width 91 height 38
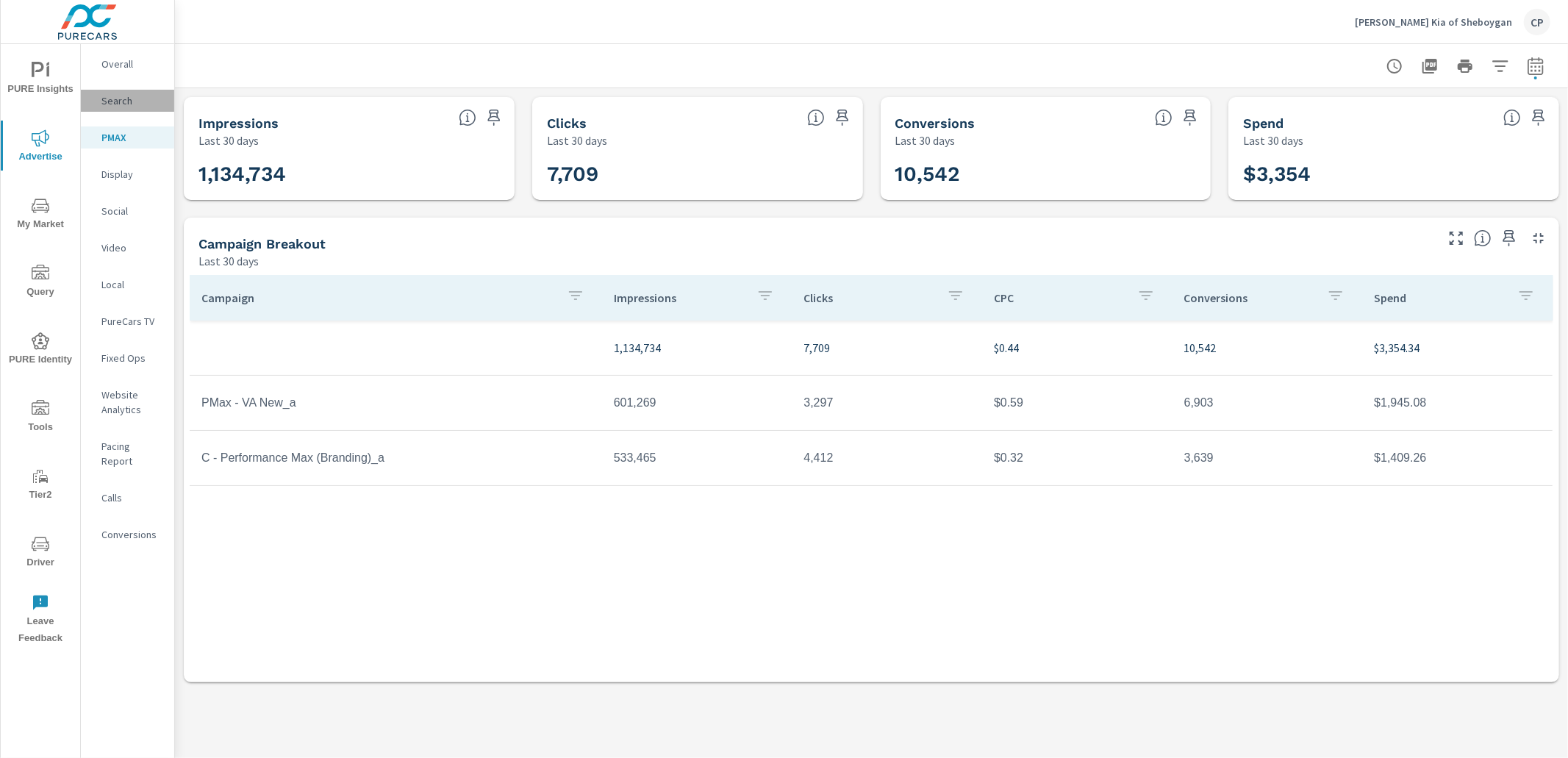
click at [122, 100] on p "Search" at bounding box center [132, 101] width 61 height 15
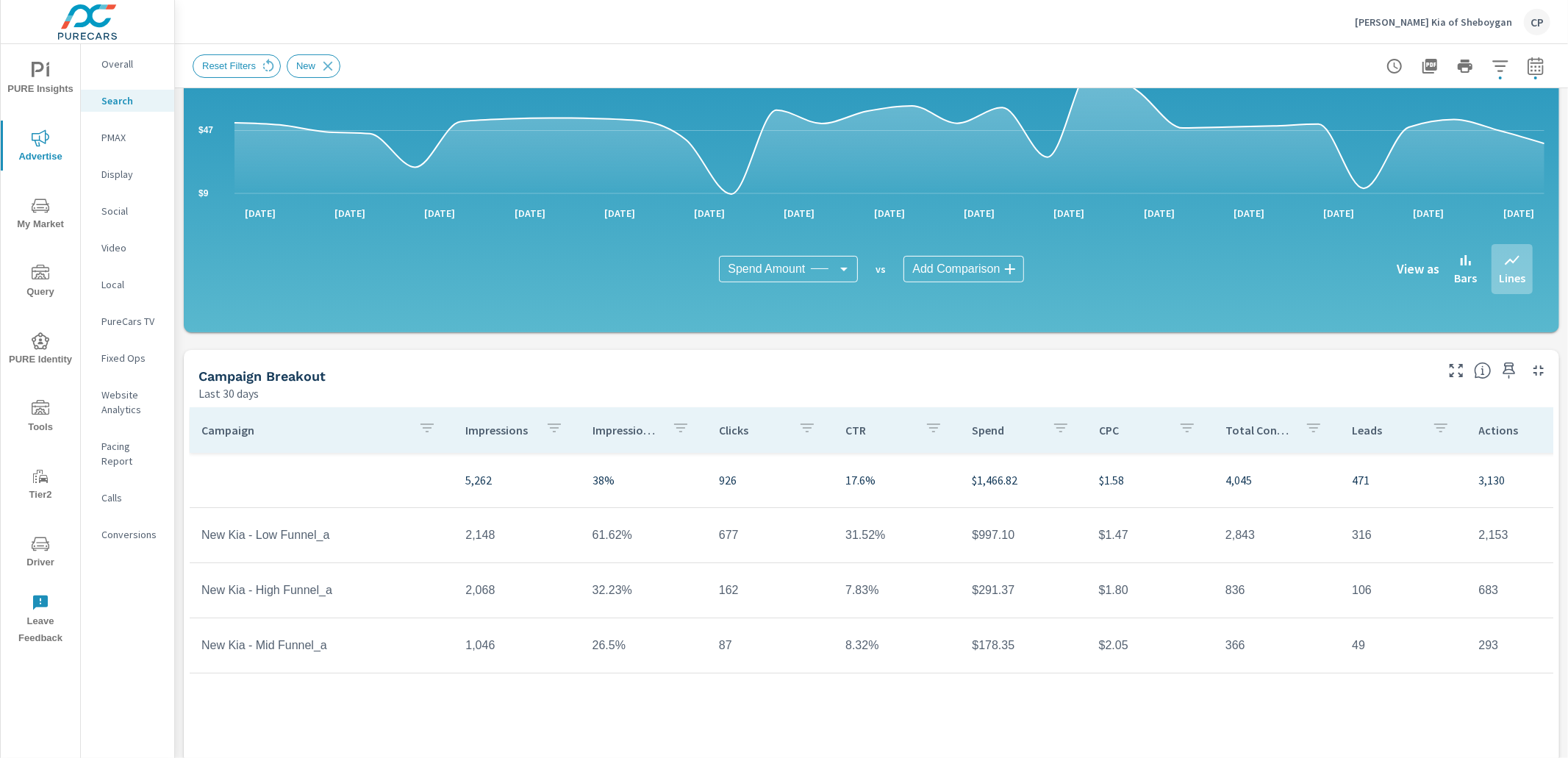
scroll to position [229, 0]
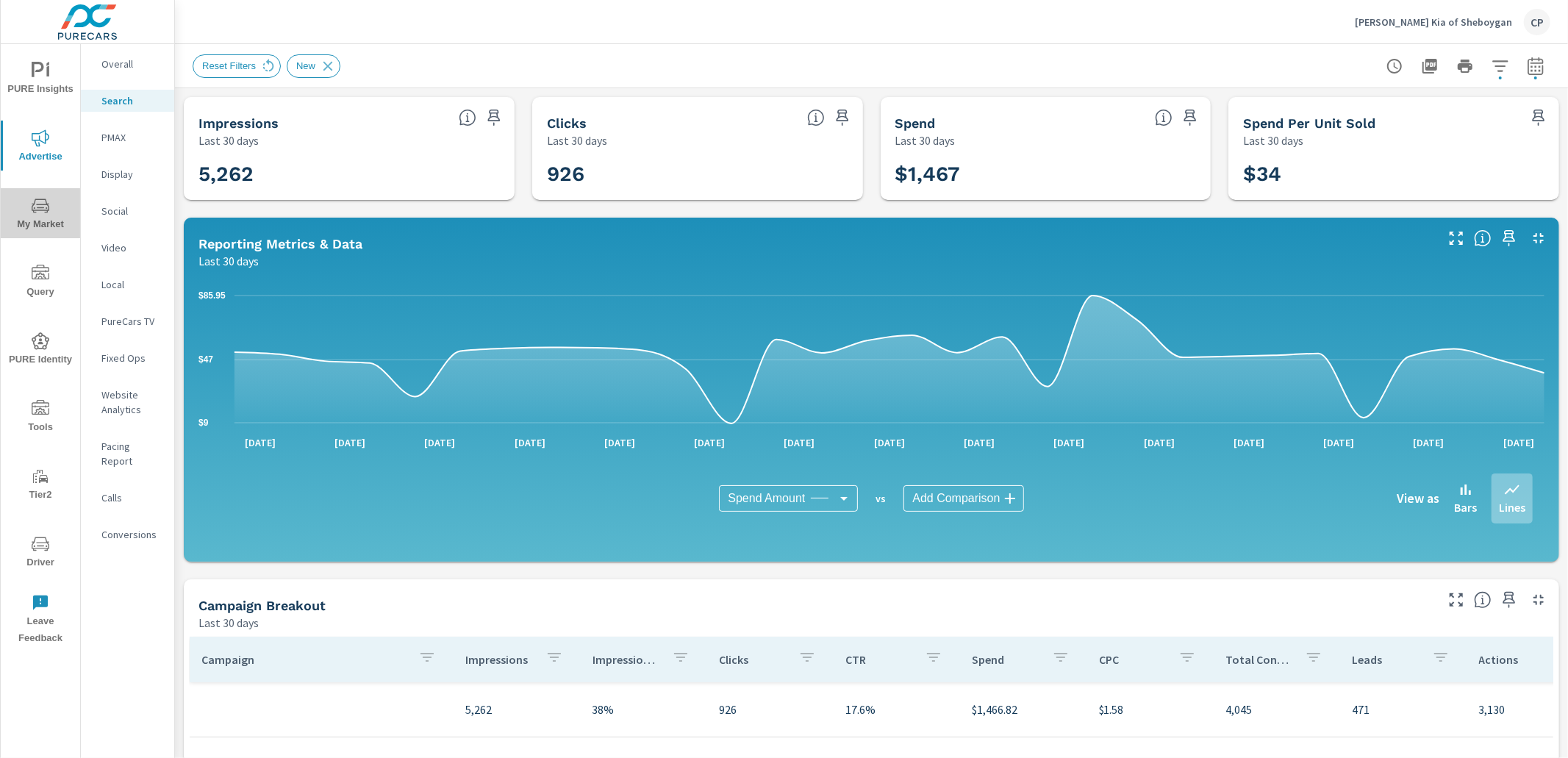
click at [50, 205] on span "My Market" at bounding box center [40, 215] width 70 height 36
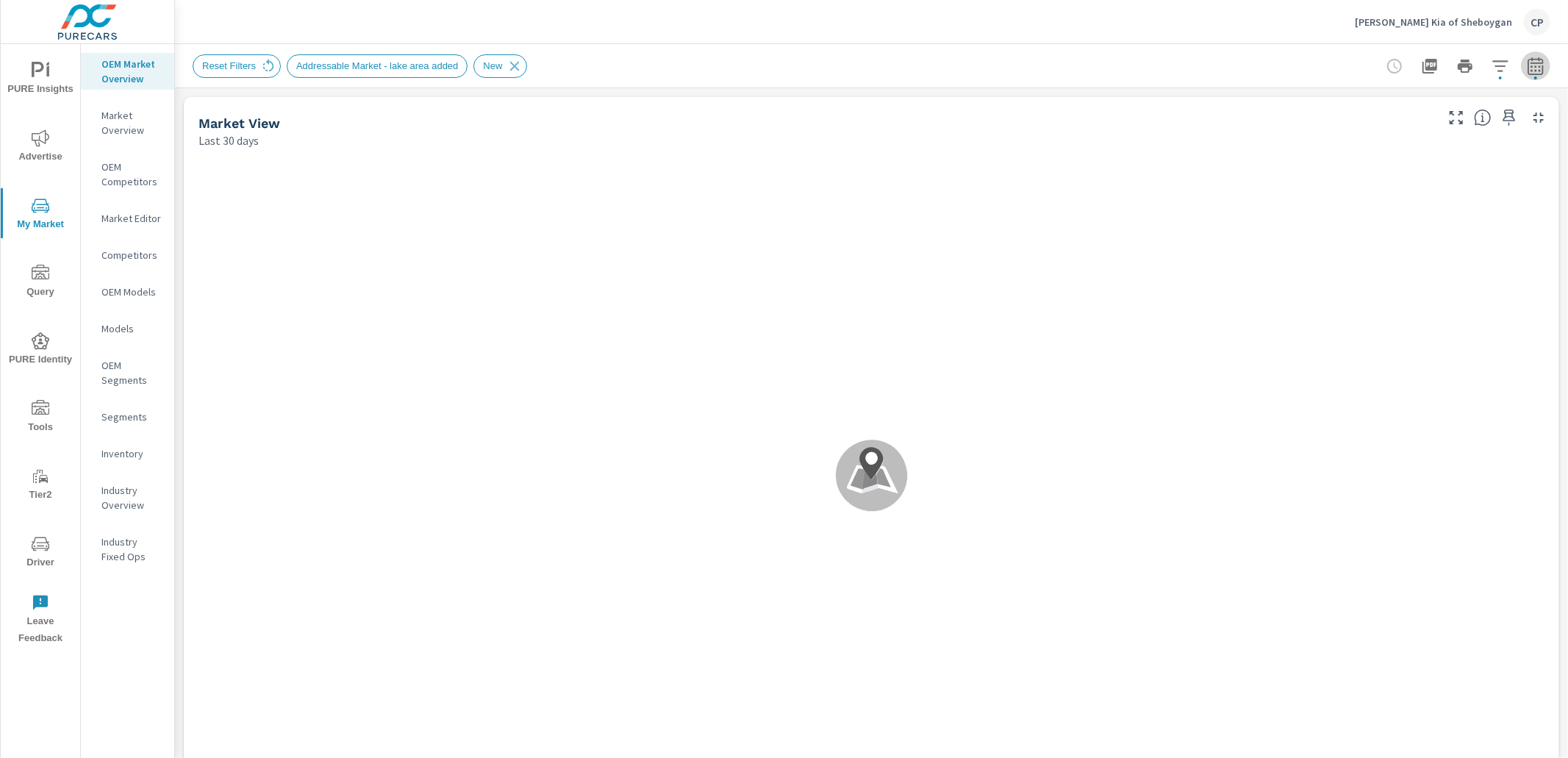
click at [1534, 71] on icon "button" at bounding box center [1536, 66] width 18 height 18
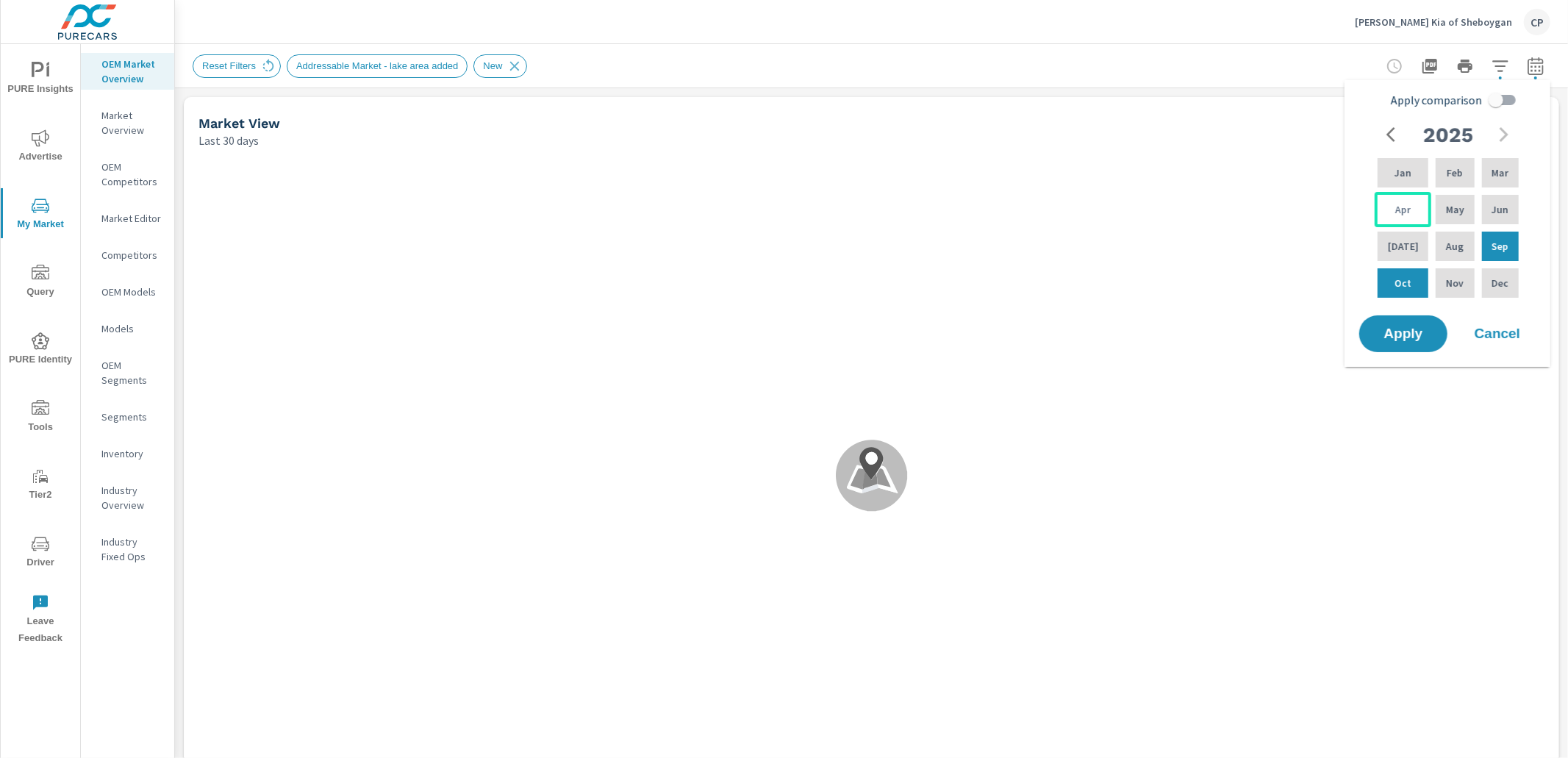
click at [1406, 217] on div "Apr" at bounding box center [1402, 210] width 56 height 36
click at [1491, 245] on p "Sep" at bounding box center [1500, 246] width 17 height 15
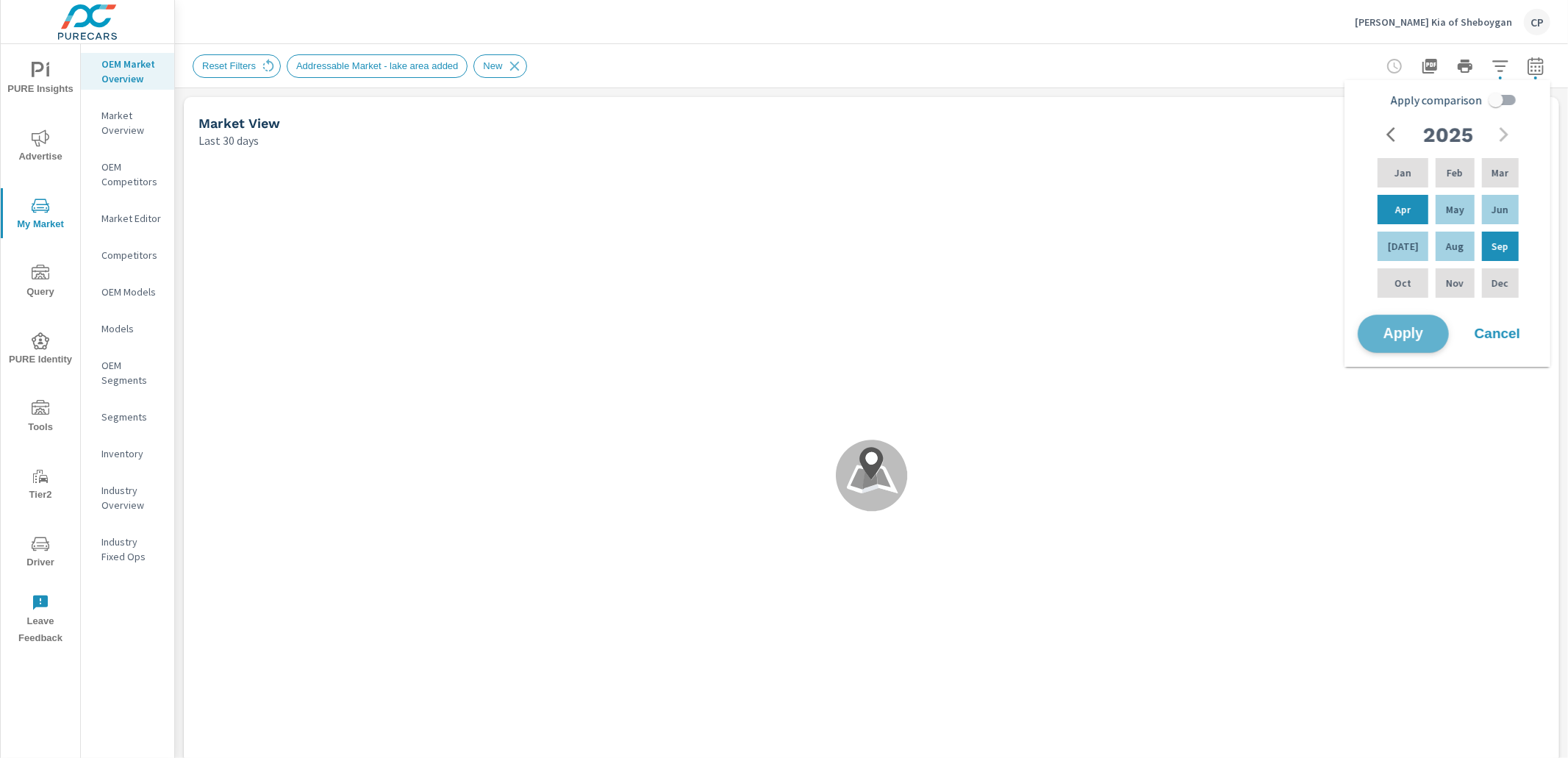
click at [1394, 327] on span "Apply" at bounding box center [1403, 334] width 60 height 14
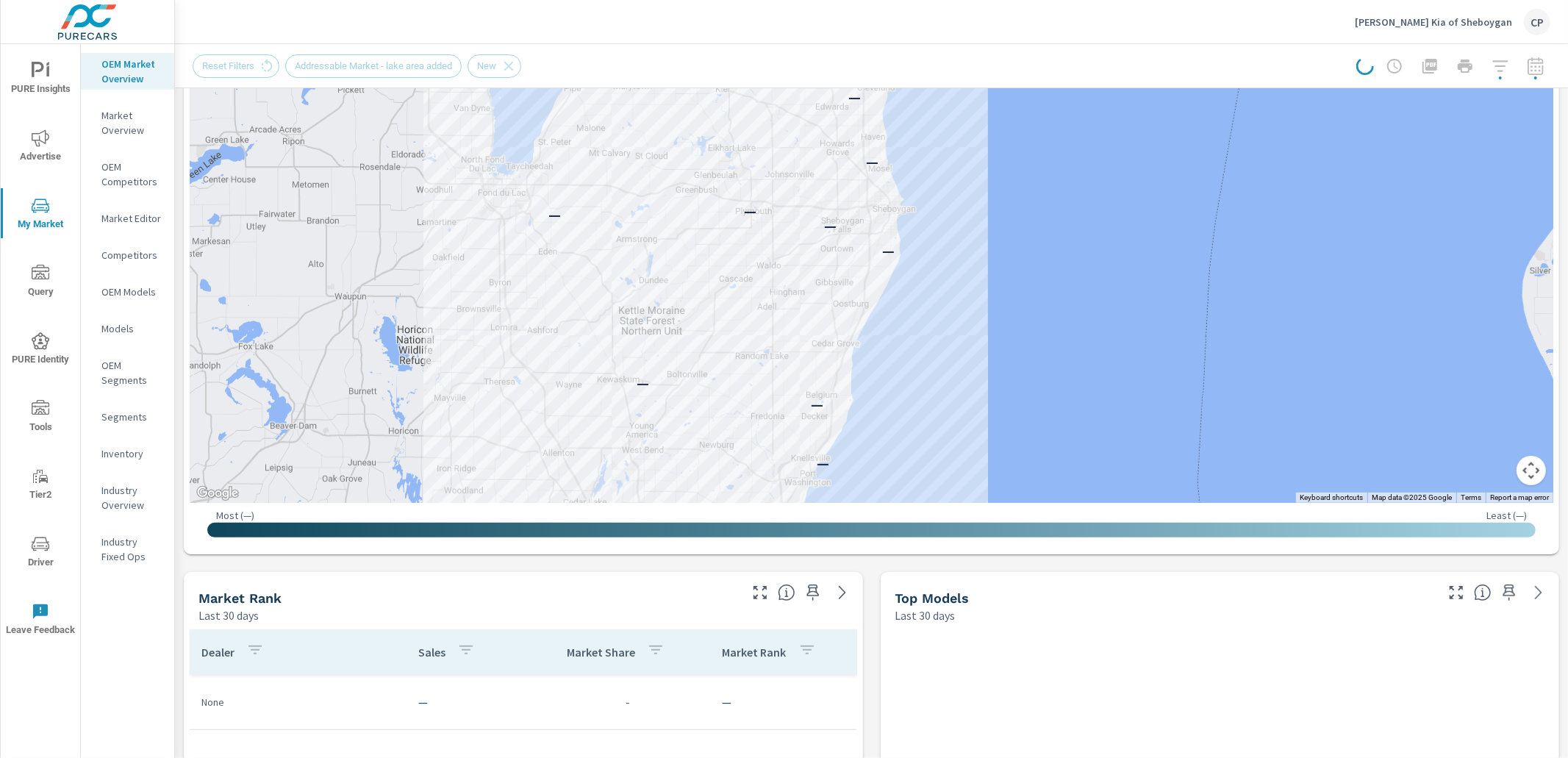
scroll to position [266, 0]
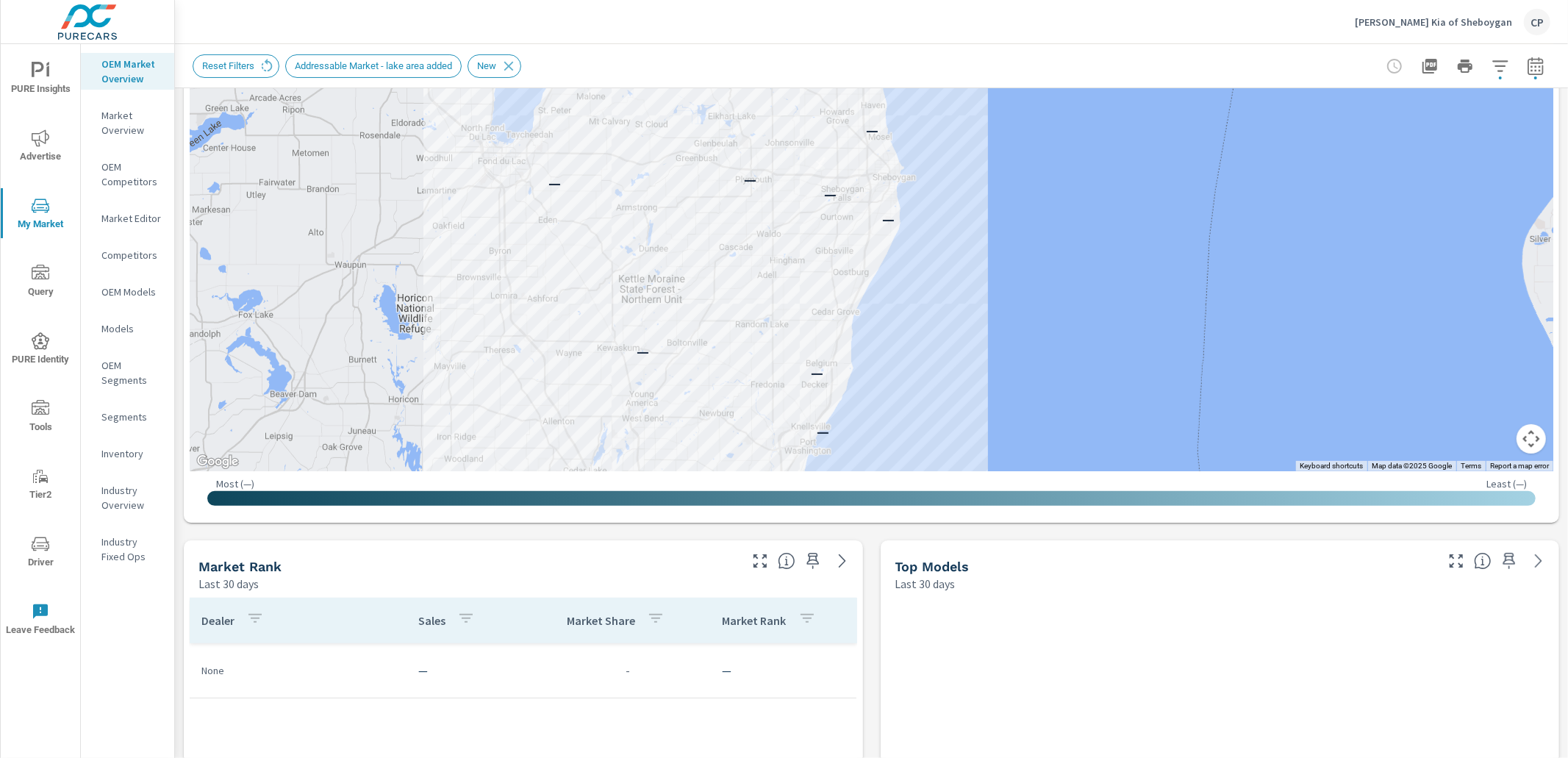
scroll to position [282, 0]
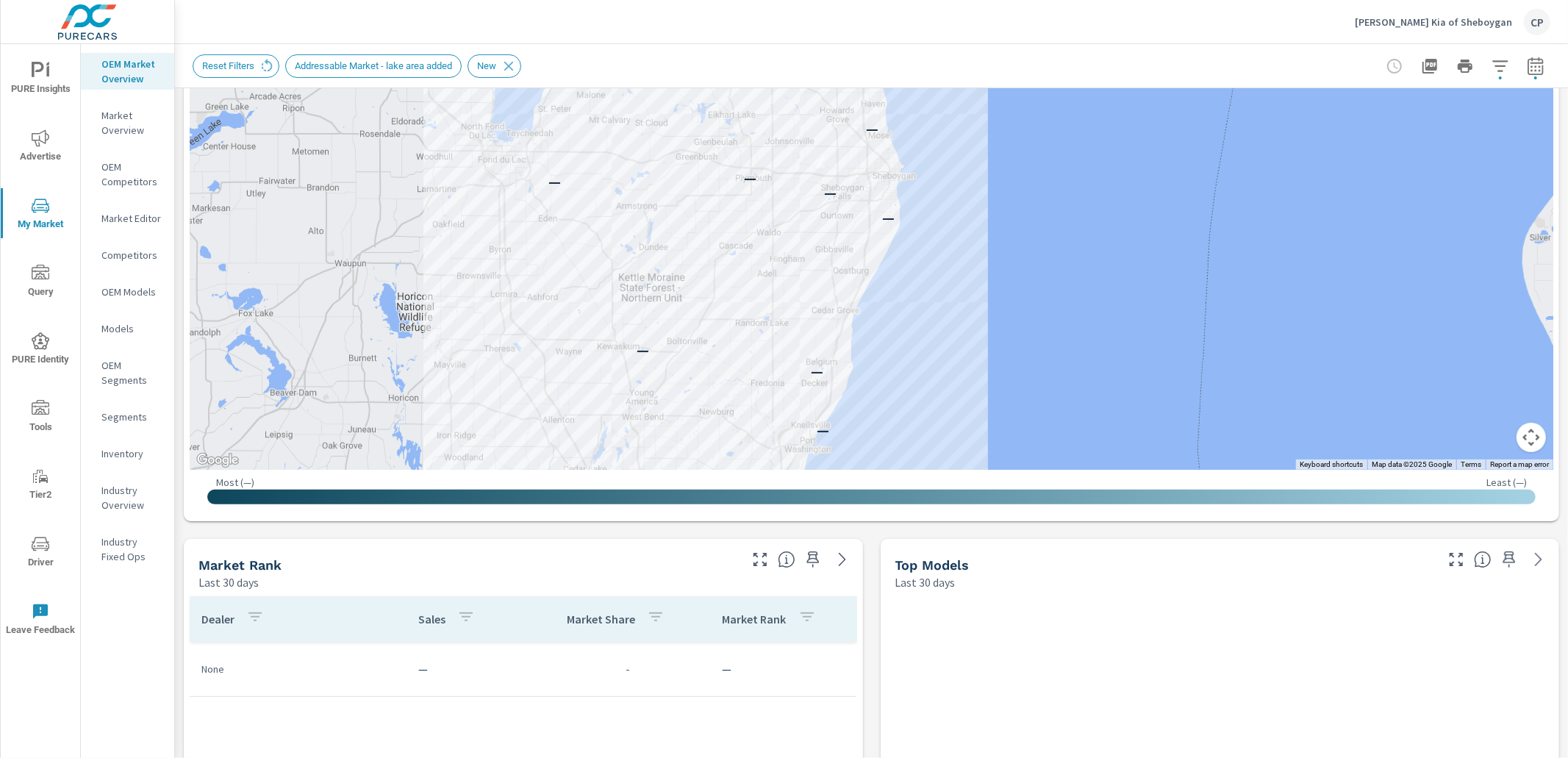
click at [1538, 69] on icon "button" at bounding box center [1536, 66] width 18 height 18
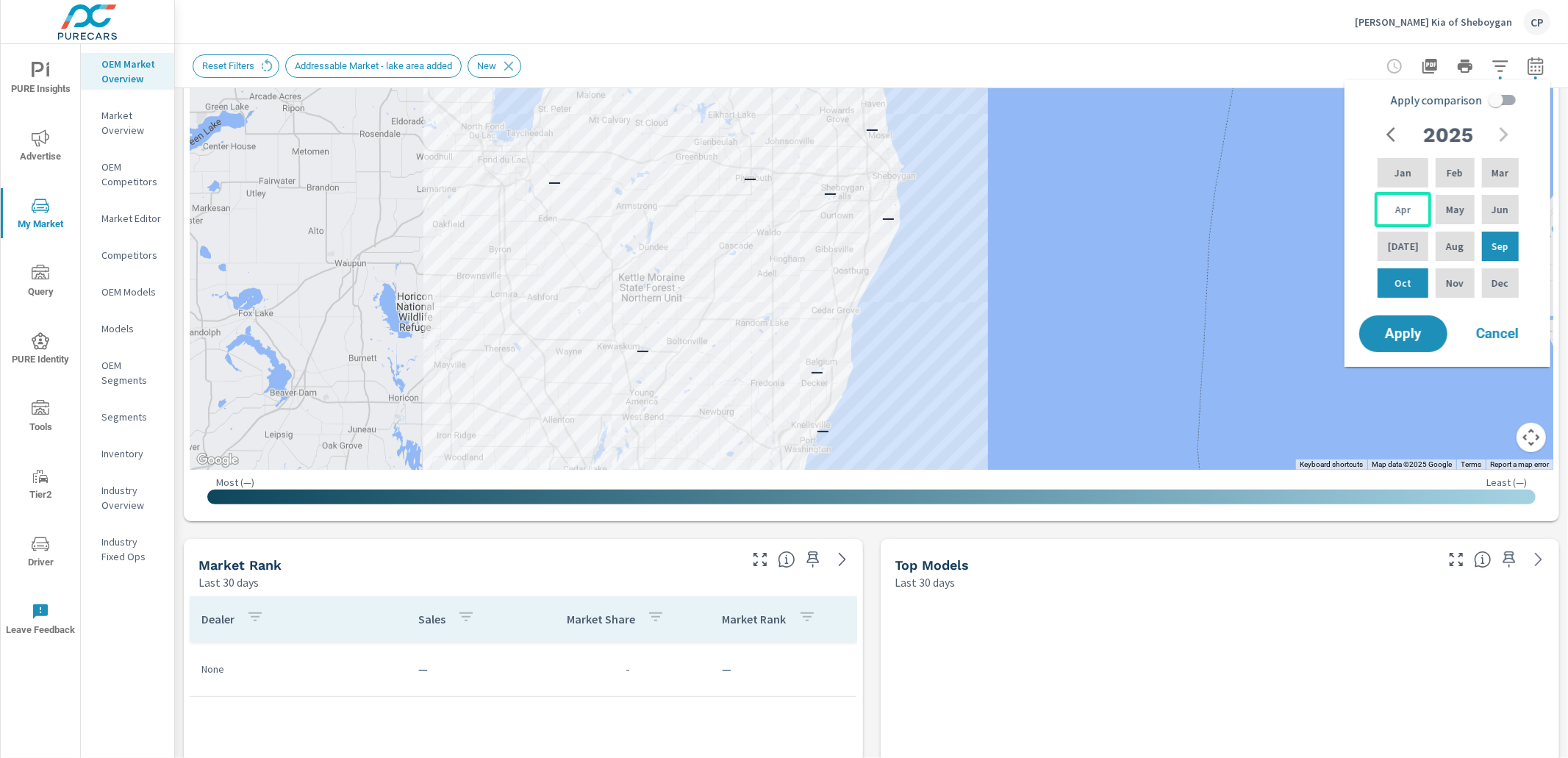
click at [1403, 213] on p "Apr" at bounding box center [1403, 209] width 15 height 15
click at [1493, 247] on p "Sep" at bounding box center [1500, 246] width 17 height 15
click at [1383, 322] on button "Apply" at bounding box center [1403, 333] width 91 height 38
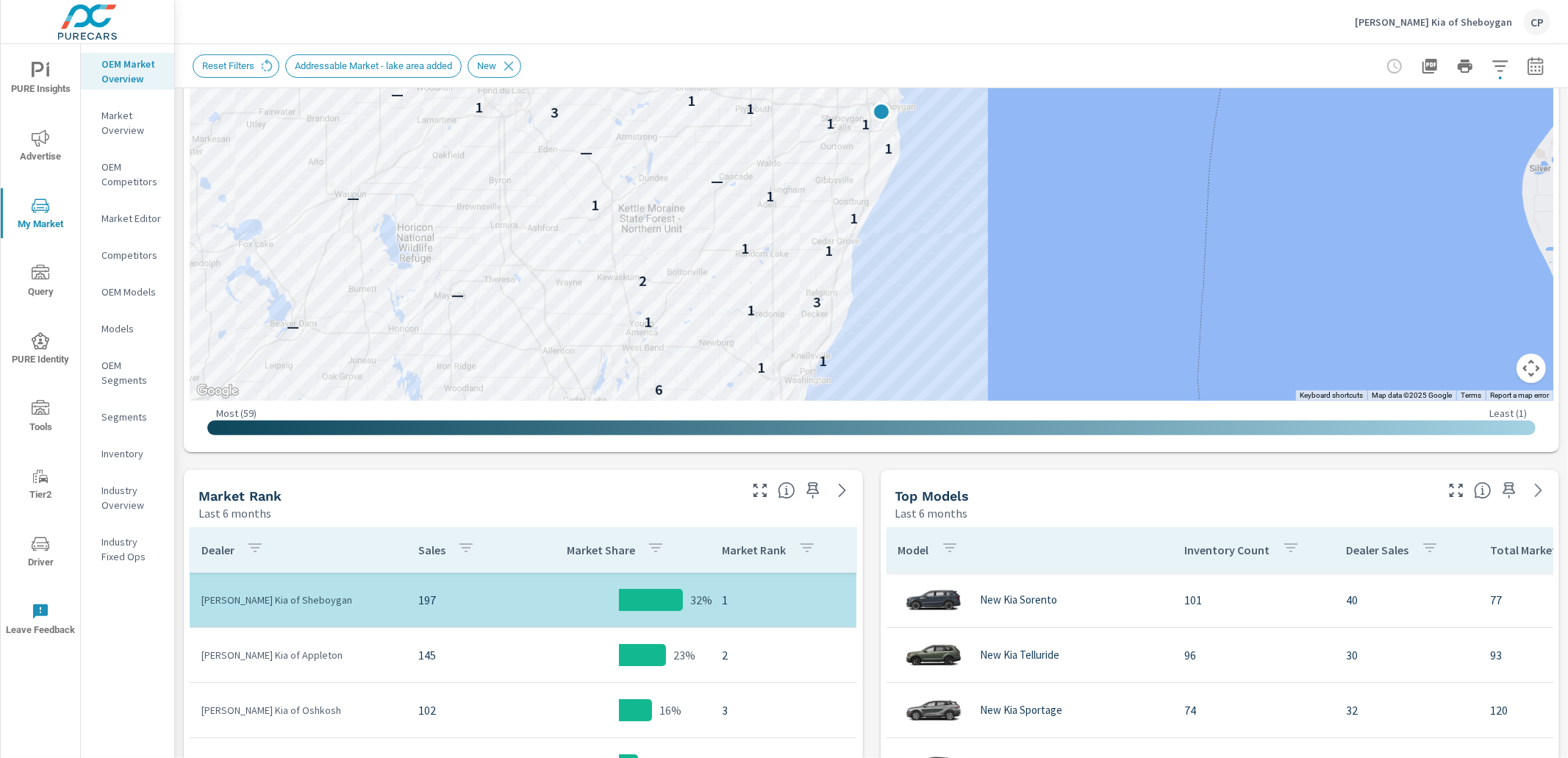
scroll to position [353, 0]
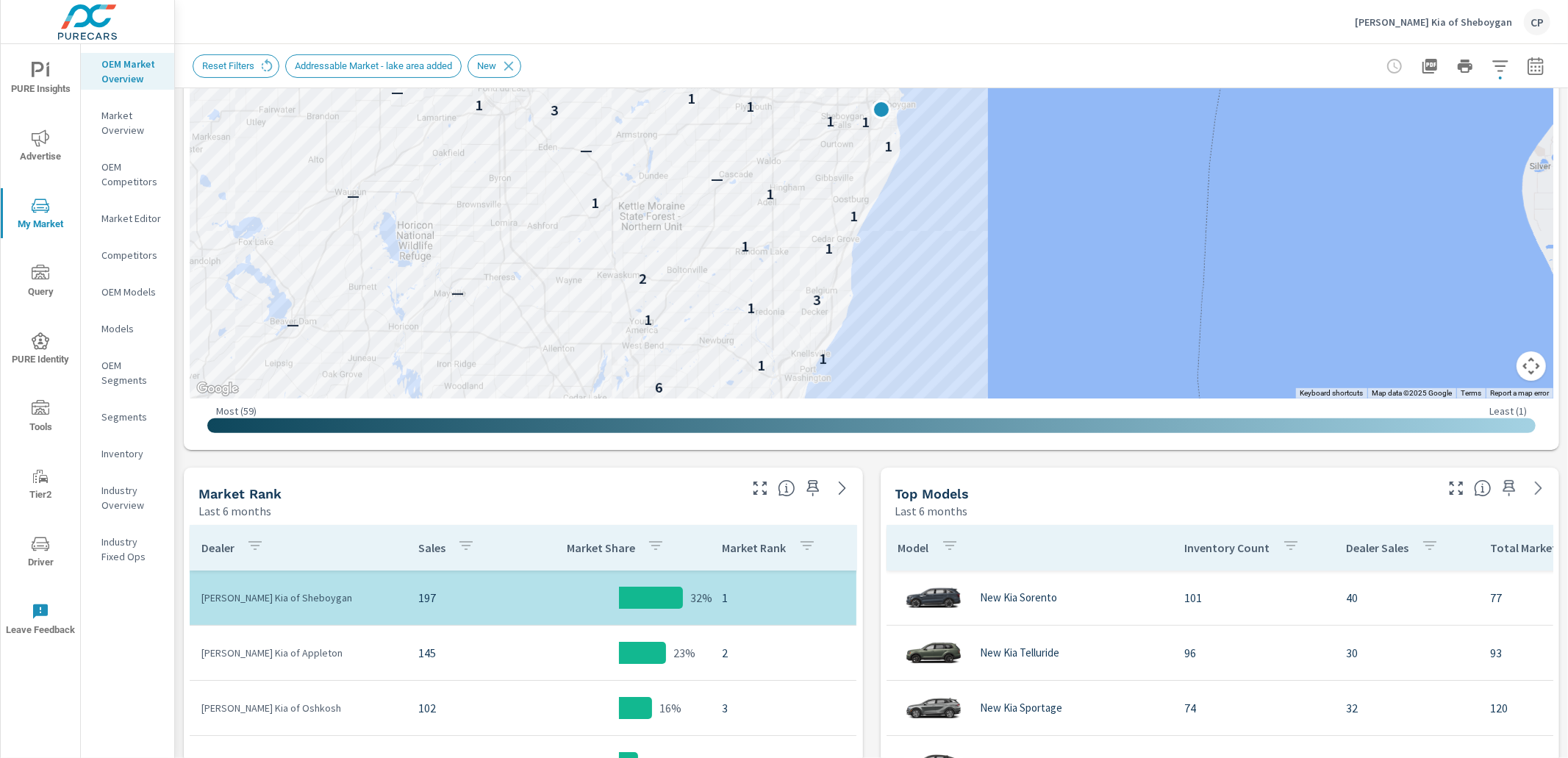
click at [1529, 62] on icon "button" at bounding box center [1536, 66] width 18 height 18
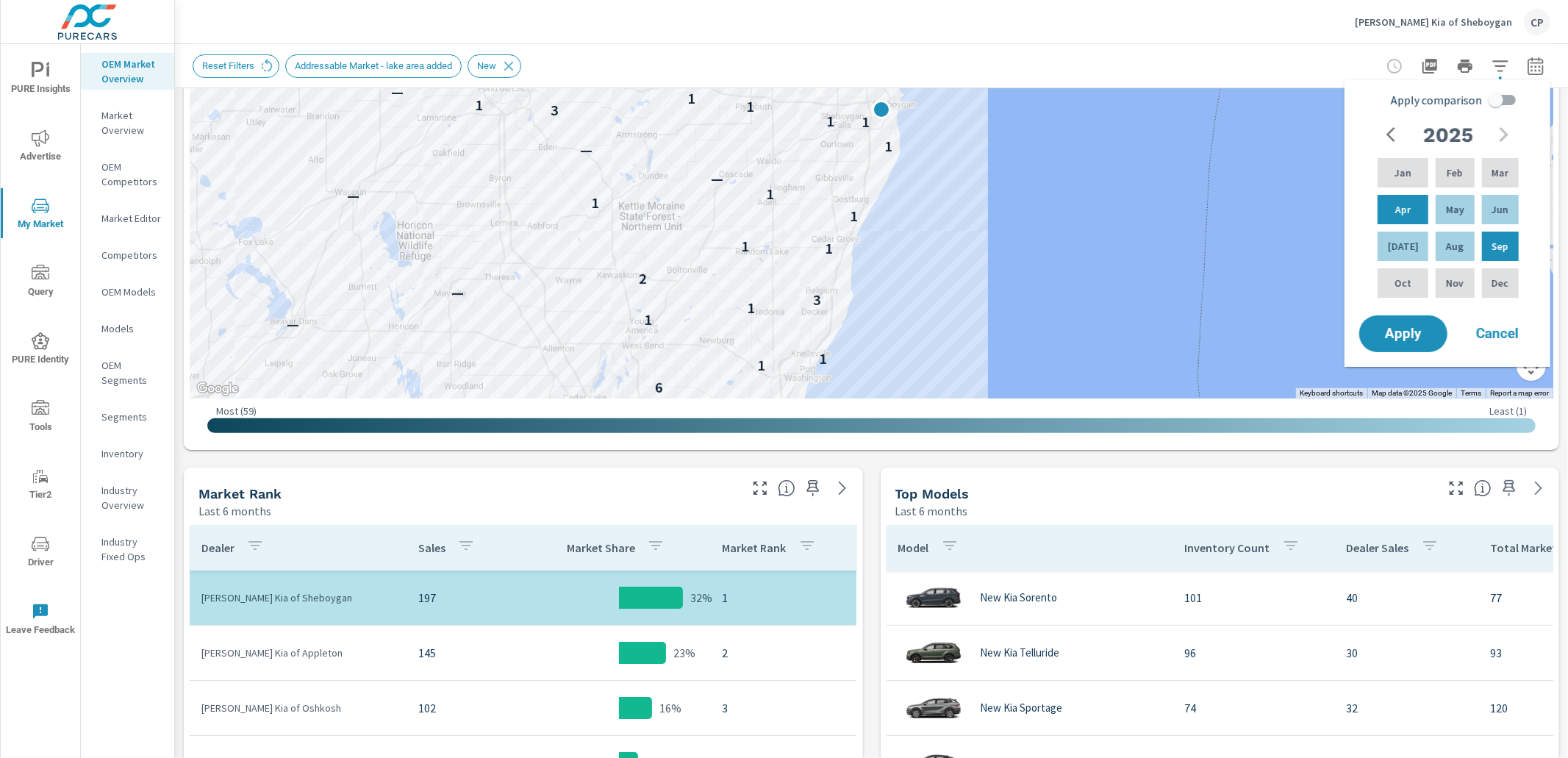
click at [1507, 101] on input "Apply comparison" at bounding box center [1496, 100] width 84 height 28
checkbox input "true"
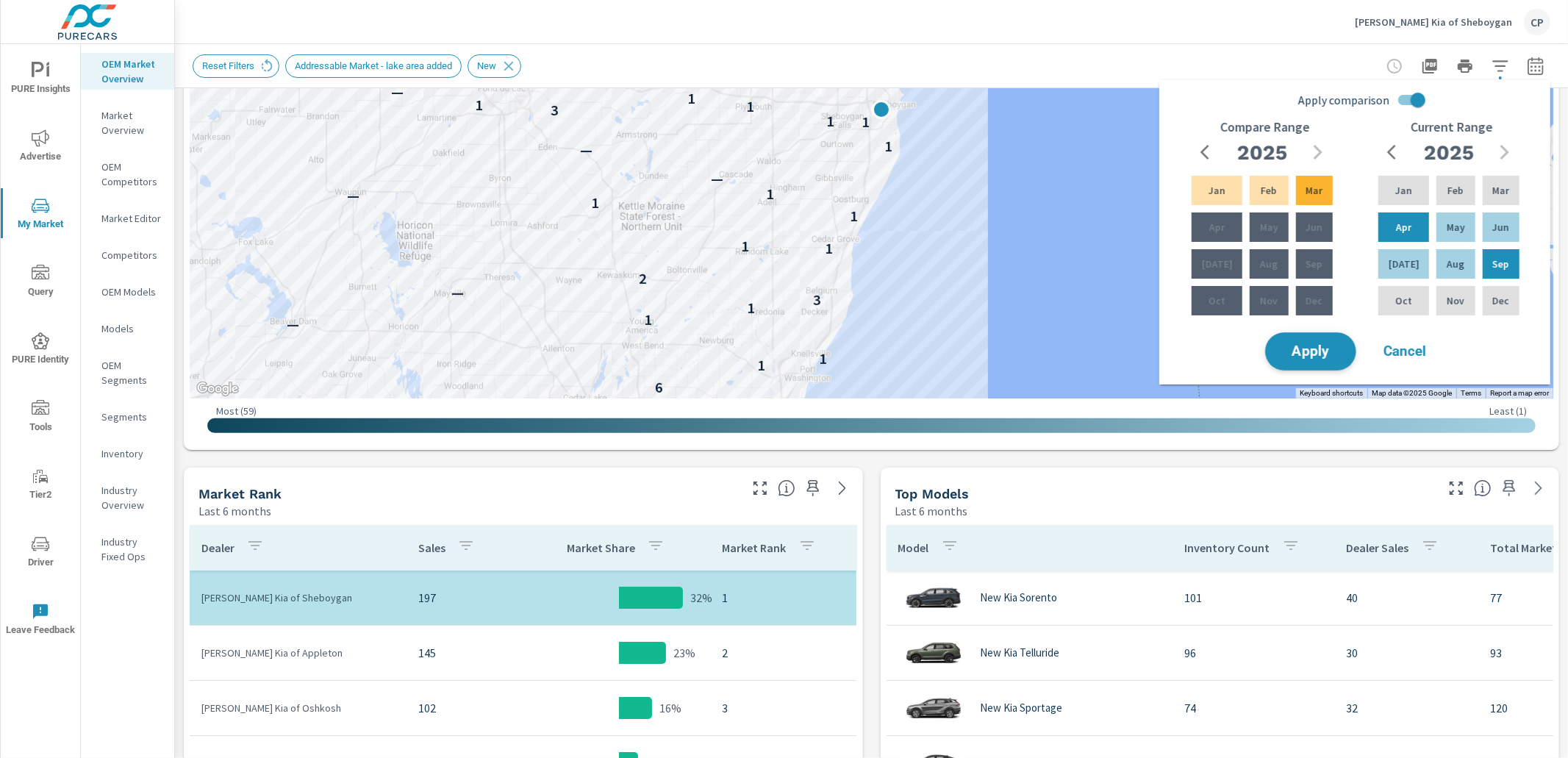
click at [1327, 345] on span "Apply" at bounding box center [1310, 352] width 60 height 14
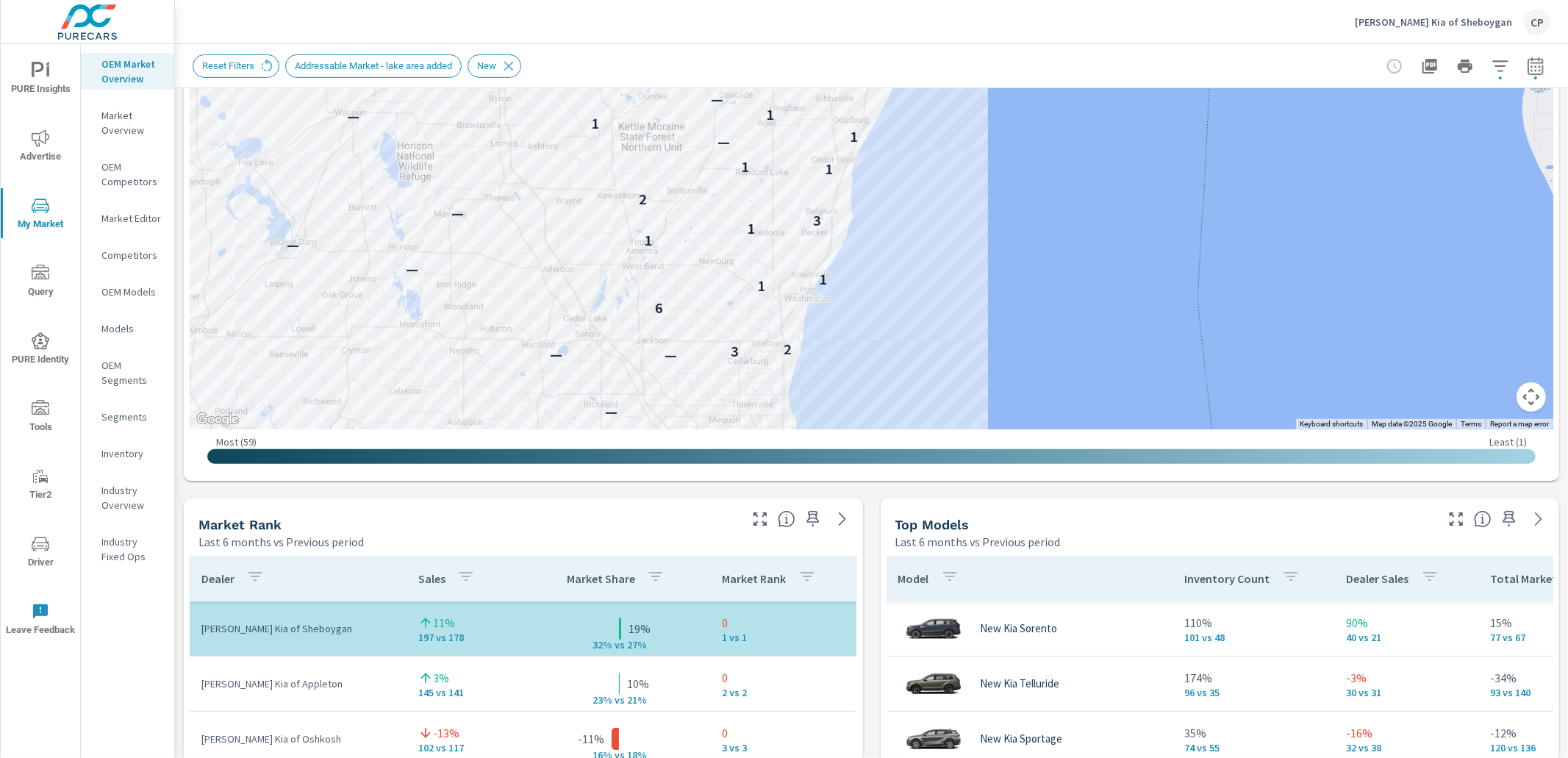
scroll to position [549, 0]
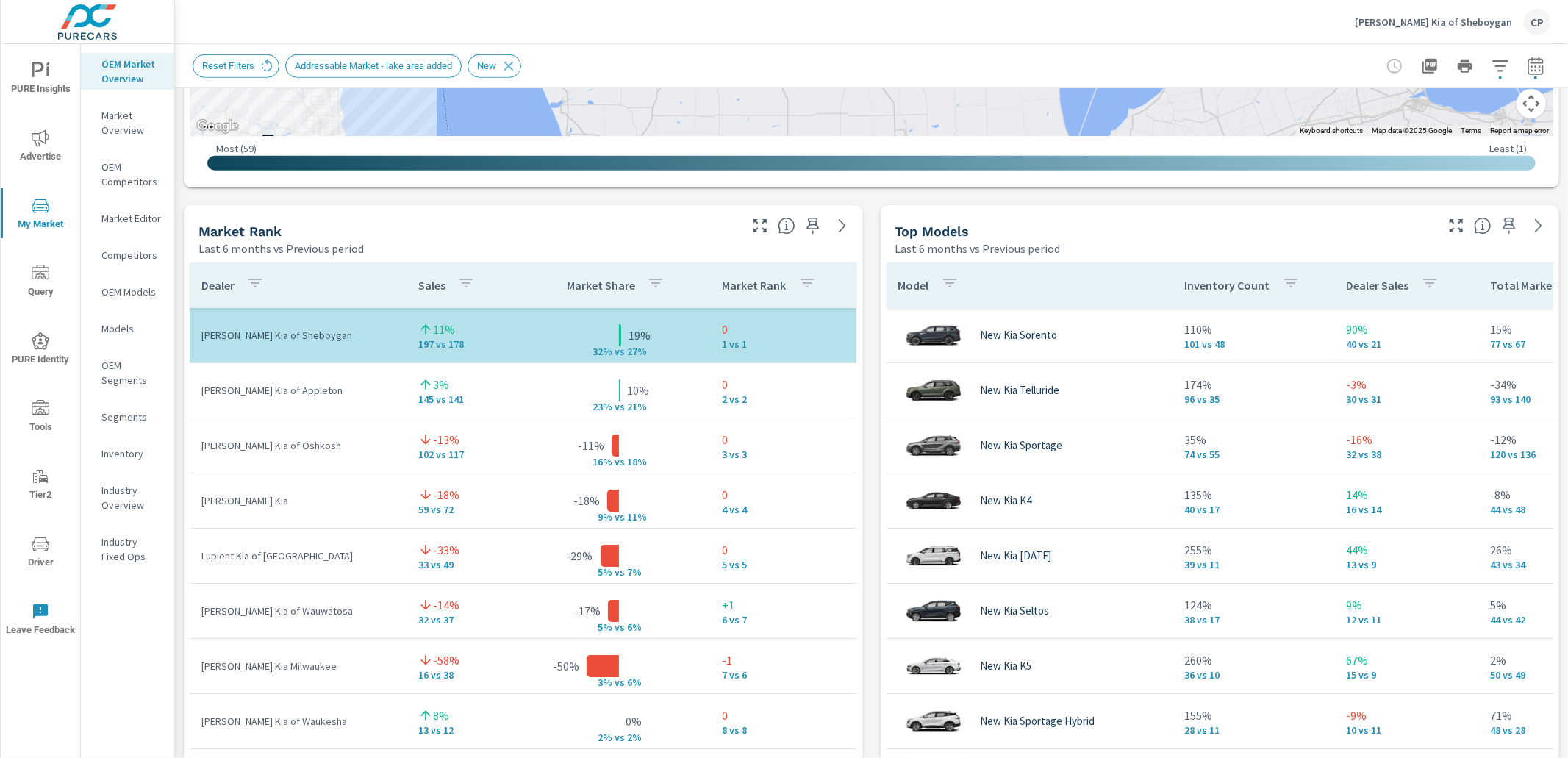
scroll to position [836, 0]
click at [754, 223] on icon "button" at bounding box center [760, 224] width 18 height 18
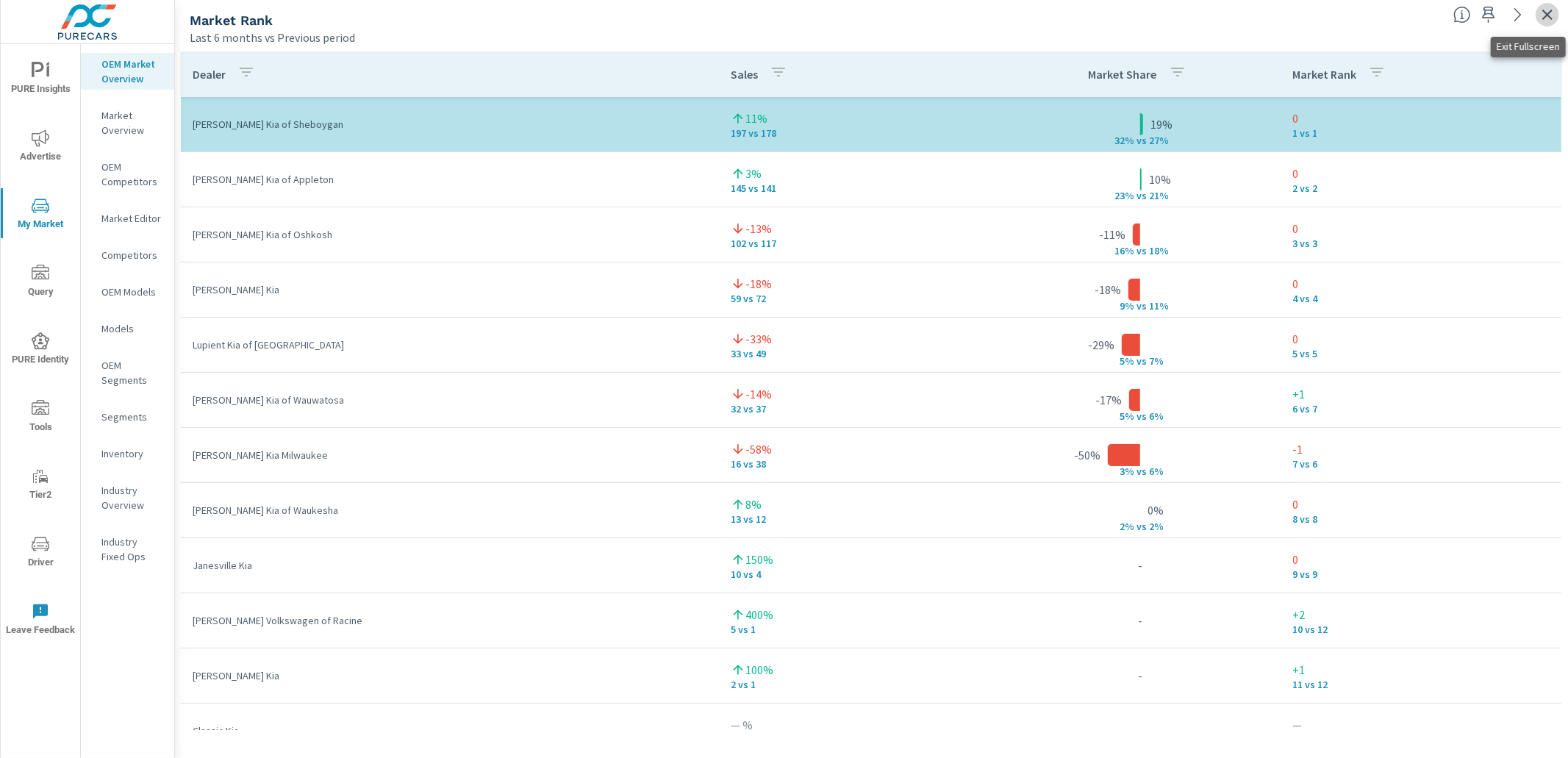
click at [1549, 16] on icon "button" at bounding box center [1547, 14] width 10 height 10
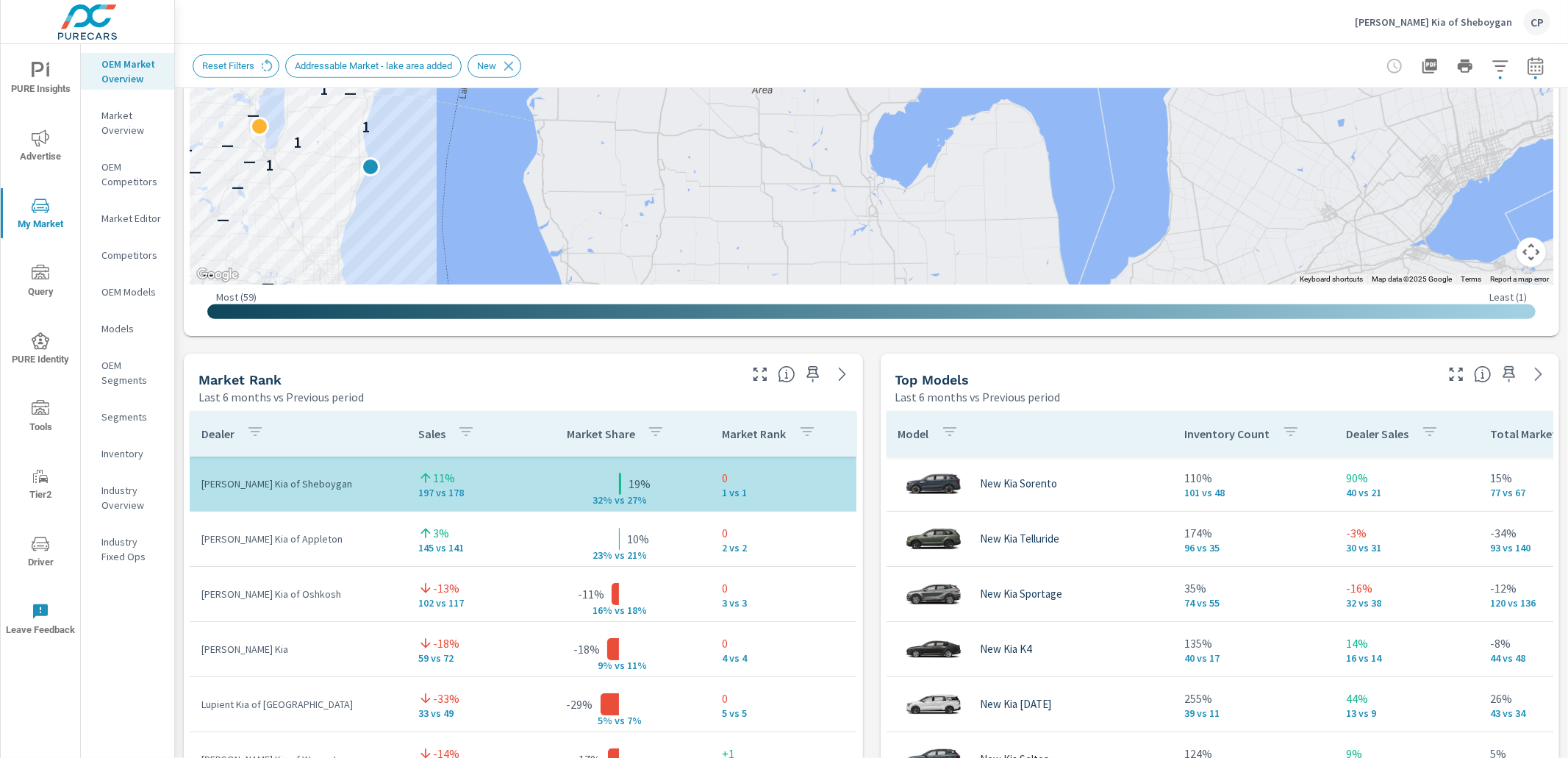
scroll to position [693, 0]
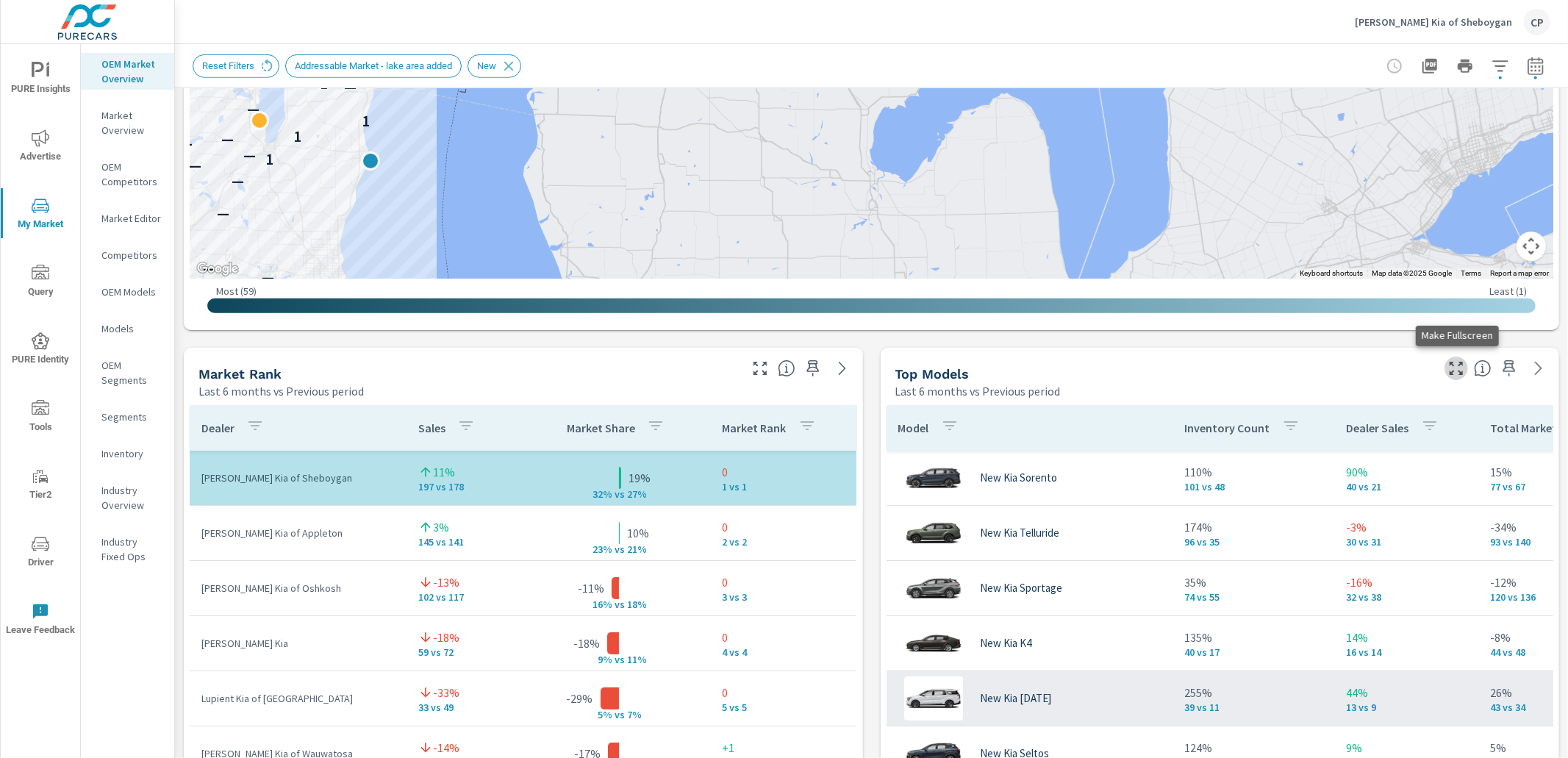
drag, startPoint x: 1454, startPoint y: 369, endPoint x: 1437, endPoint y: 368, distance: 17.0
click at [1454, 369] on icon "button" at bounding box center [1456, 368] width 18 height 18
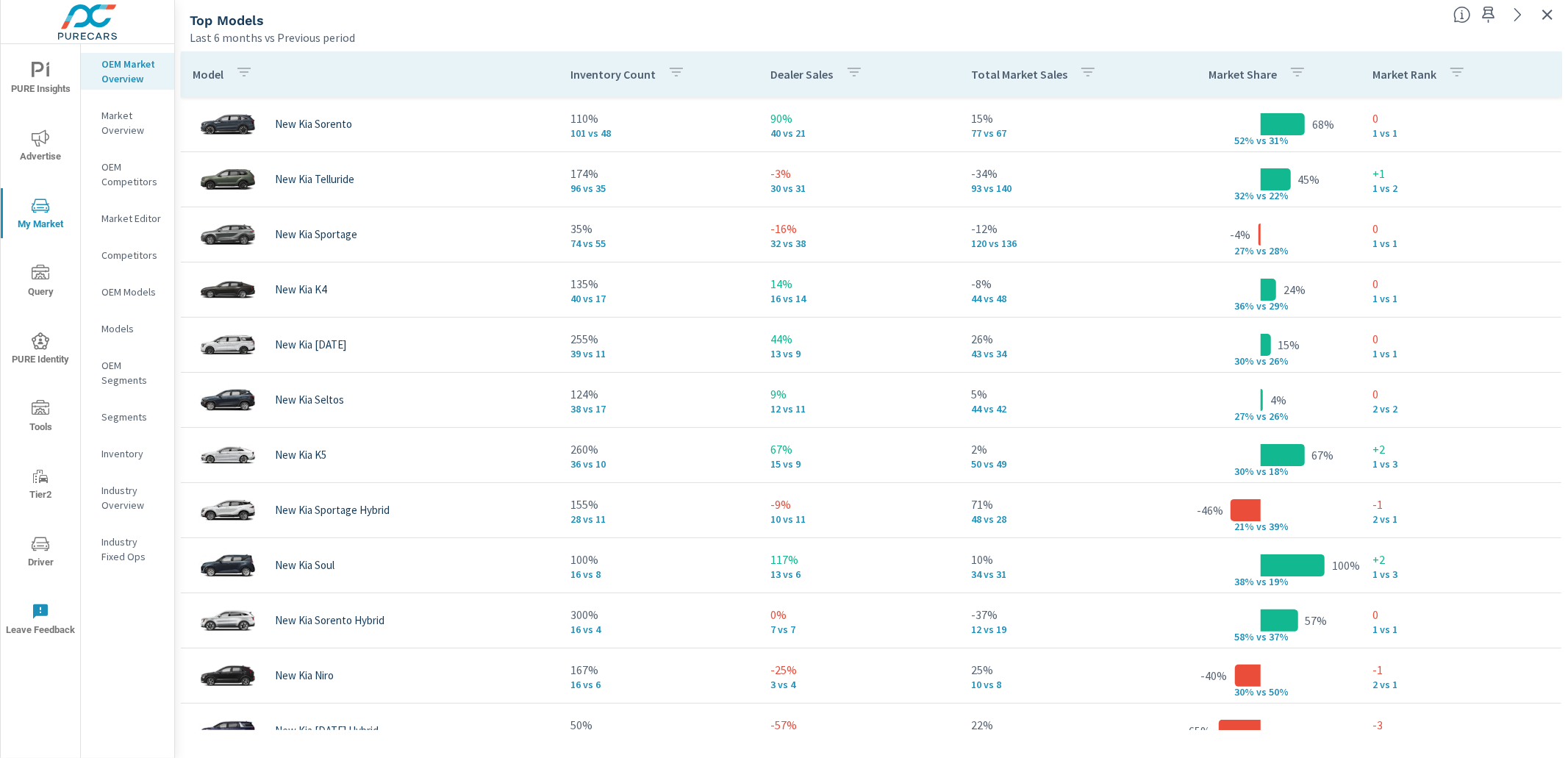
click at [1542, 13] on icon "button" at bounding box center [1547, 15] width 18 height 18
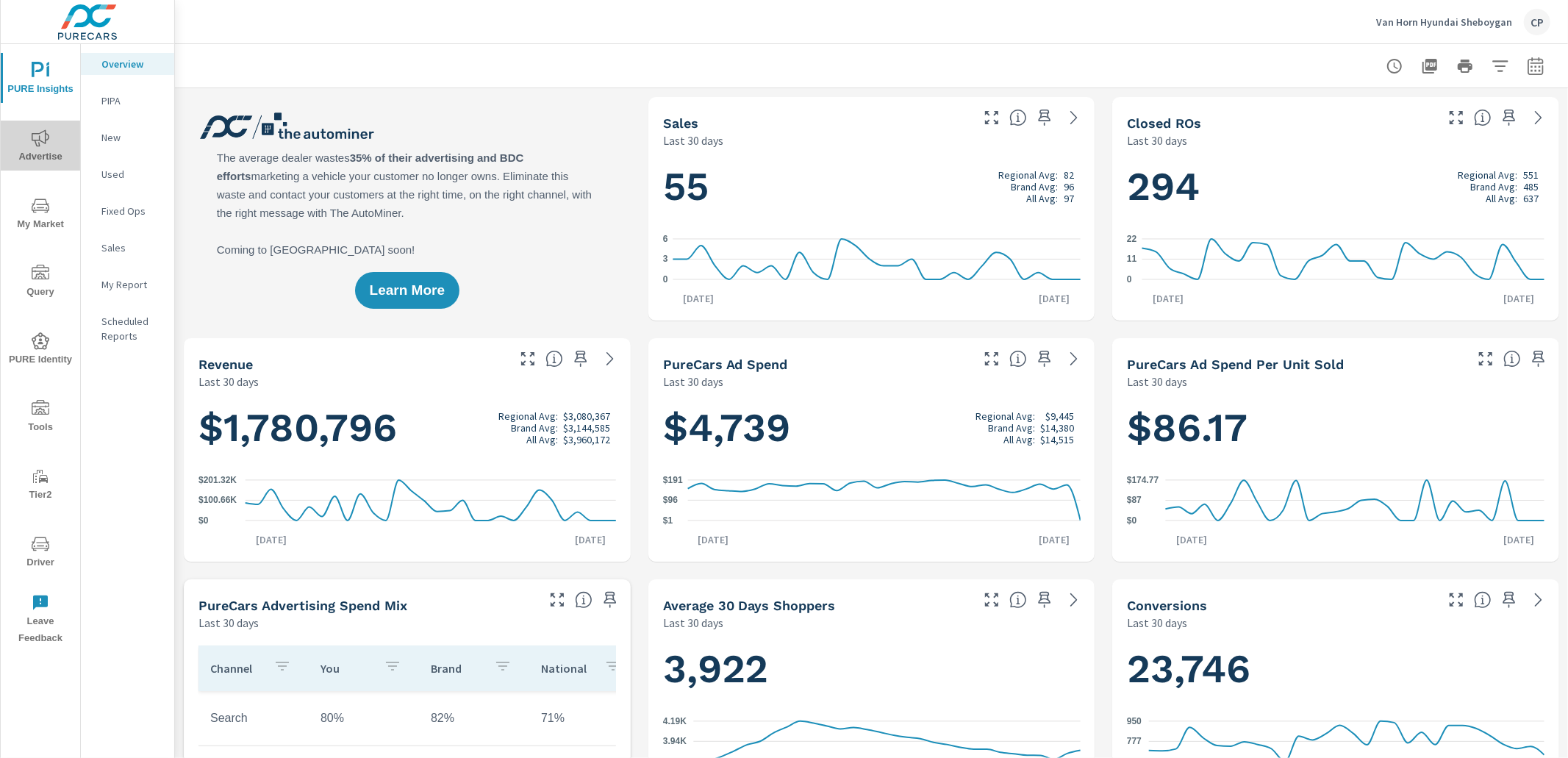
click at [50, 155] on span "Advertise" at bounding box center [40, 147] width 70 height 36
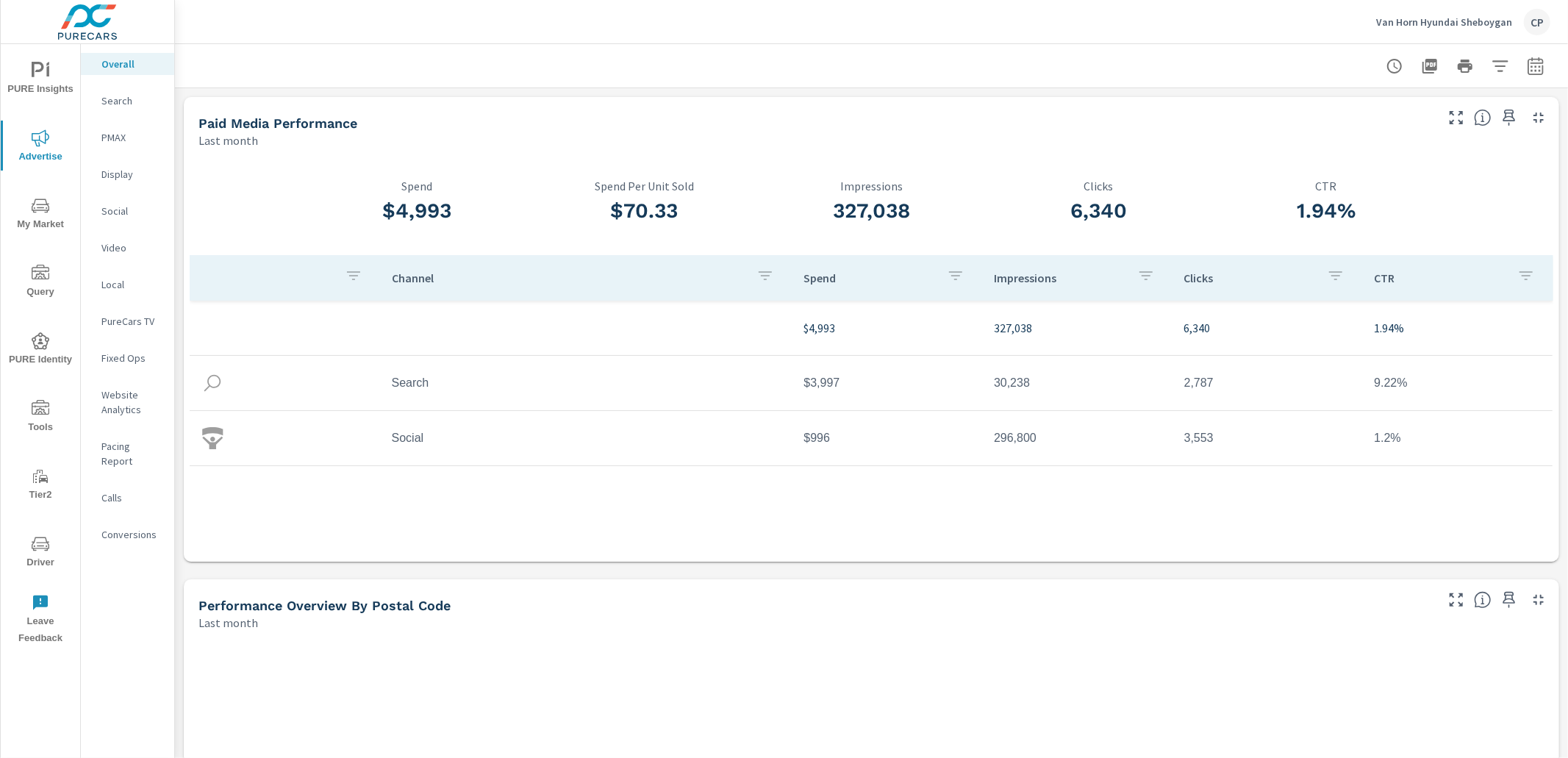
click at [46, 150] on span "Advertise" at bounding box center [40, 147] width 70 height 36
click at [112, 200] on div "Social" at bounding box center [128, 210] width 94 height 22
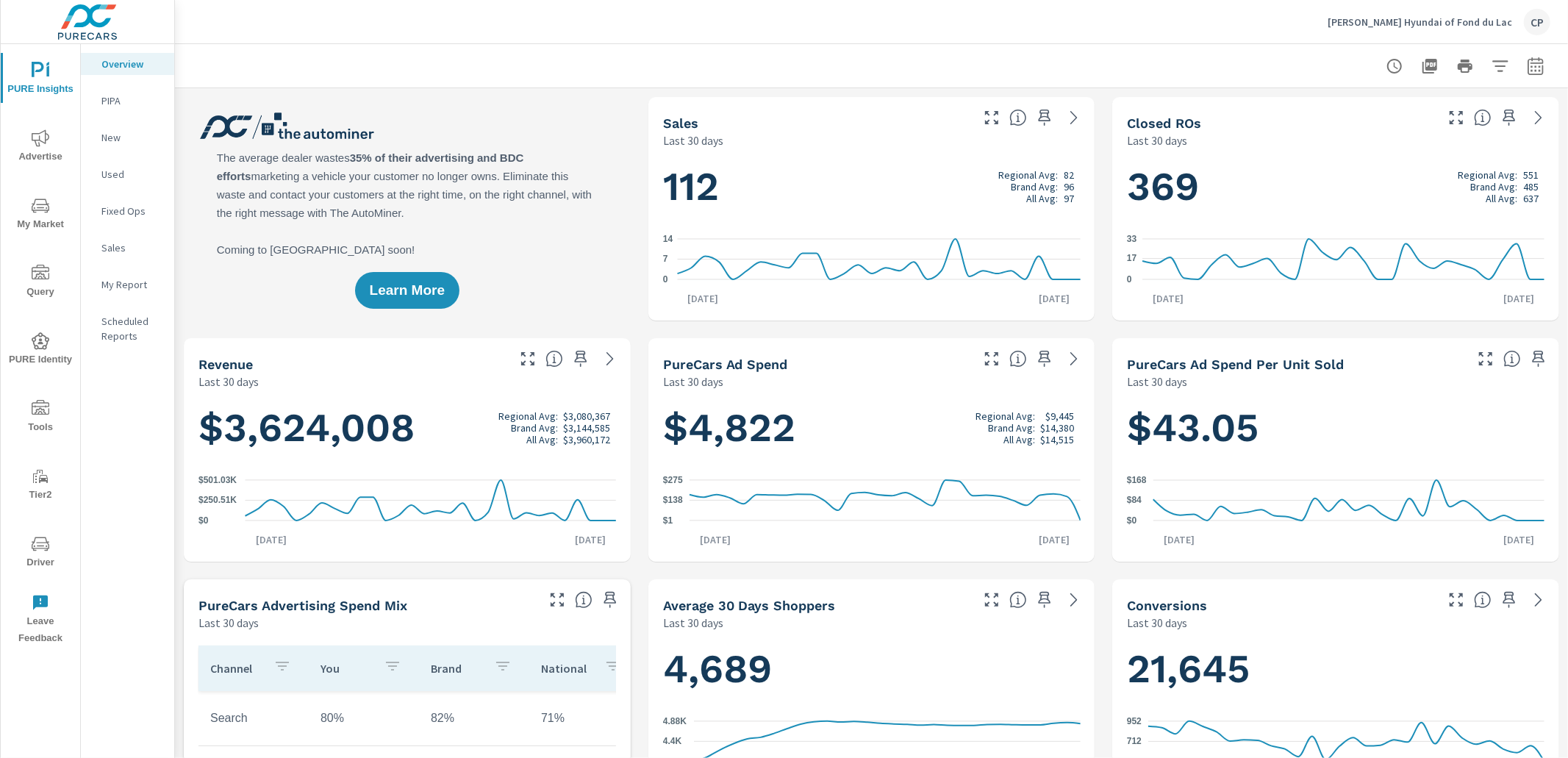
click at [37, 145] on icon "nav menu" at bounding box center [40, 138] width 18 height 18
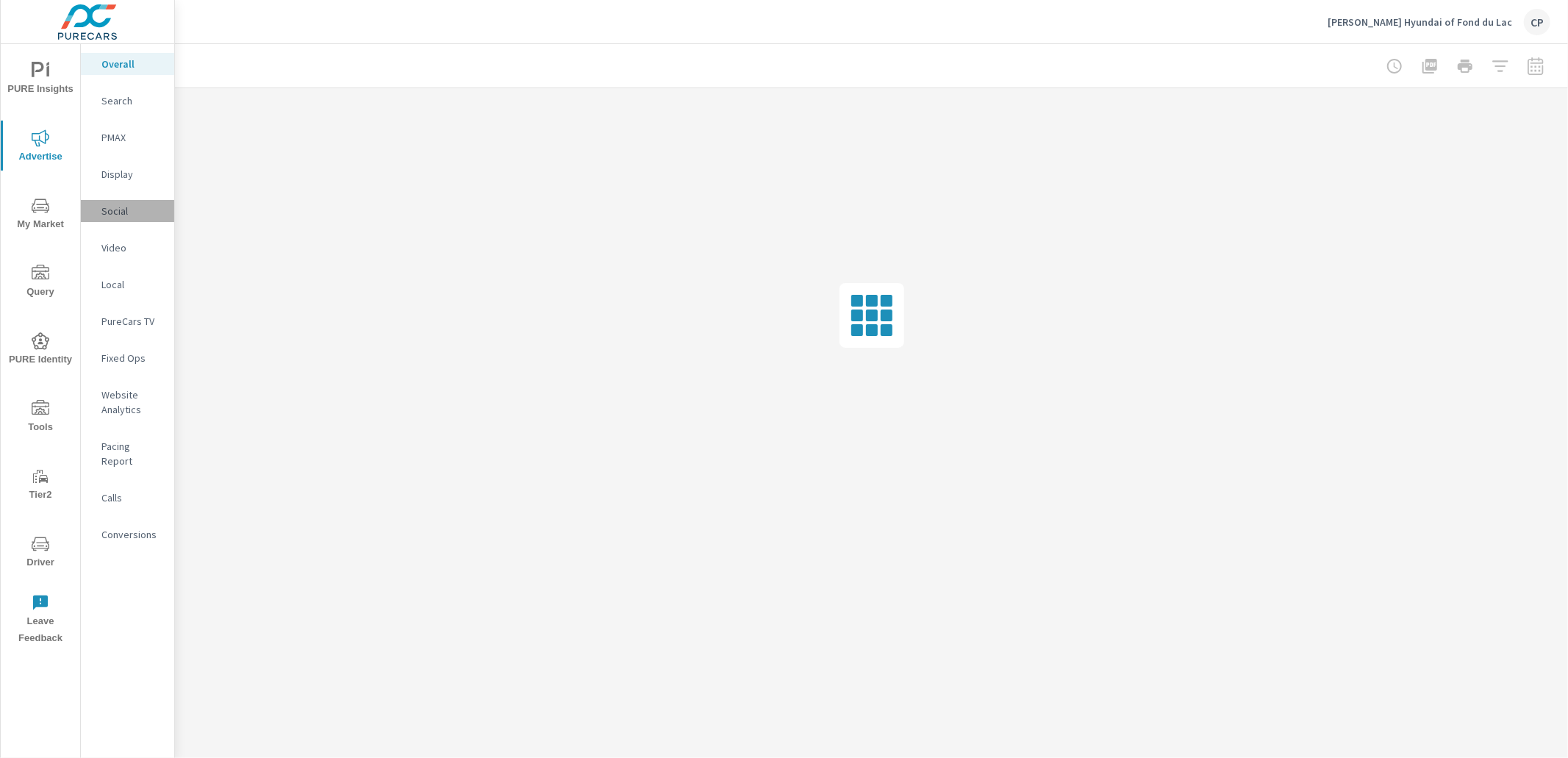
click at [125, 210] on p "Social" at bounding box center [132, 210] width 61 height 15
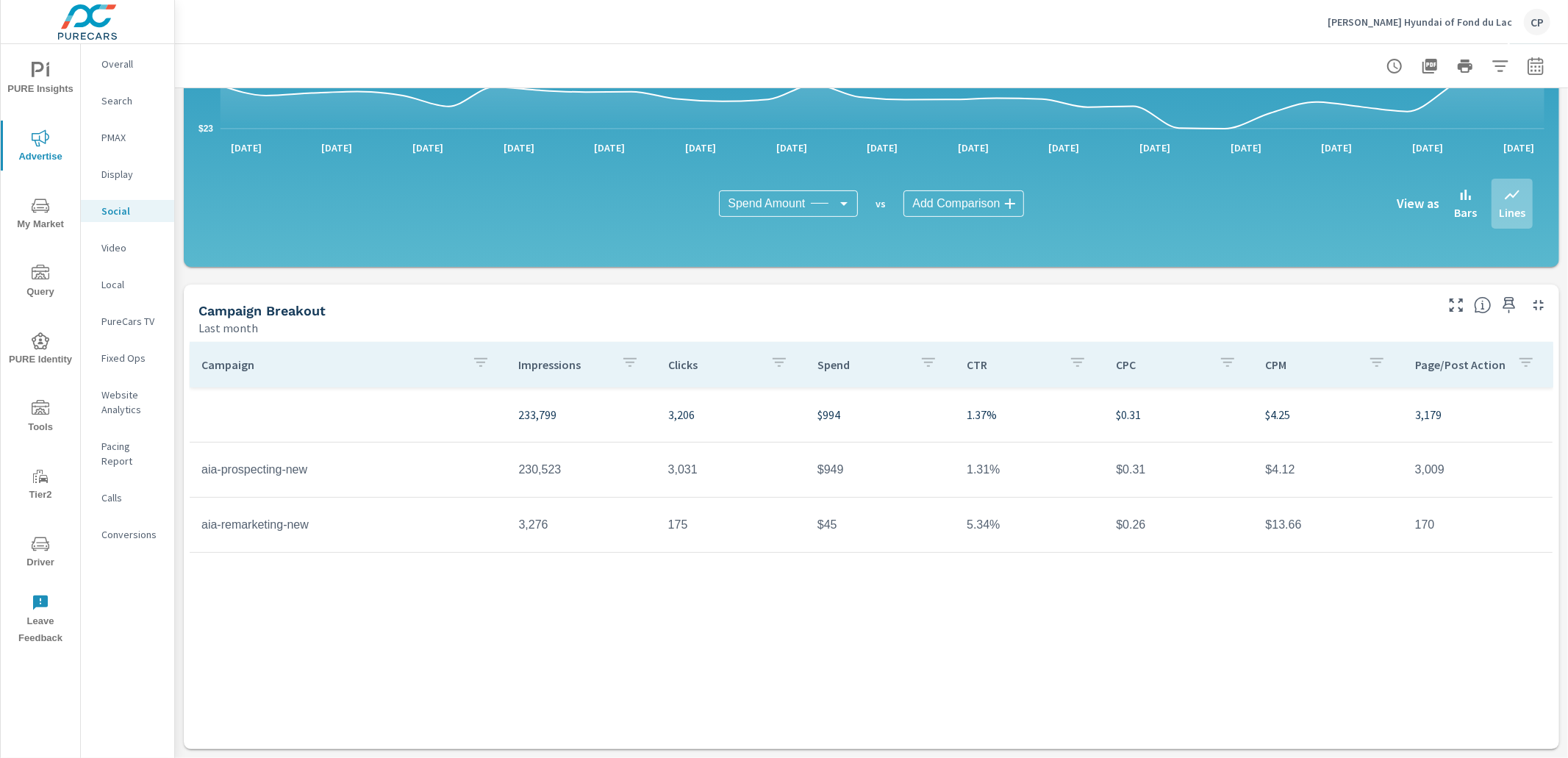
scroll to position [295, 0]
